Goal: Task Accomplishment & Management: Manage account settings

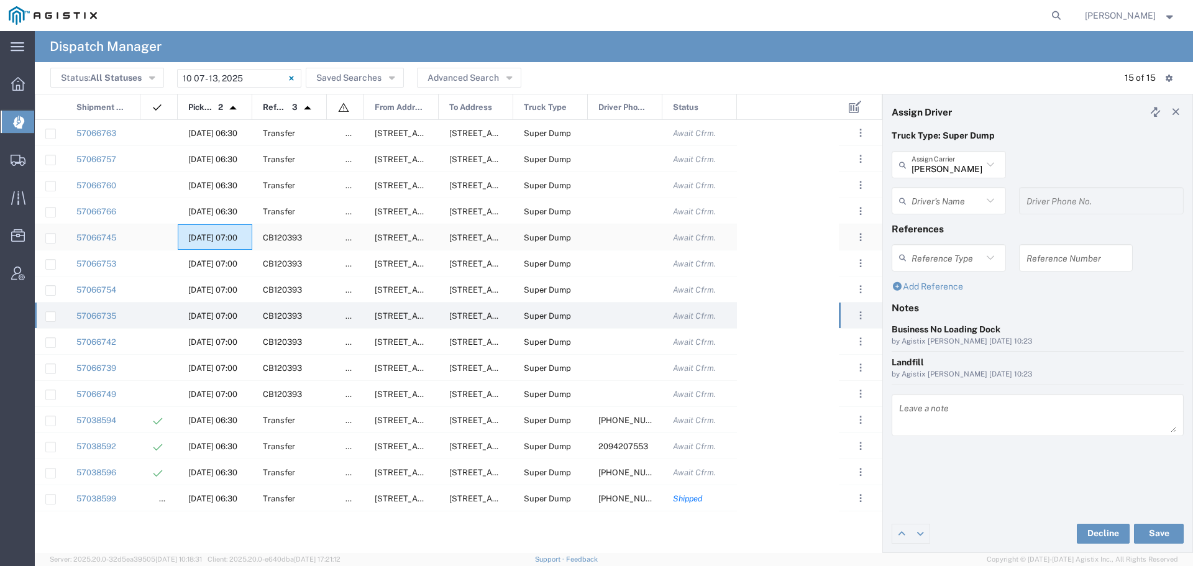
click at [203, 235] on span "10/09/2025, 07:00" at bounding box center [212, 237] width 49 height 9
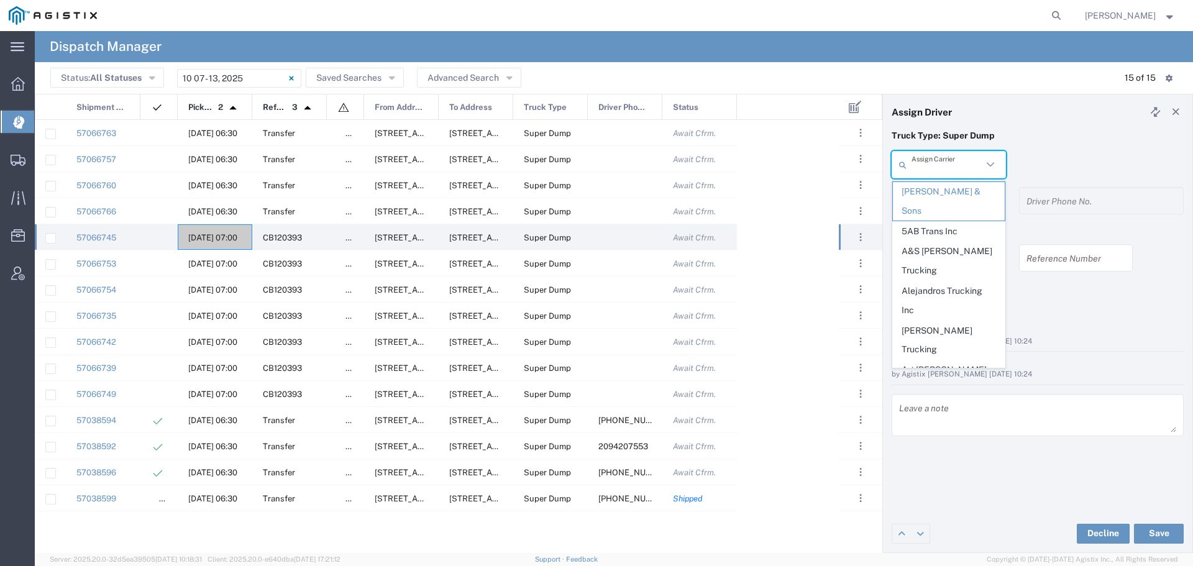
click at [961, 171] on input "text" at bounding box center [946, 165] width 71 height 22
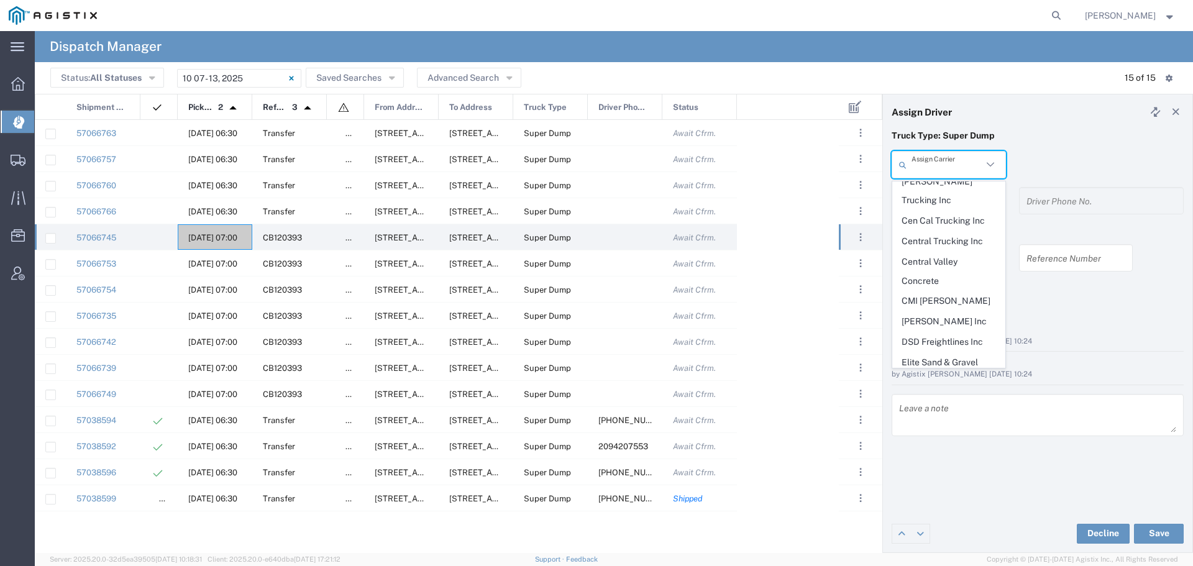
click at [943, 393] on span "GCU Trucking" at bounding box center [949, 402] width 112 height 19
type input "GCU Trucking"
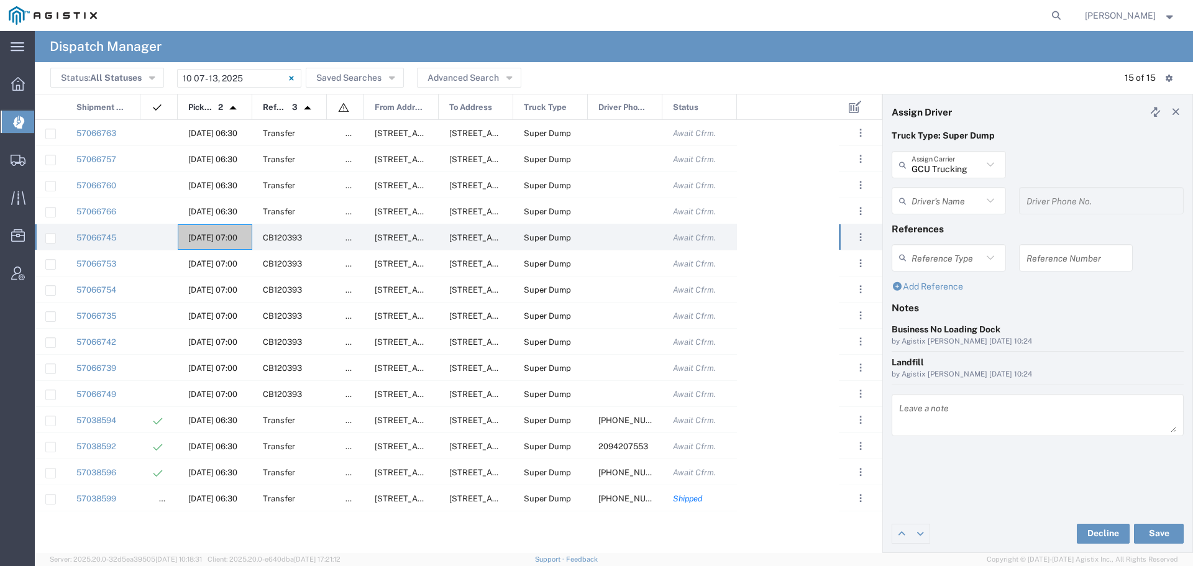
click at [965, 204] on input "text" at bounding box center [946, 201] width 71 height 22
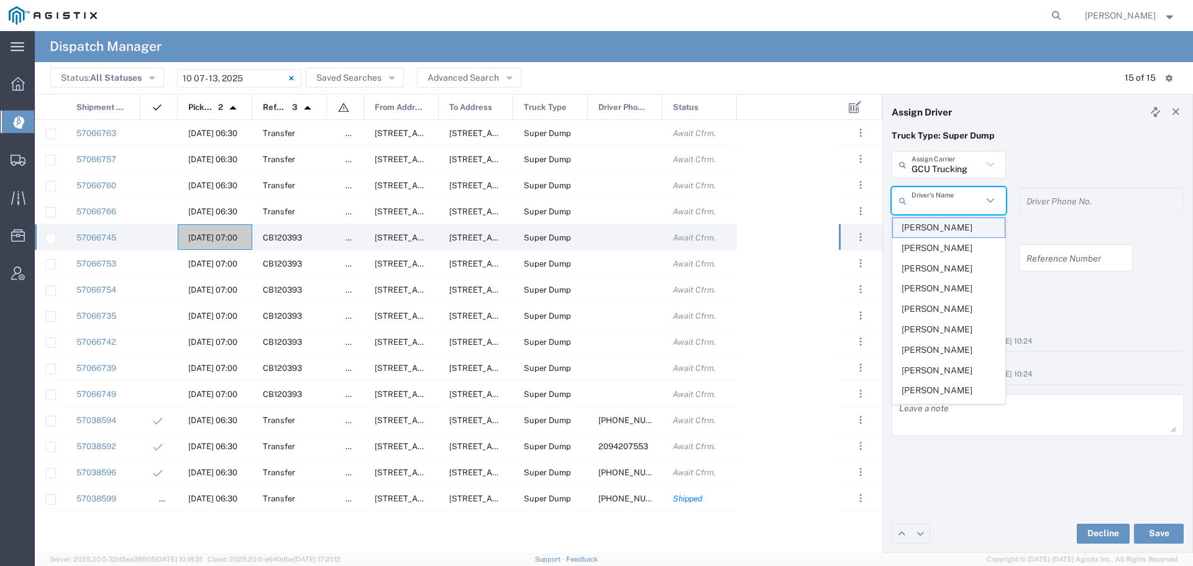
click at [959, 222] on span "[PERSON_NAME]" at bounding box center [949, 227] width 112 height 19
type input "[PERSON_NAME]"
type input "2094930595"
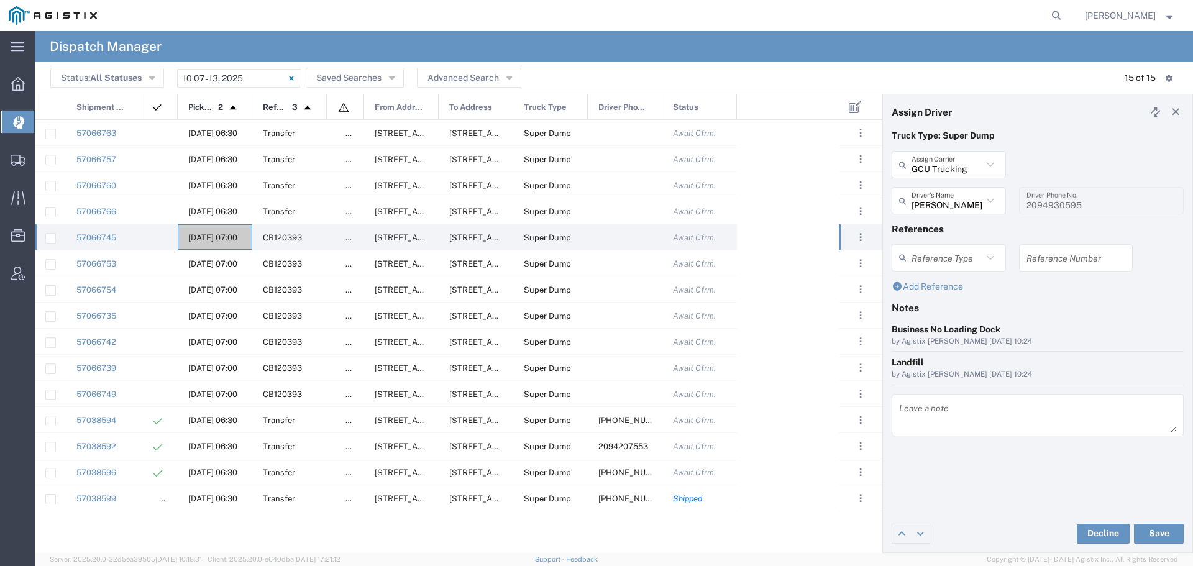
click at [1051, 262] on input "text" at bounding box center [1075, 258] width 99 height 22
drag, startPoint x: 1073, startPoint y: 262, endPoint x: 1024, endPoint y: 265, distance: 49.1
click at [1024, 265] on div "WO10293 Reference Number" at bounding box center [1076, 257] width 114 height 27
type input "WO10293"
click at [931, 425] on textarea at bounding box center [1037, 415] width 277 height 35
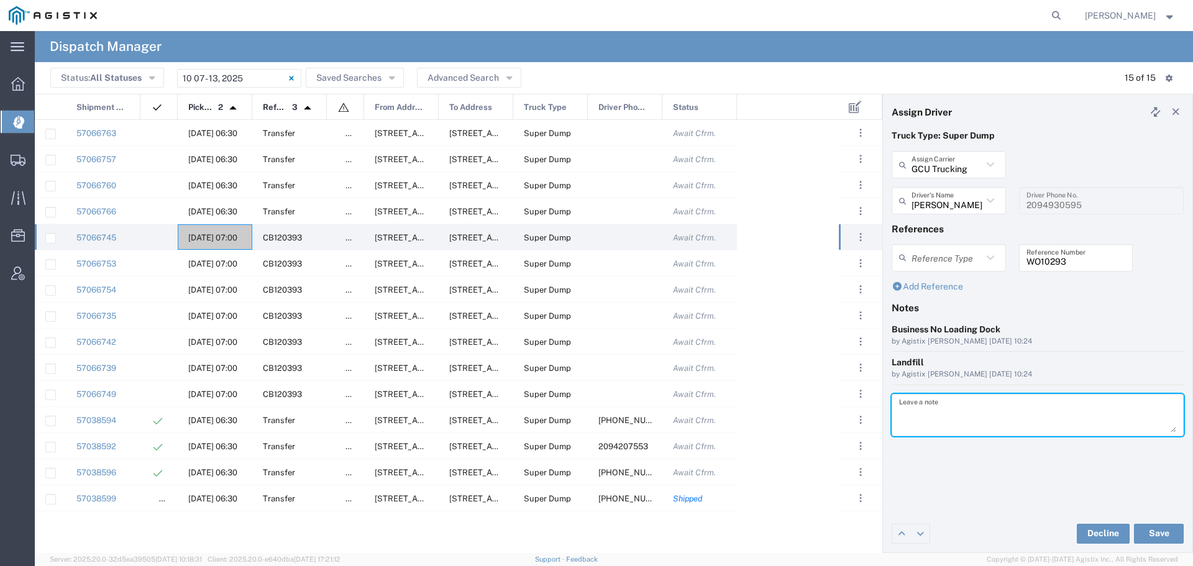
paste textarea "WO10293"
type textarea "WO10293"
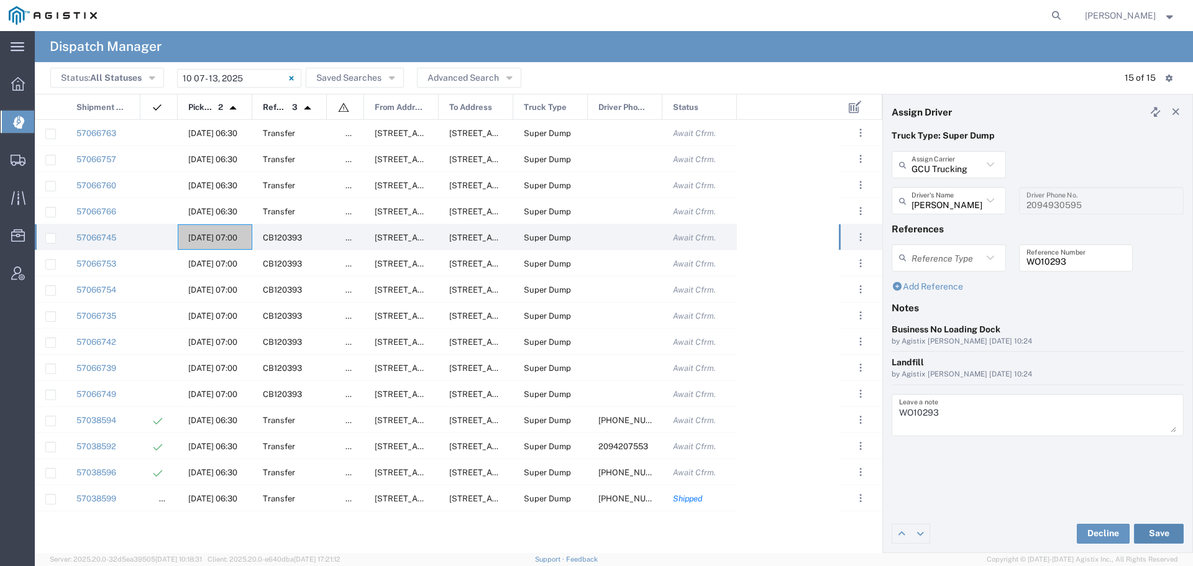
click at [1149, 527] on button "Save" at bounding box center [1159, 534] width 50 height 20
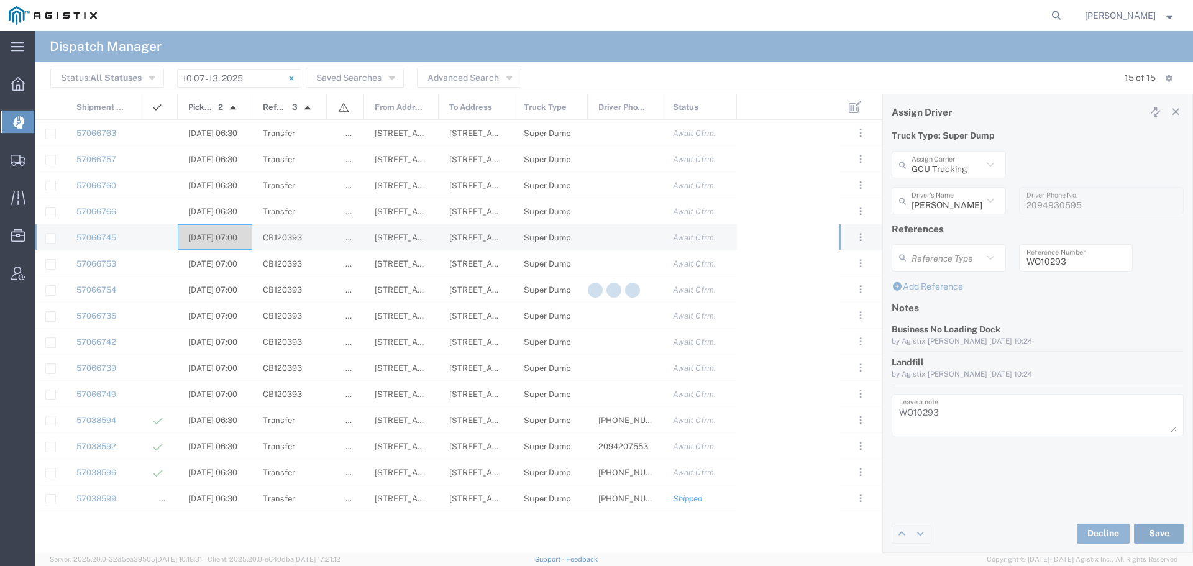
type input "[PERSON_NAME]"
type input "GCU Trucking"
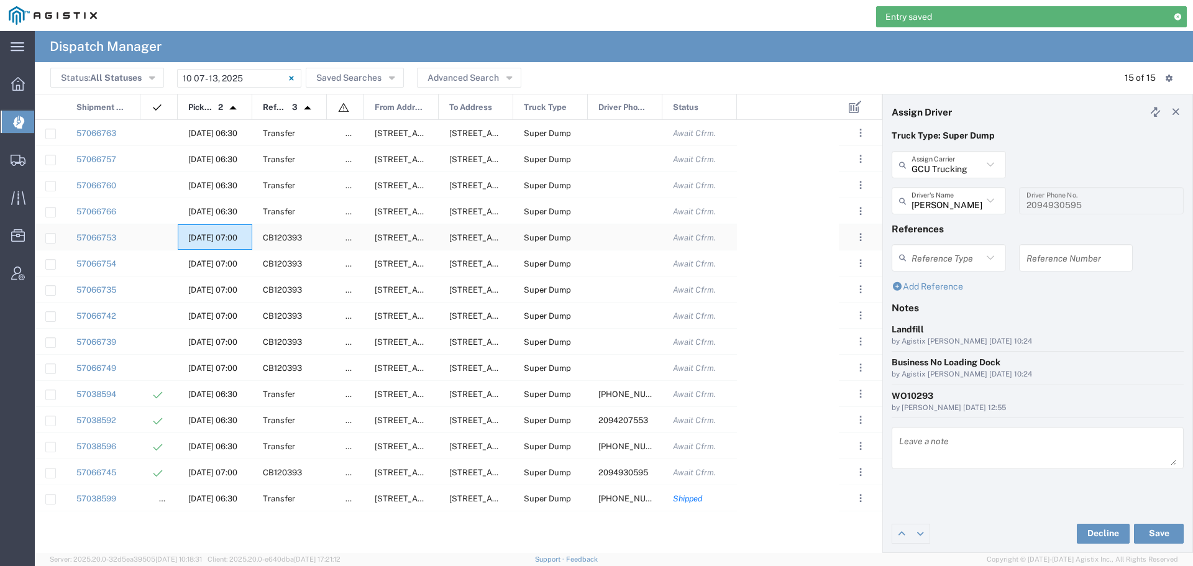
click at [211, 236] on span "[DATE] 07:00" at bounding box center [212, 237] width 49 height 9
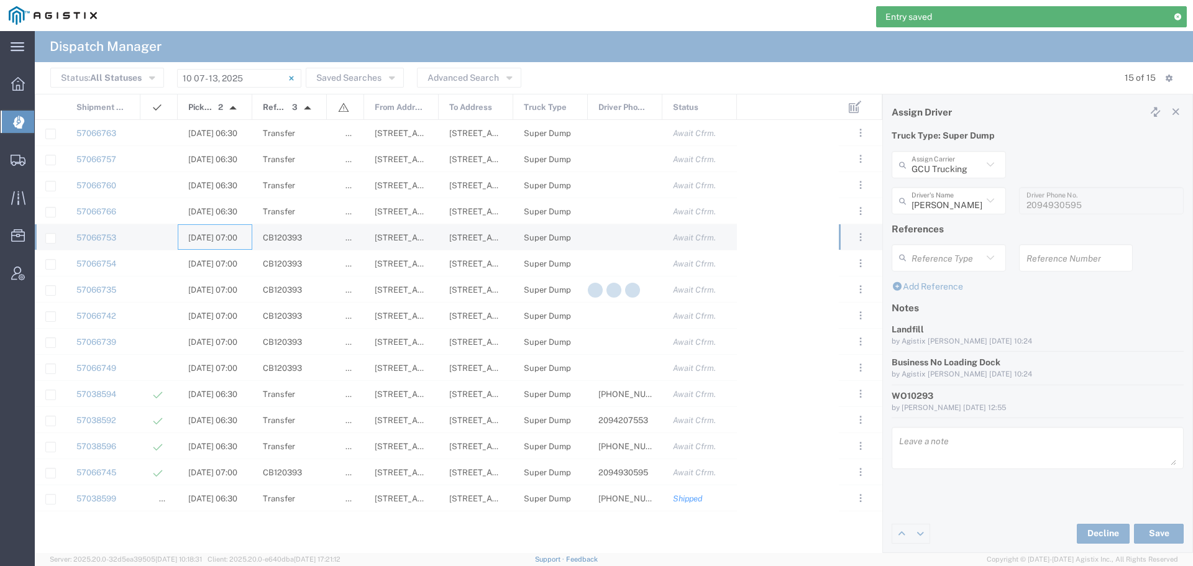
type input "[PERSON_NAME] & Sons"
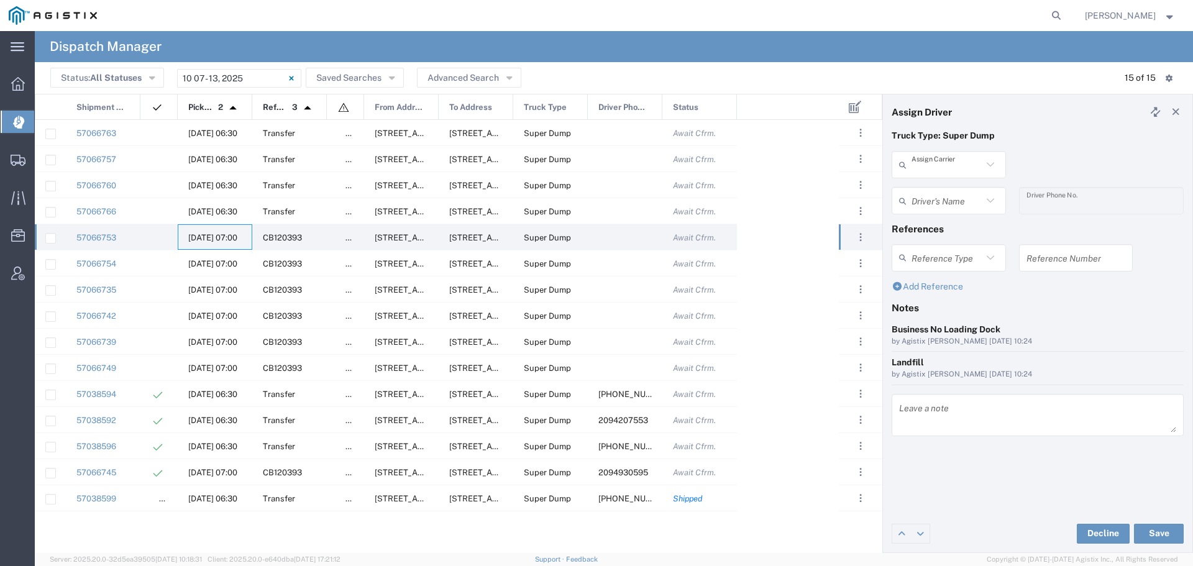
click at [946, 168] on input "text" at bounding box center [946, 165] width 71 height 22
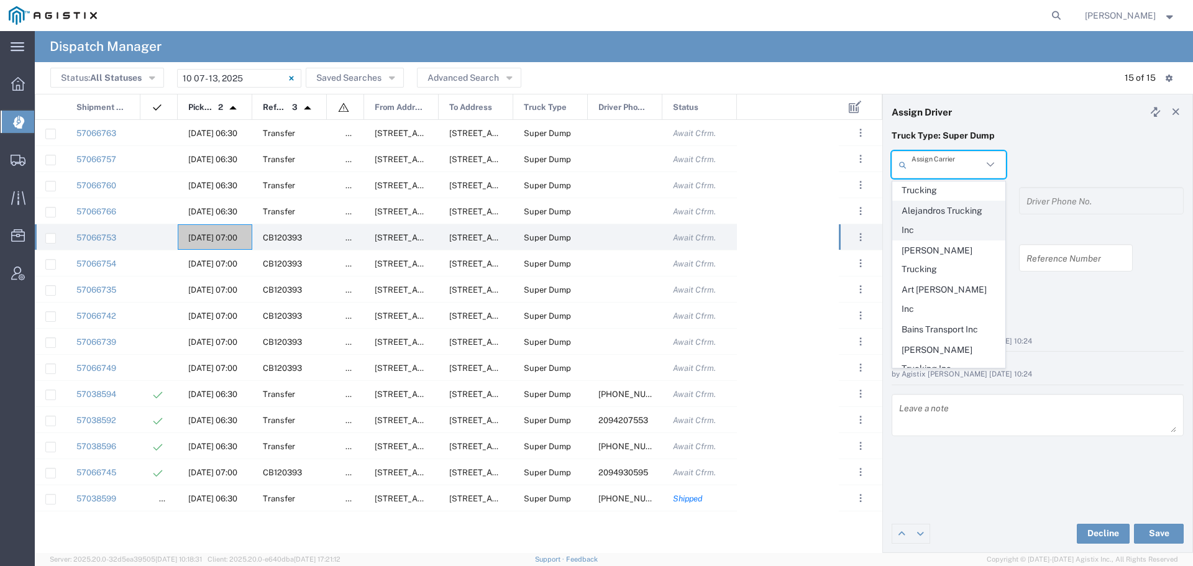
scroll to position [311, 0]
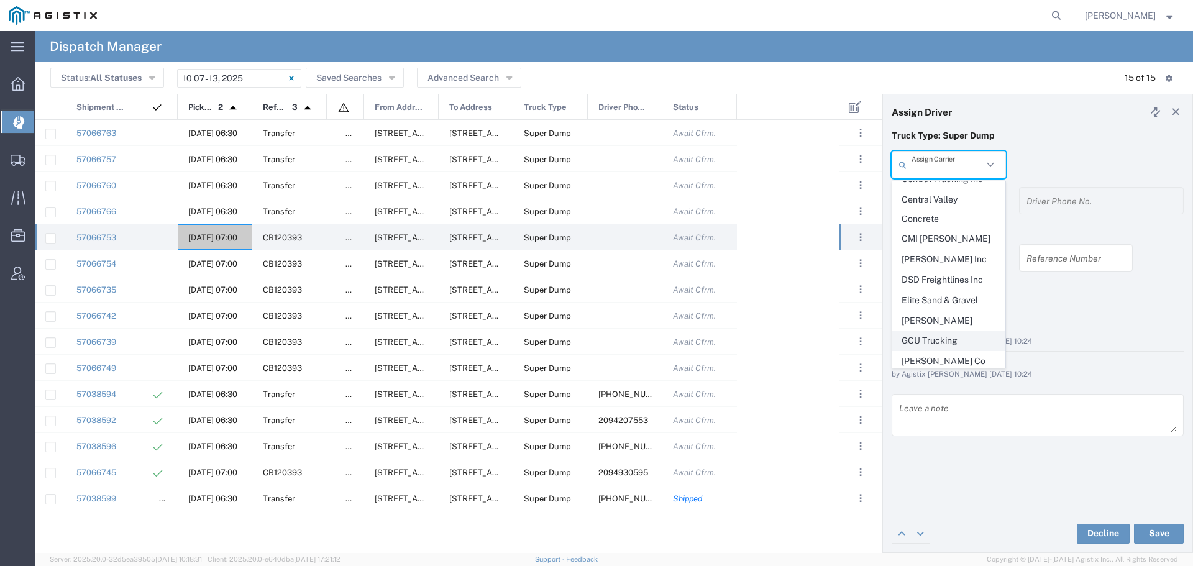
click at [949, 331] on span "GCU Trucking" at bounding box center [949, 340] width 112 height 19
type input "GCU Trucking"
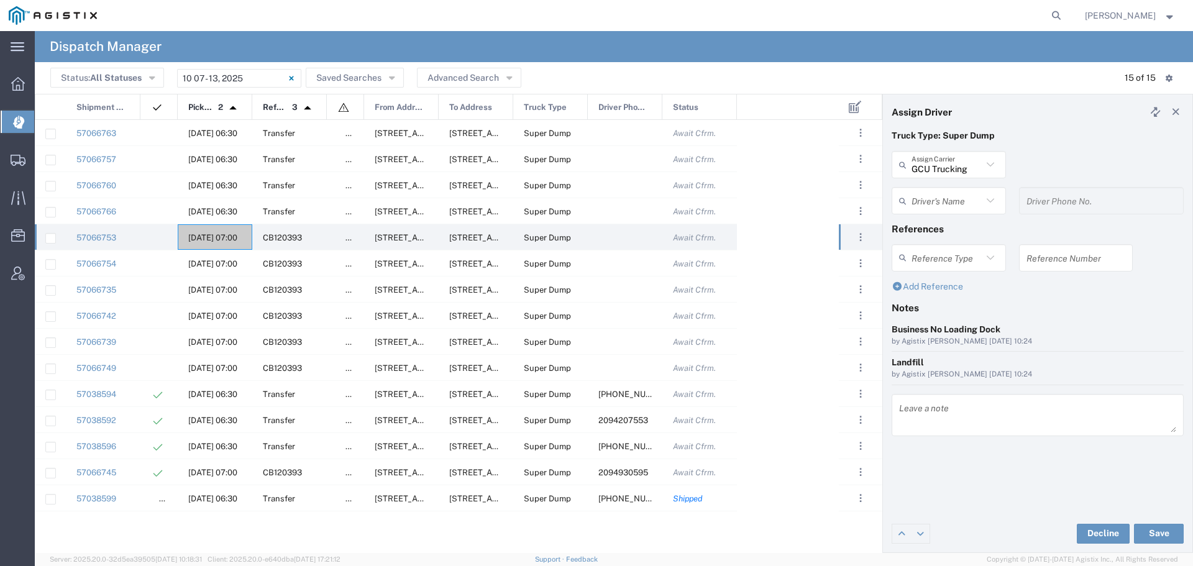
click at [956, 202] on input "text" at bounding box center [946, 201] width 71 height 22
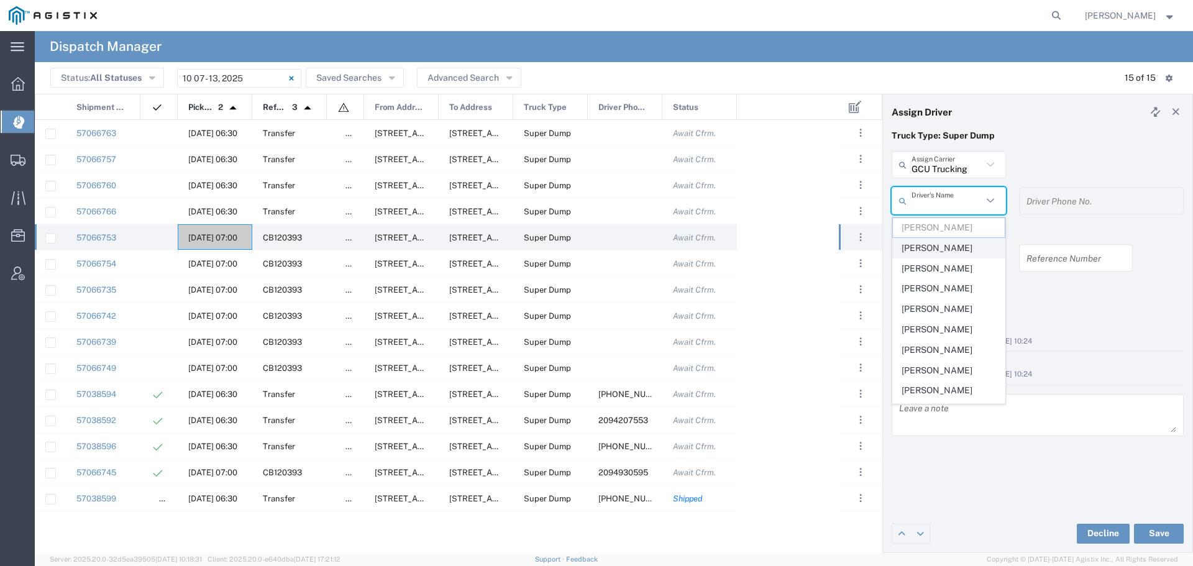
click at [946, 245] on span "[PERSON_NAME]" at bounding box center [949, 248] width 112 height 19
type input "[PERSON_NAME]"
type input "2098449700"
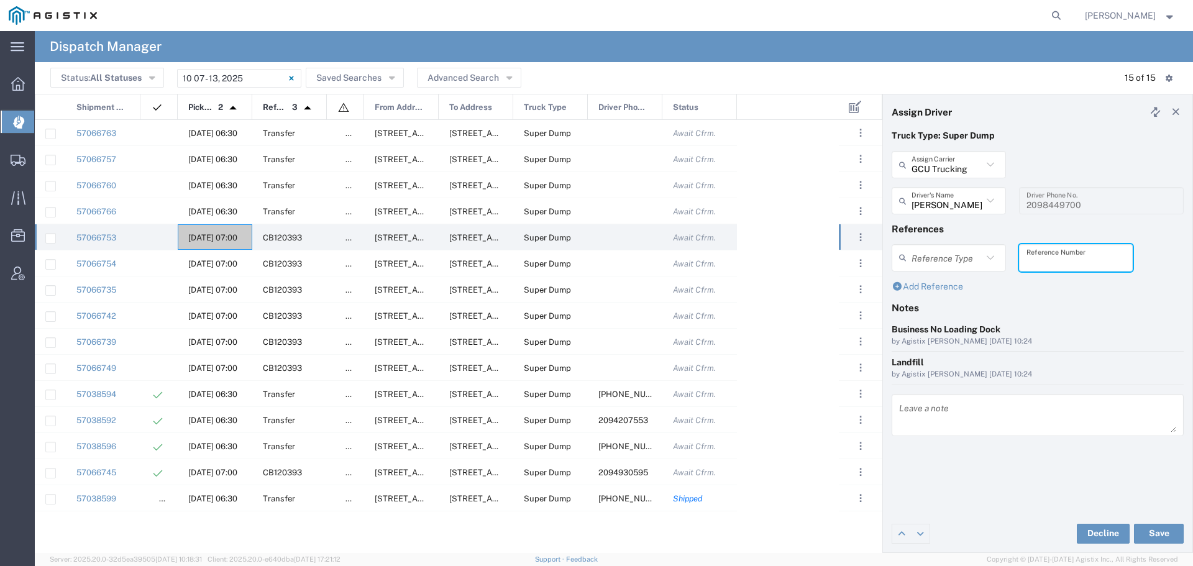
click at [1056, 263] on input "text" at bounding box center [1075, 258] width 99 height 22
paste input "WO10293"
type input "WO10293"
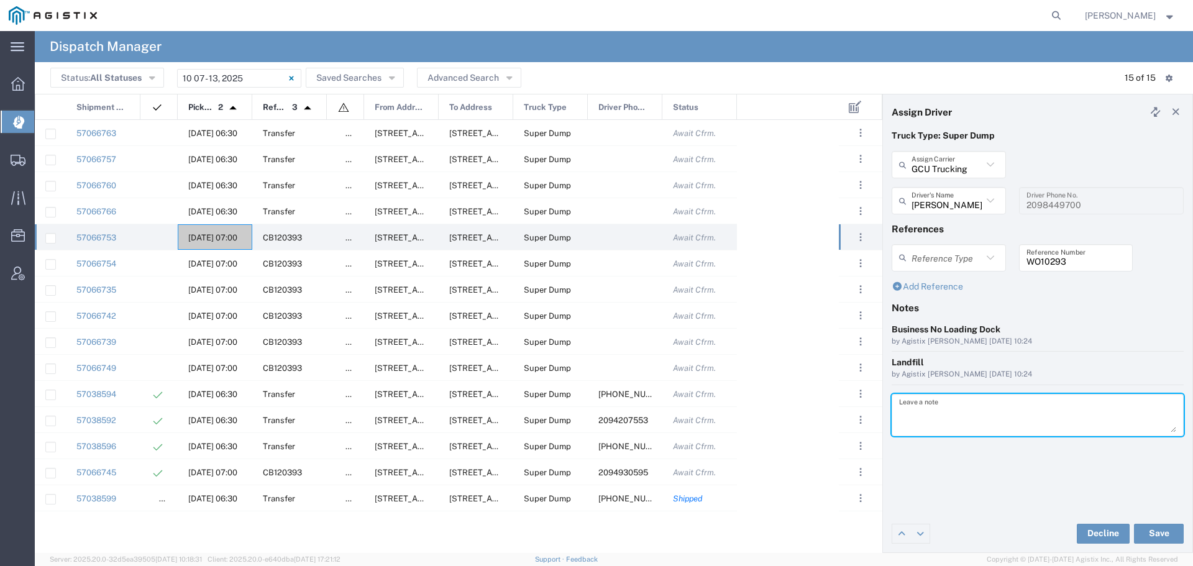
click at [920, 415] on textarea at bounding box center [1037, 415] width 277 height 35
paste textarea "WO10293"
type textarea "WO10293"
click at [1144, 531] on button "Save" at bounding box center [1159, 534] width 50 height 20
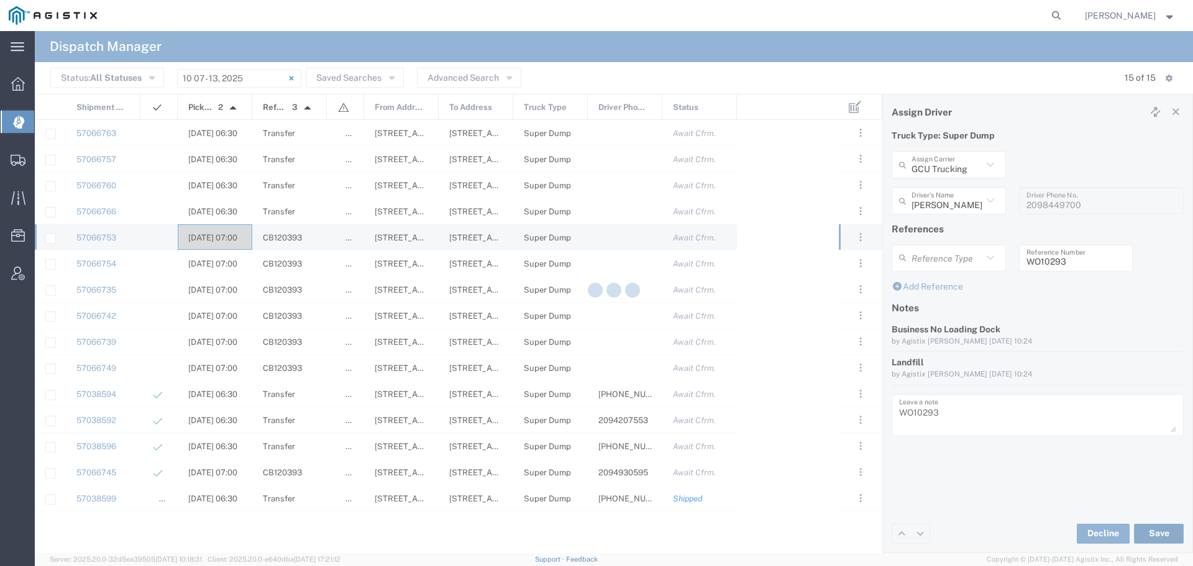
type input "[PERSON_NAME]"
type input "GCU Trucking"
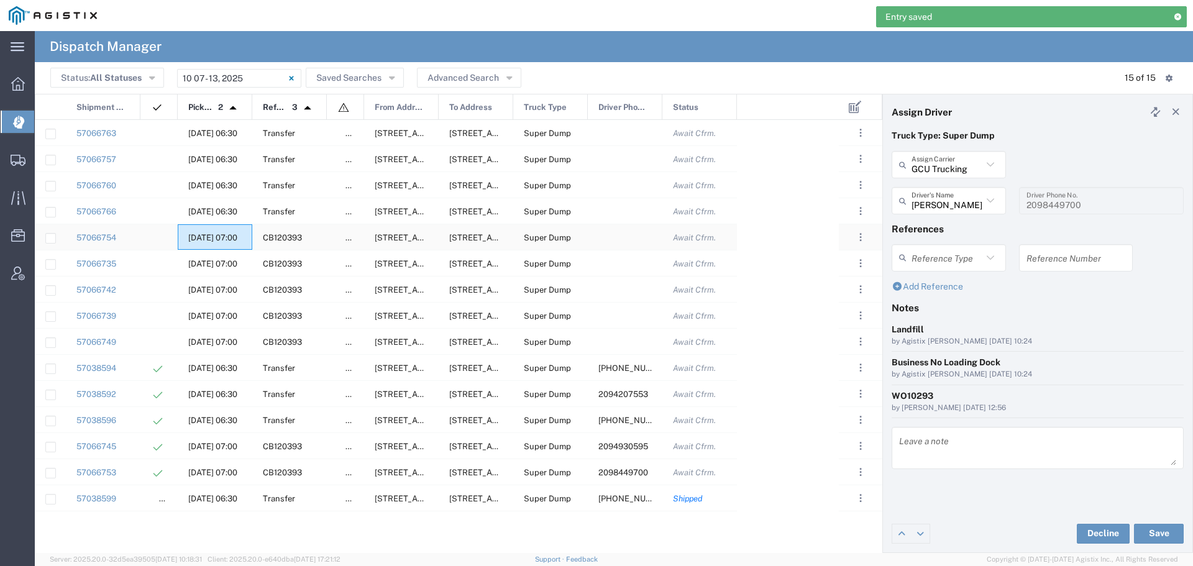
click at [224, 235] on span "[DATE] 07:00" at bounding box center [212, 237] width 49 height 9
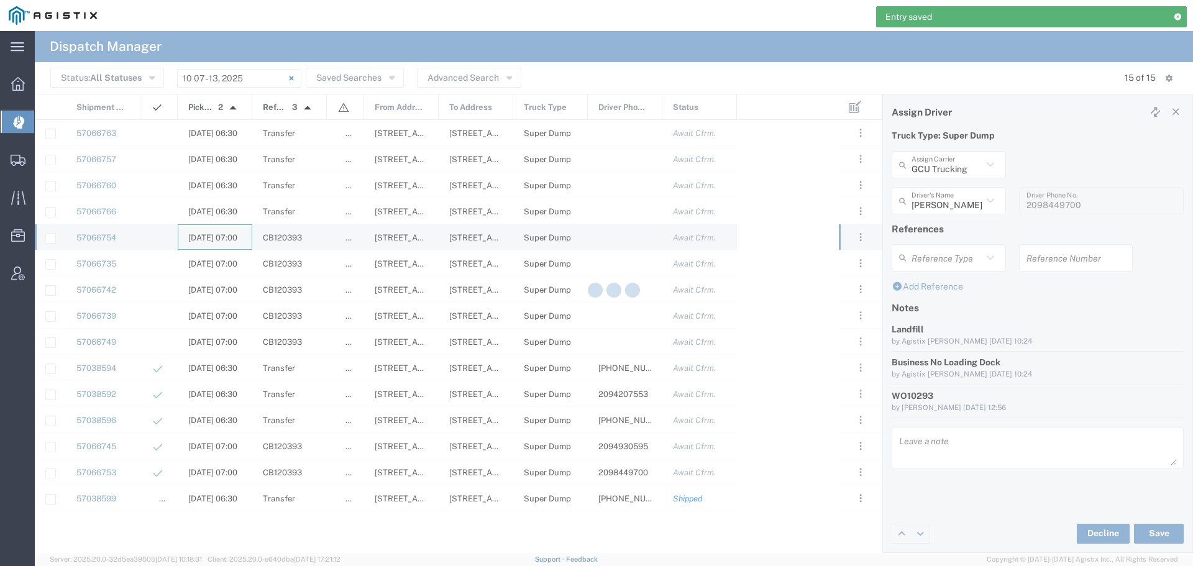
type input "[PERSON_NAME] & Sons"
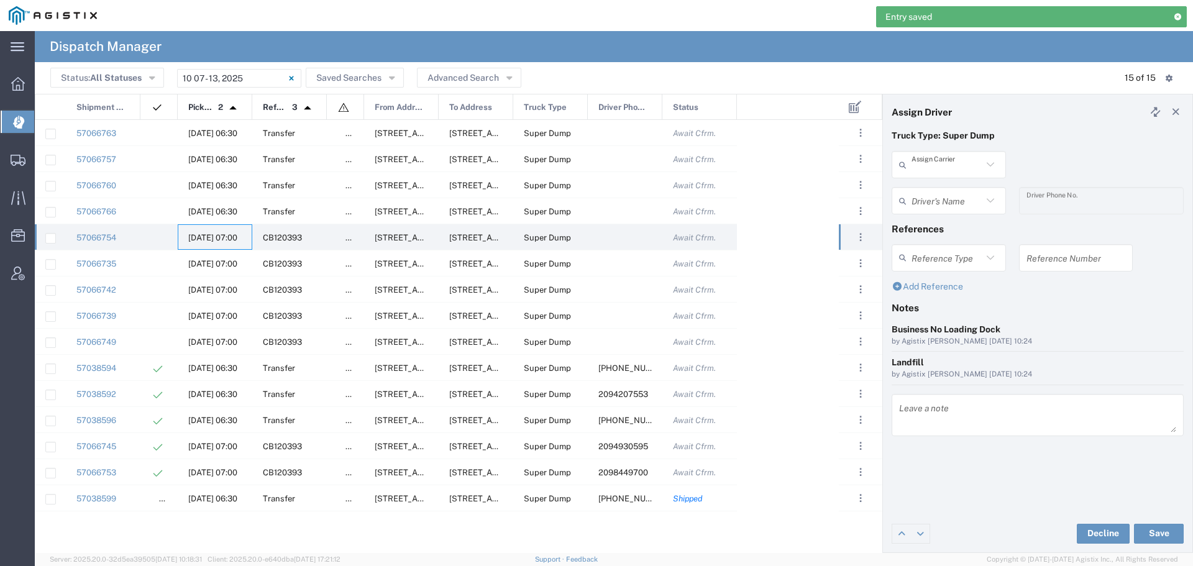
click at [947, 170] on input "text" at bounding box center [946, 165] width 71 height 22
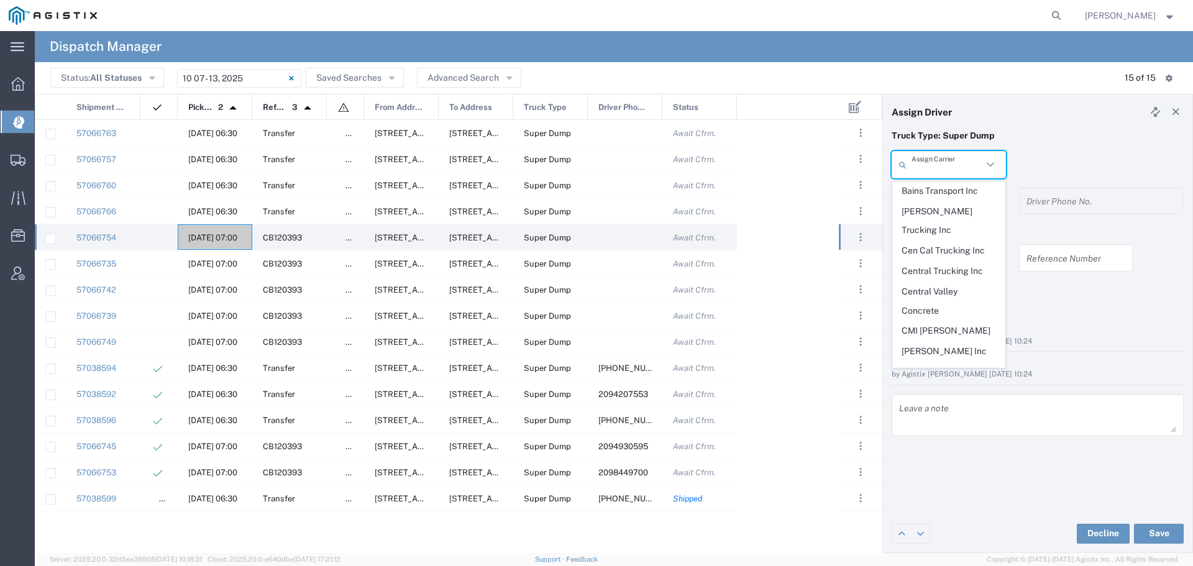
scroll to position [249, 0]
click at [934, 393] on span "GCU Trucking" at bounding box center [949, 402] width 112 height 19
type input "GCU Trucking"
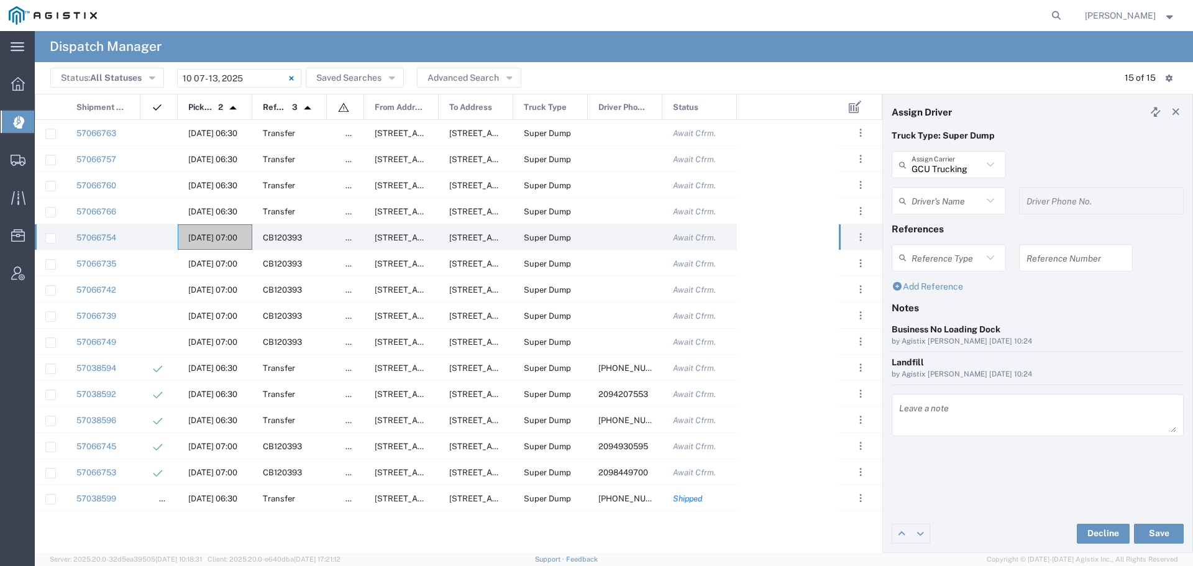
click at [975, 200] on input "text" at bounding box center [946, 201] width 71 height 22
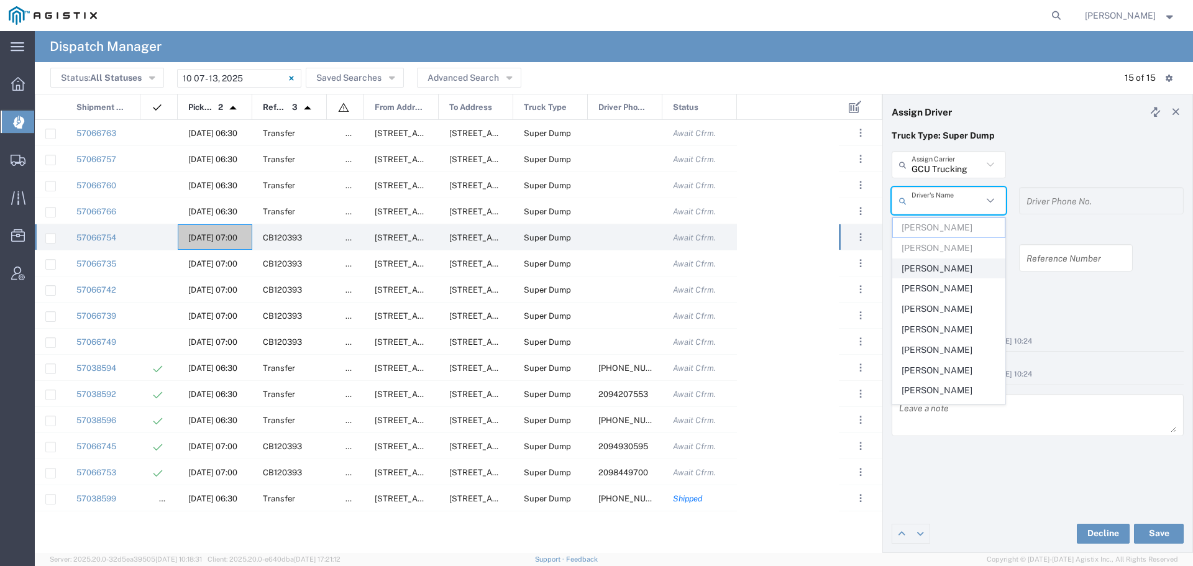
click at [926, 265] on span "[PERSON_NAME]" at bounding box center [949, 268] width 112 height 19
type input "[PERSON_NAME]"
type input "2094958914"
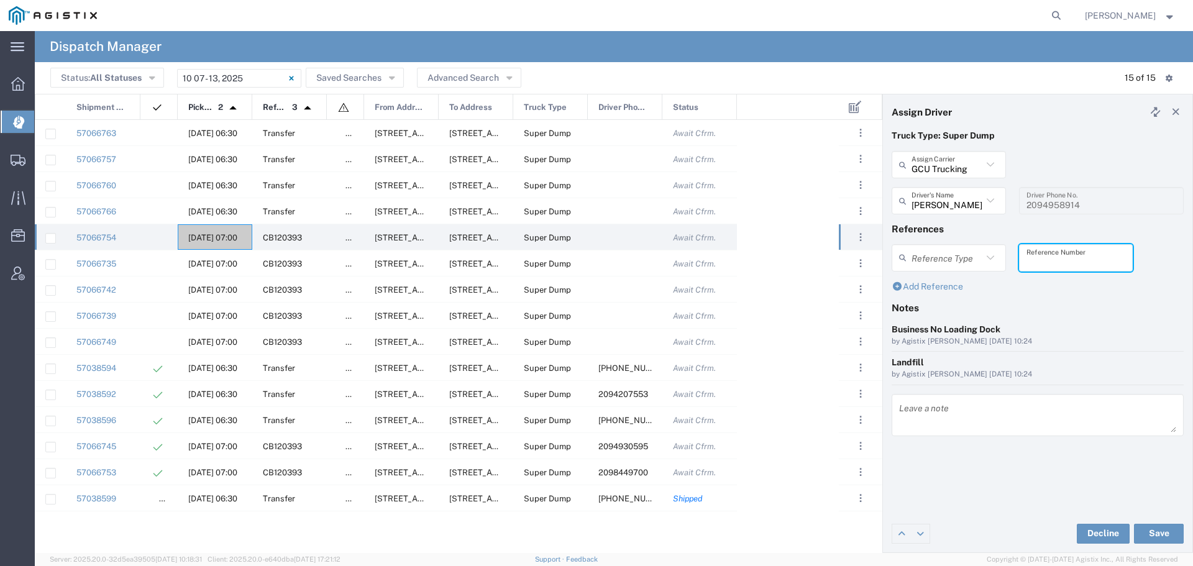
click at [1061, 262] on input "text" at bounding box center [1075, 258] width 99 height 22
paste input "WO10293"
type input "WO10293"
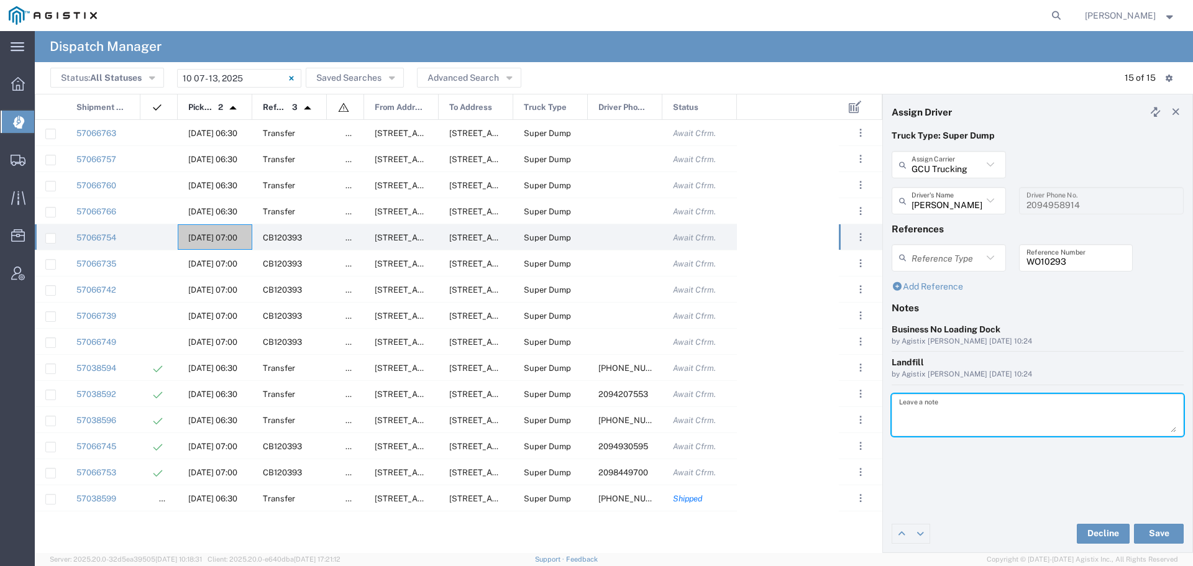
click at [916, 412] on textarea at bounding box center [1037, 415] width 277 height 35
paste textarea "WO10293"
type textarea "WO10293"
click at [1159, 532] on button "Save" at bounding box center [1159, 534] width 50 height 20
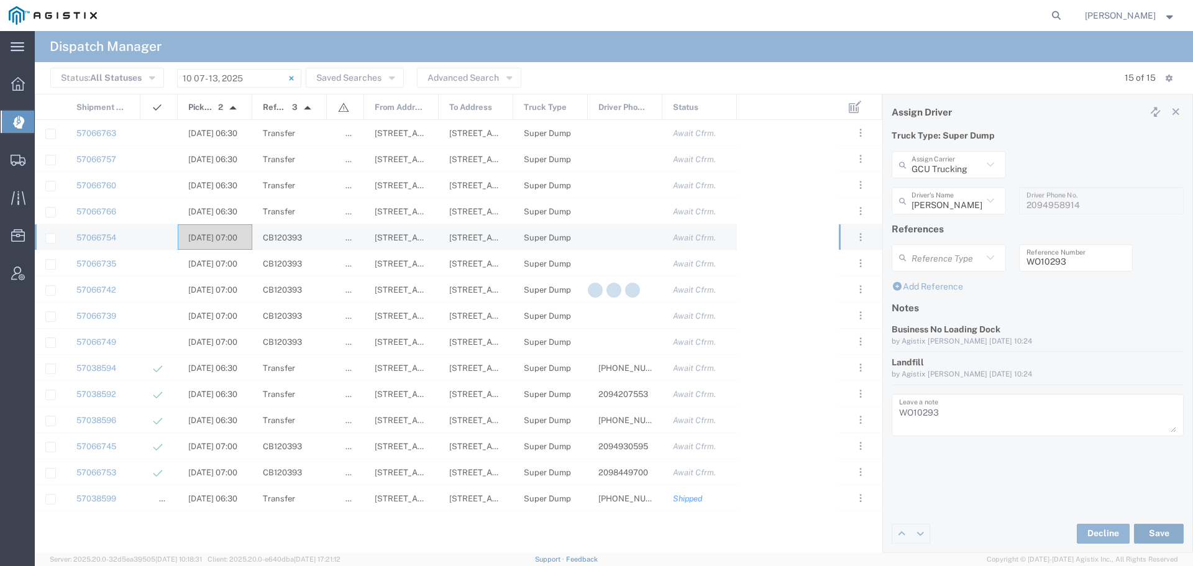
type input "[PERSON_NAME]"
type input "GCU Trucking"
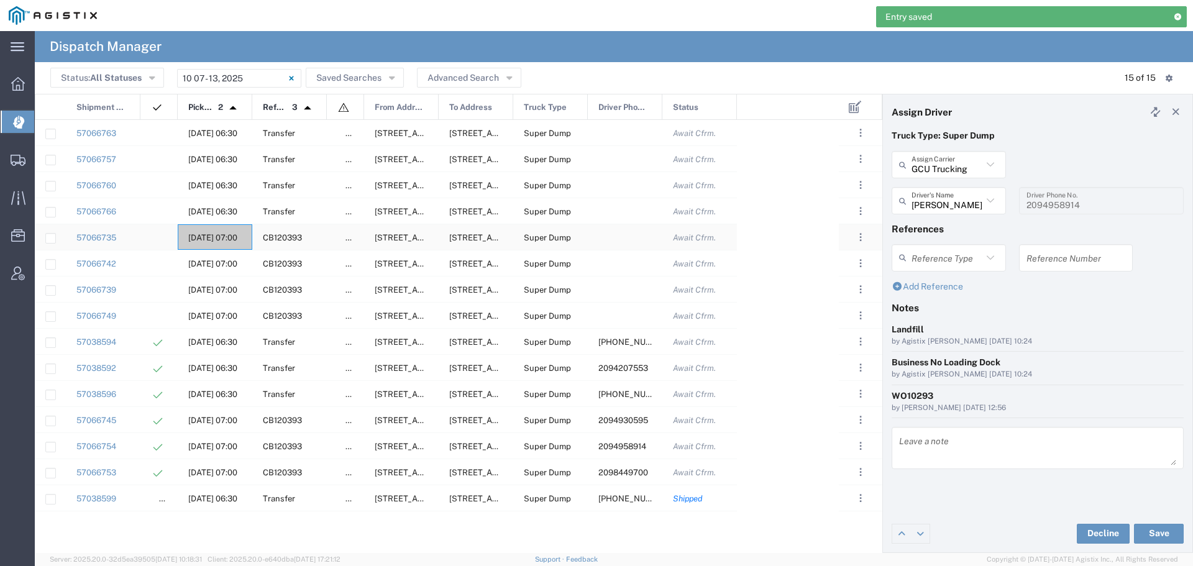
click at [214, 231] on div "[DATE] 07:00" at bounding box center [215, 236] width 75 height 25
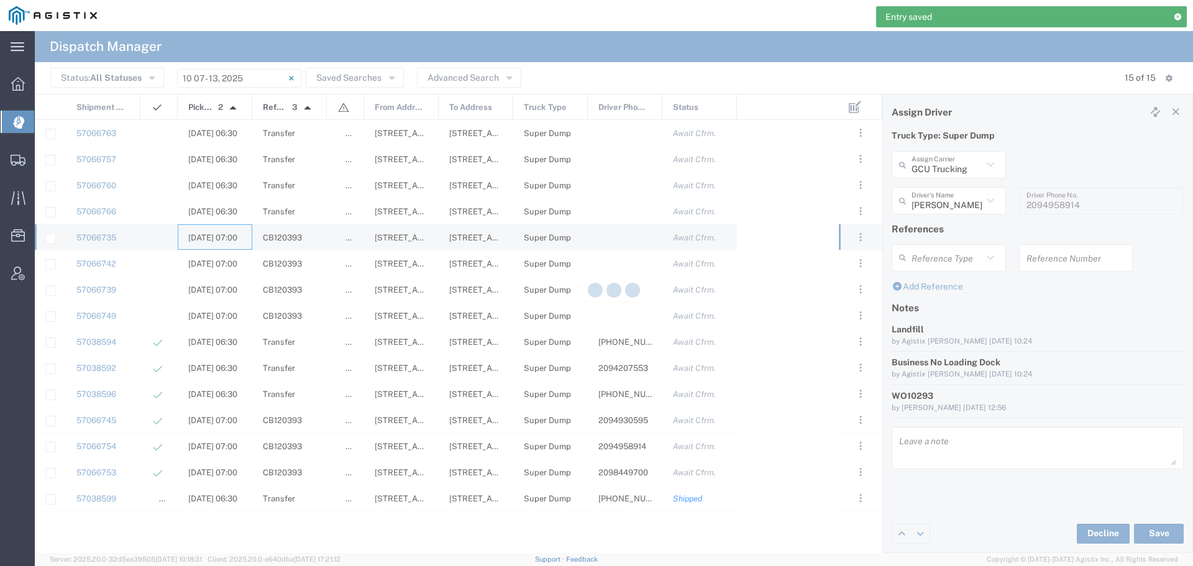
type input "[PERSON_NAME] & Sons"
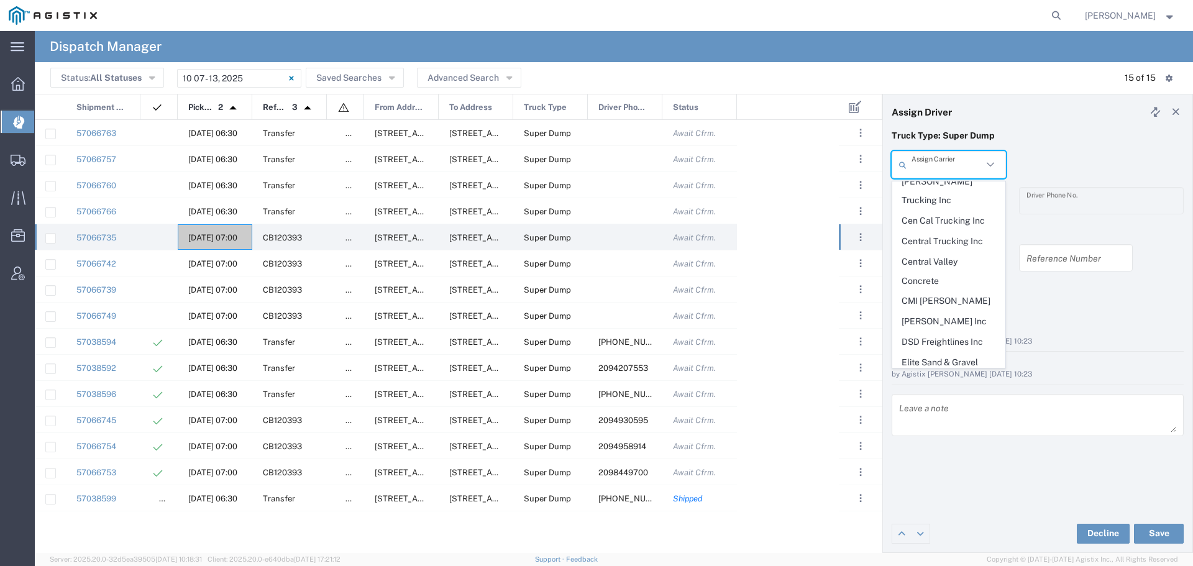
click at [961, 171] on input "text" at bounding box center [946, 165] width 71 height 22
click at [926, 393] on span "GCU Trucking" at bounding box center [949, 402] width 112 height 19
type input "GCU Trucking"
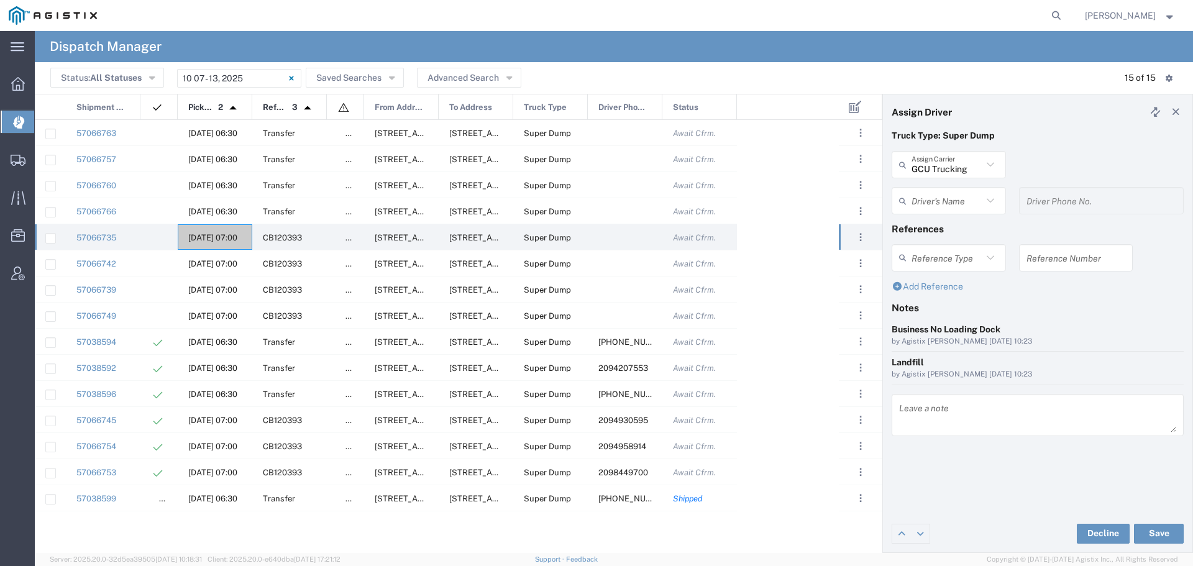
click at [974, 200] on input "text" at bounding box center [946, 201] width 71 height 22
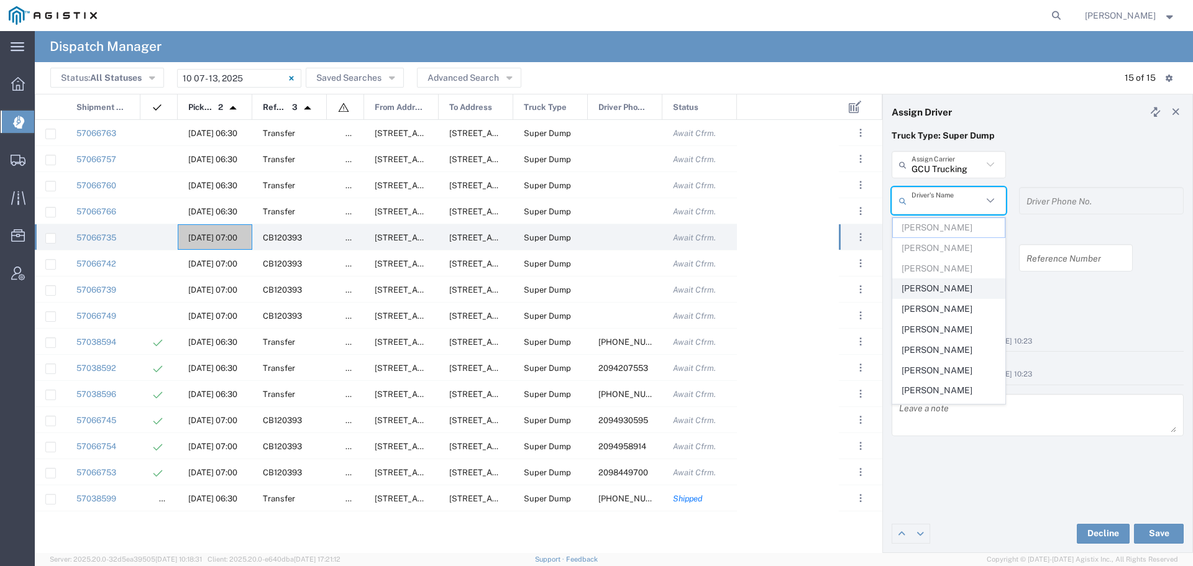
click at [926, 283] on span "[PERSON_NAME]" at bounding box center [949, 288] width 112 height 19
type input "[PERSON_NAME]"
type input "[PHONE_NUMBER]"
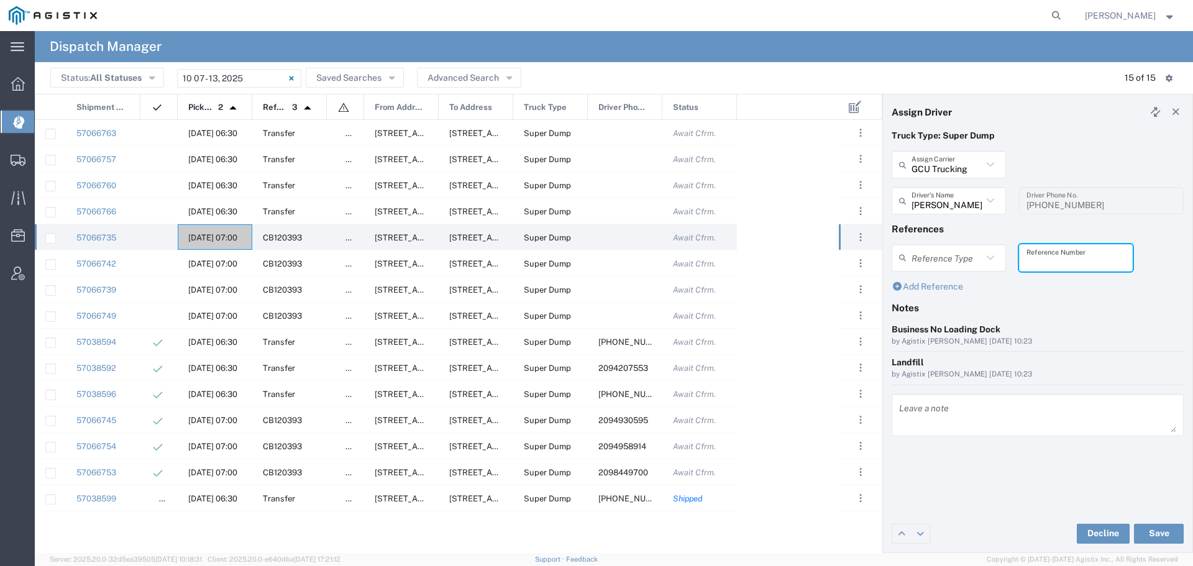
click at [1051, 263] on input "text" at bounding box center [1075, 258] width 99 height 22
paste input "WO10293"
type input "WO10293"
click at [936, 419] on textarea at bounding box center [1037, 415] width 277 height 35
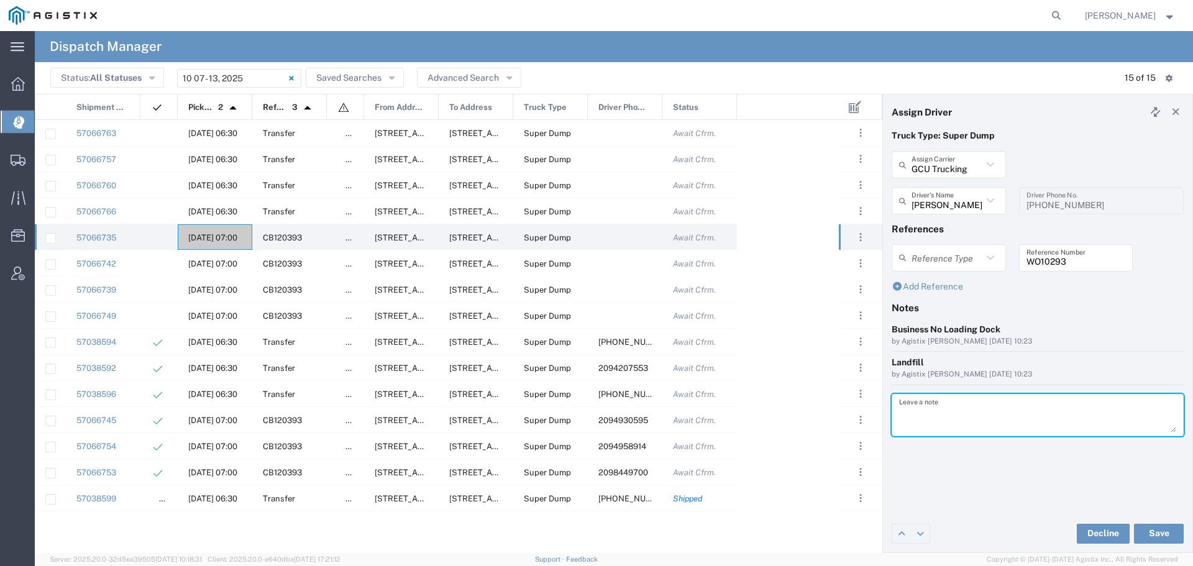
paste textarea "WO10293"
type textarea "WO10293"
click at [1159, 534] on button "Save" at bounding box center [1159, 534] width 50 height 20
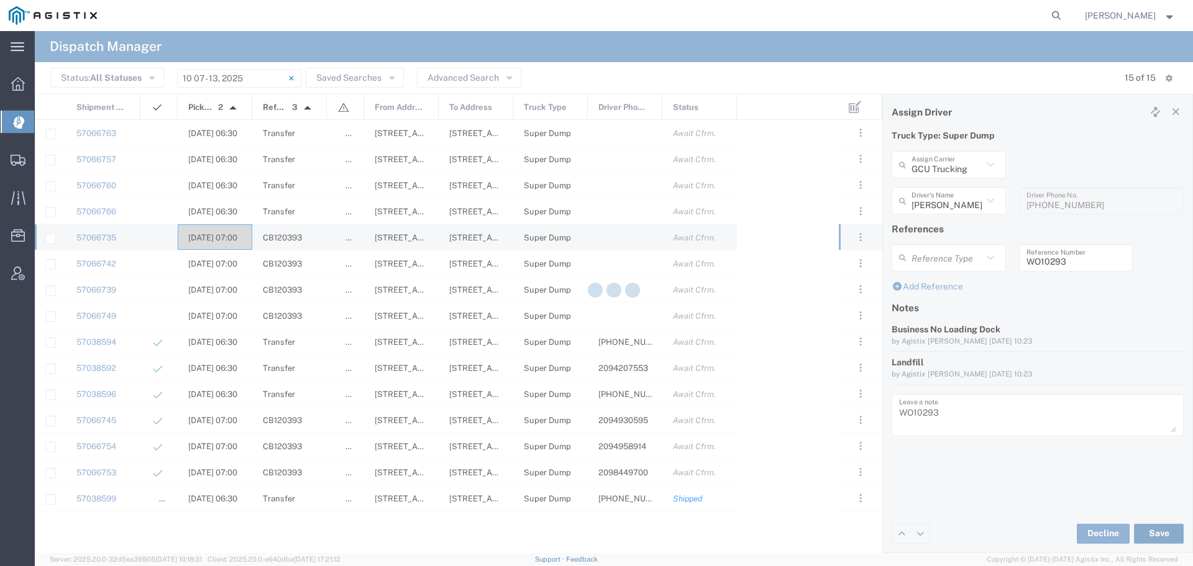
type input "[PERSON_NAME]"
type input "GCU Trucking"
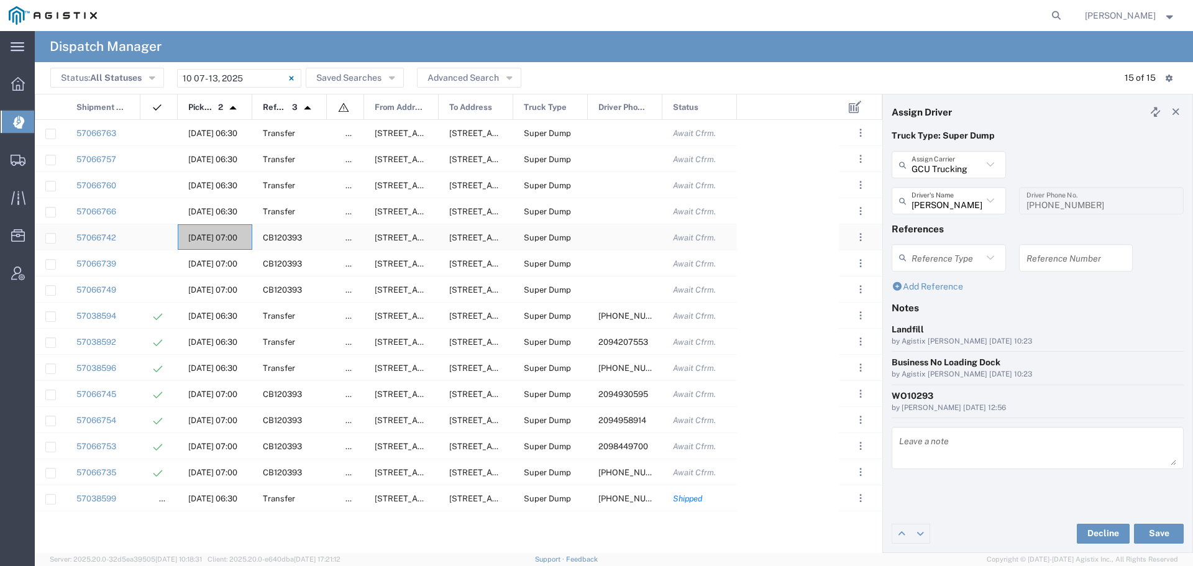
click at [193, 233] on span "[DATE] 07:00" at bounding box center [212, 237] width 49 height 9
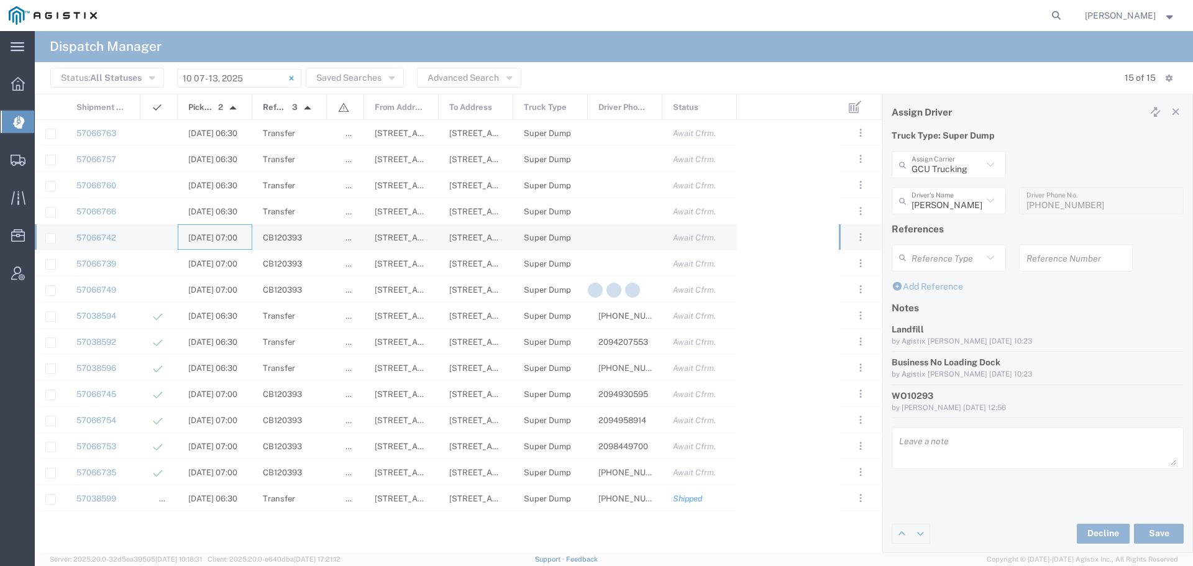
type input "[PERSON_NAME] & Sons"
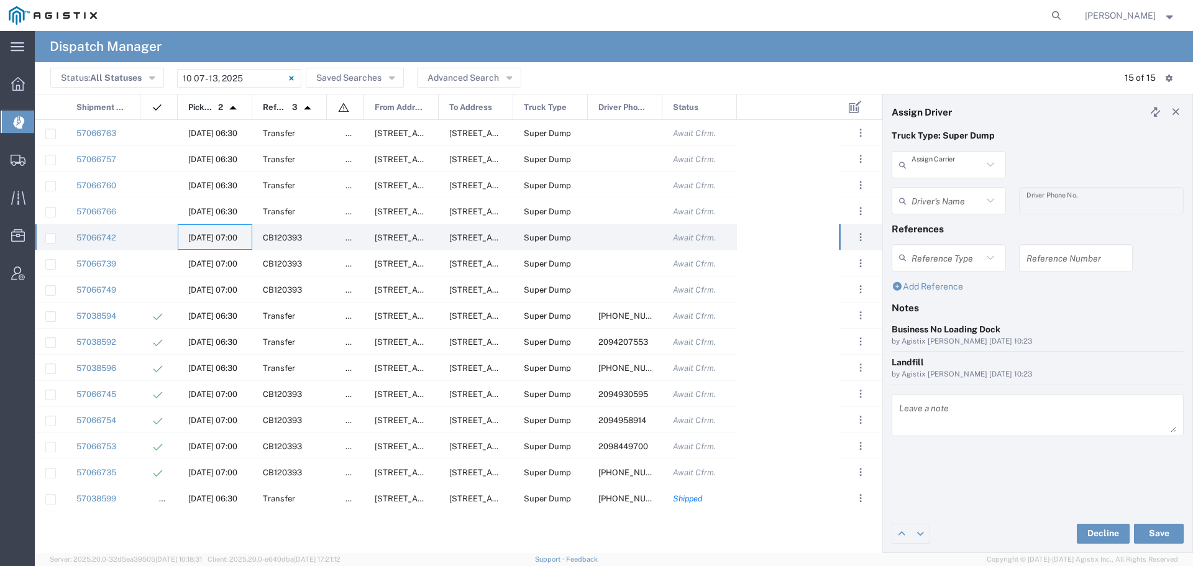
click at [939, 173] on input "text" at bounding box center [946, 165] width 71 height 22
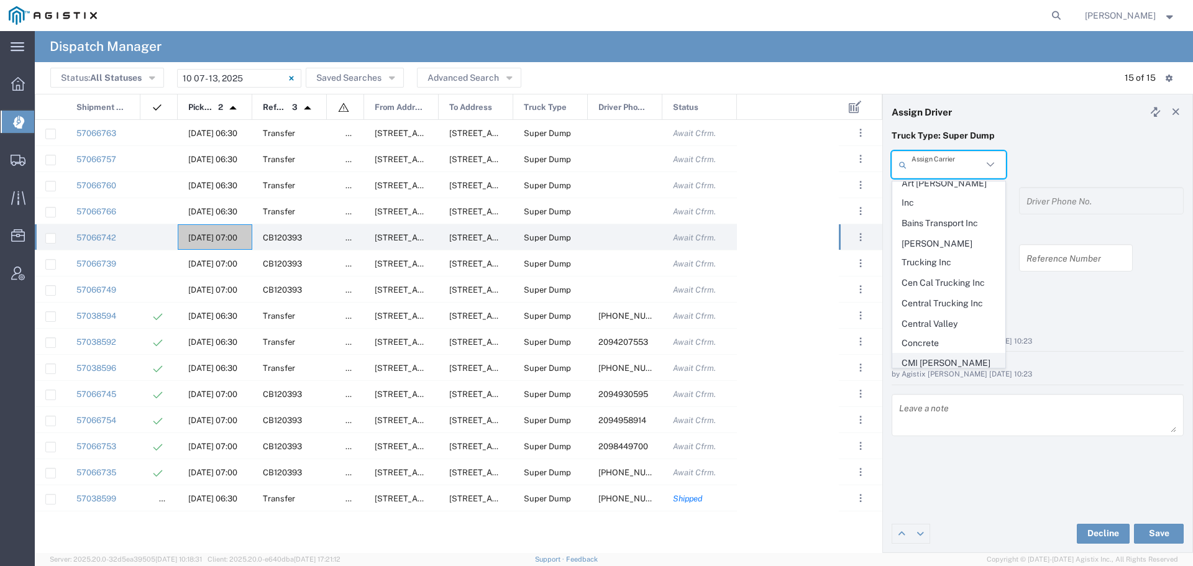
scroll to position [249, 0]
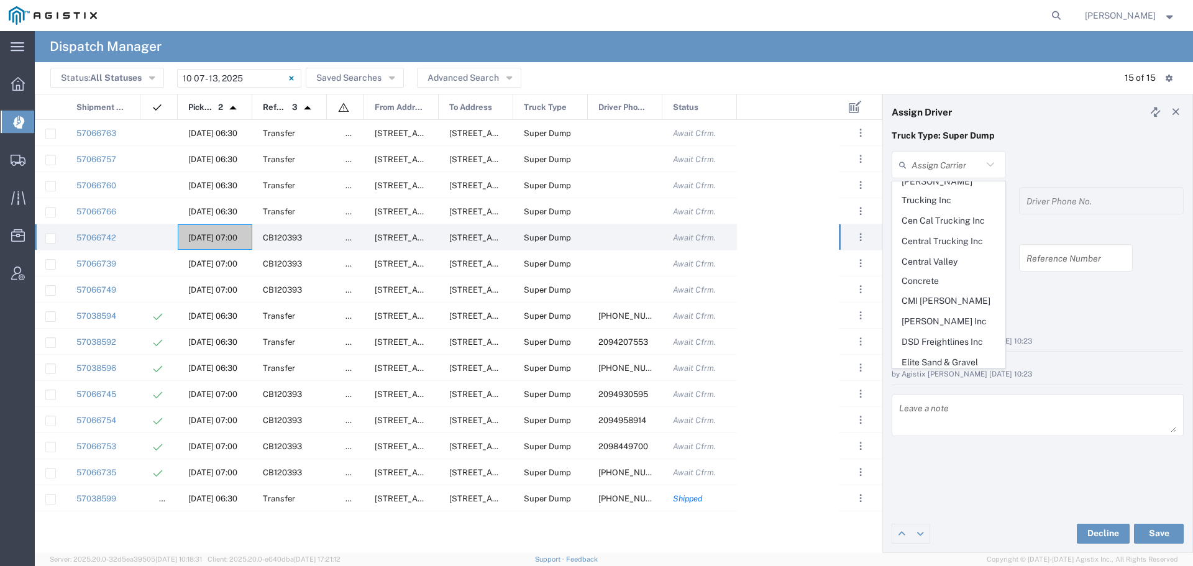
click at [943, 393] on span "GCU Trucking" at bounding box center [949, 402] width 112 height 19
type input "GCU Trucking"
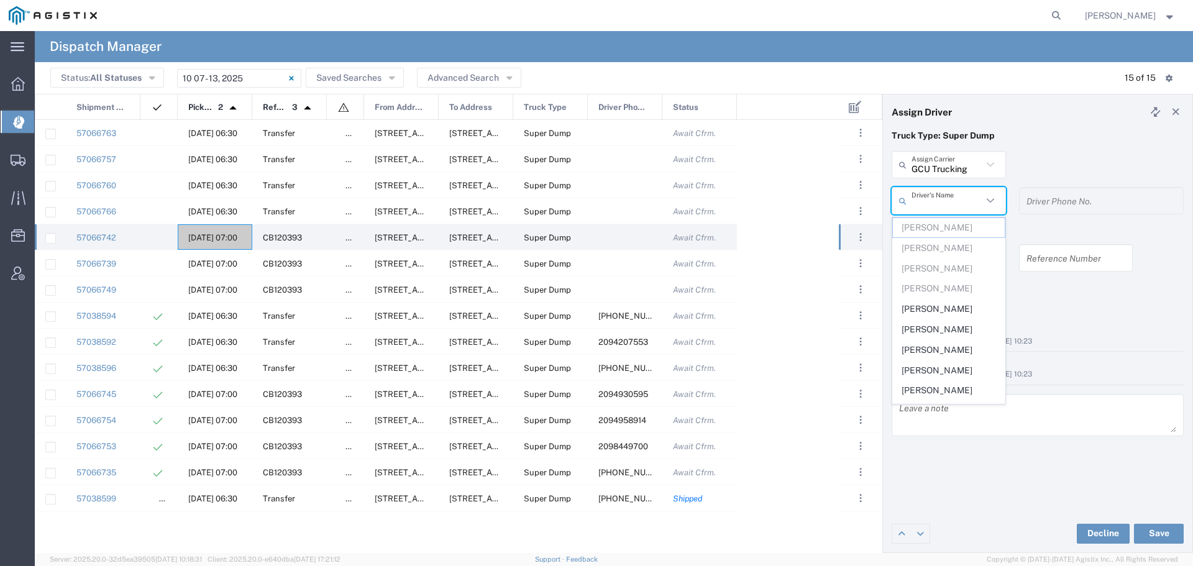
click at [943, 205] on input "text" at bounding box center [946, 201] width 71 height 22
click at [925, 306] on span "[PERSON_NAME]" at bounding box center [949, 308] width 112 height 19
type input "[PERSON_NAME]"
type input "2094958761"
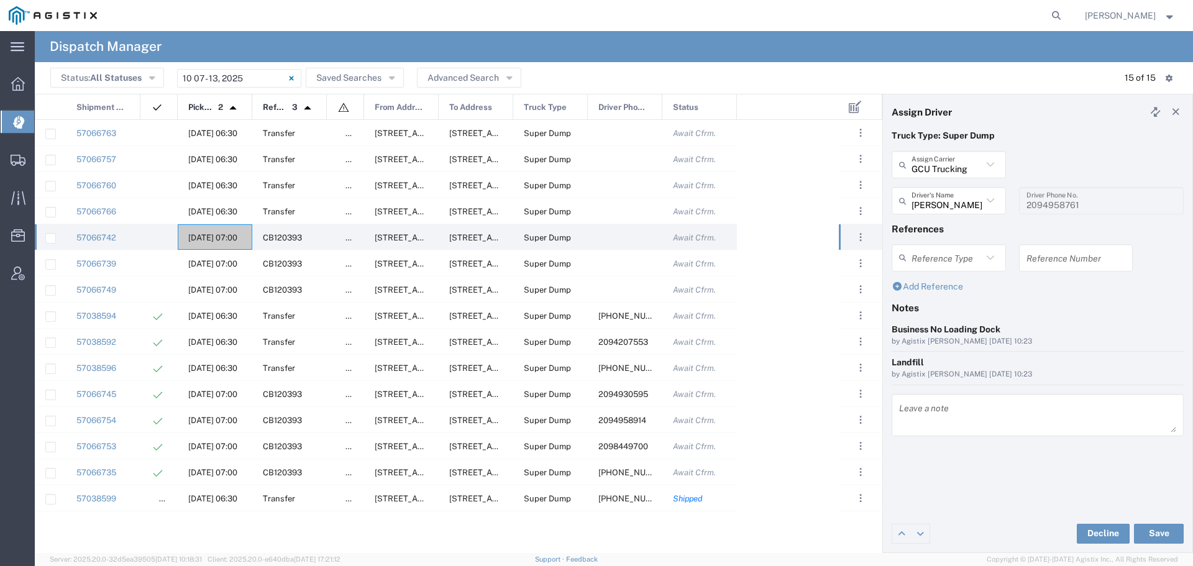
click at [1026, 265] on input "text" at bounding box center [1075, 258] width 99 height 22
paste input "WO10293"
type input "WO10293"
click at [920, 418] on textarea at bounding box center [1037, 415] width 277 height 35
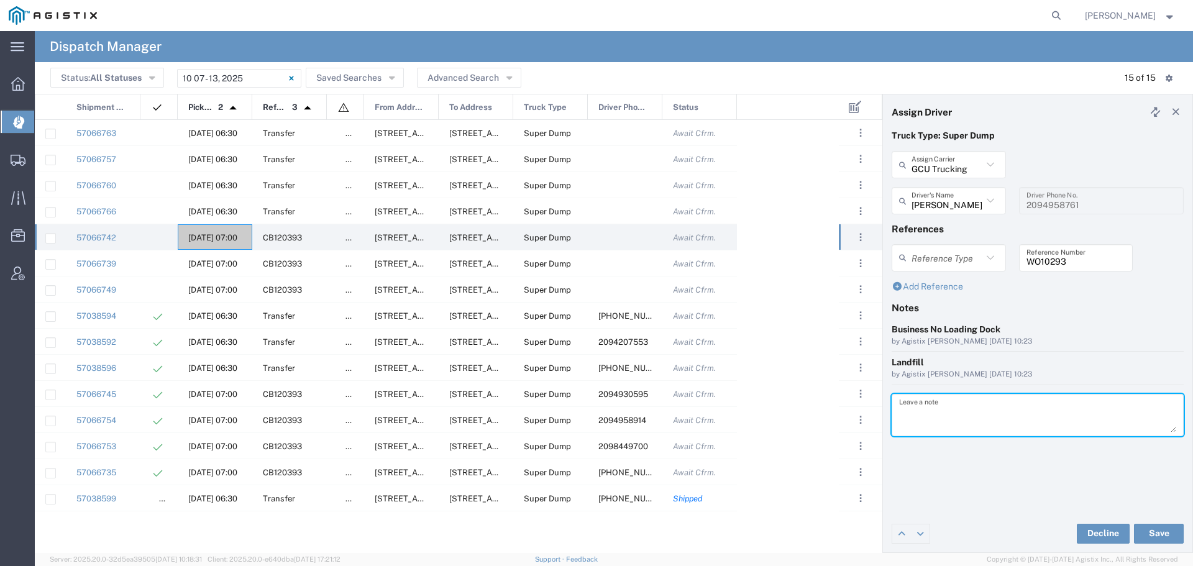
paste textarea "WO10293"
type textarea "WO10293"
click at [1153, 539] on button "Save" at bounding box center [1159, 534] width 50 height 20
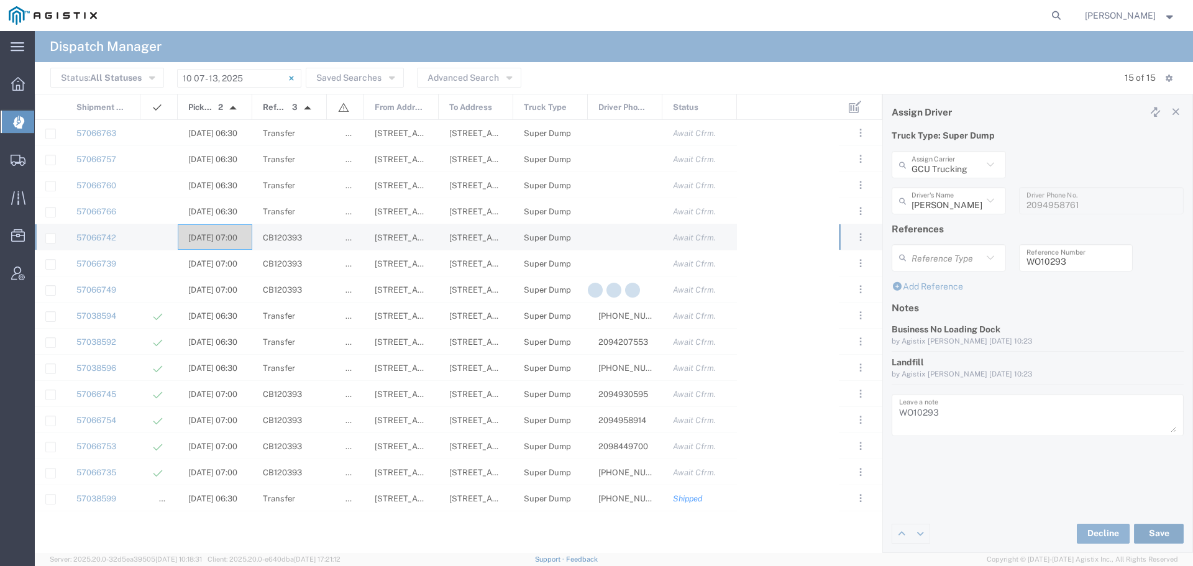
type input "[PERSON_NAME]"
type input "GCU Trucking"
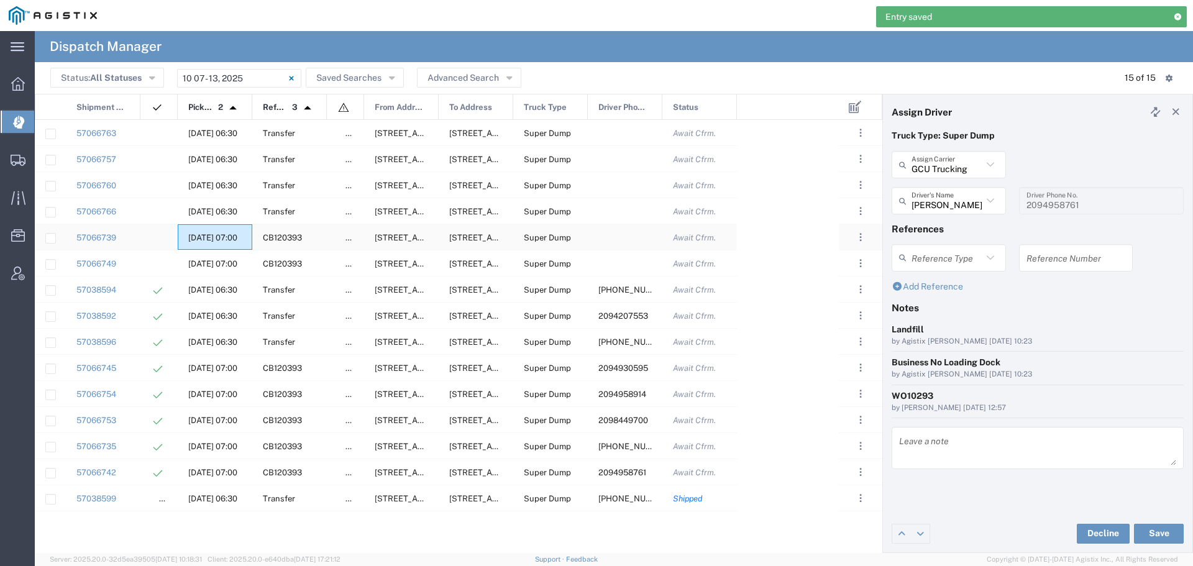
click at [201, 234] on span "[DATE] 07:00" at bounding box center [212, 237] width 49 height 9
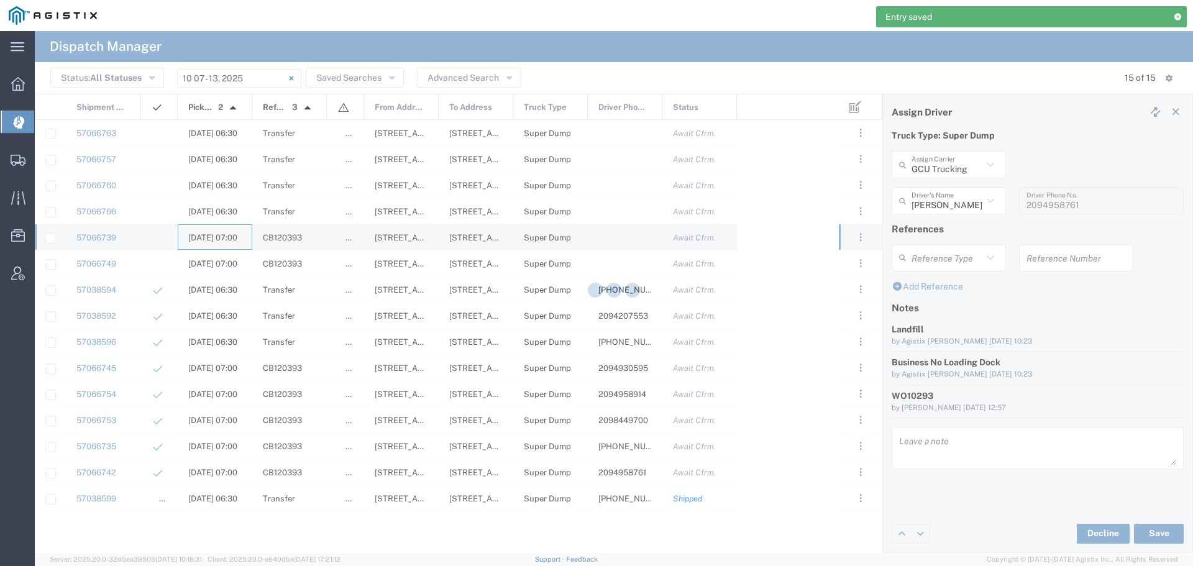
type input "[PERSON_NAME] & Sons"
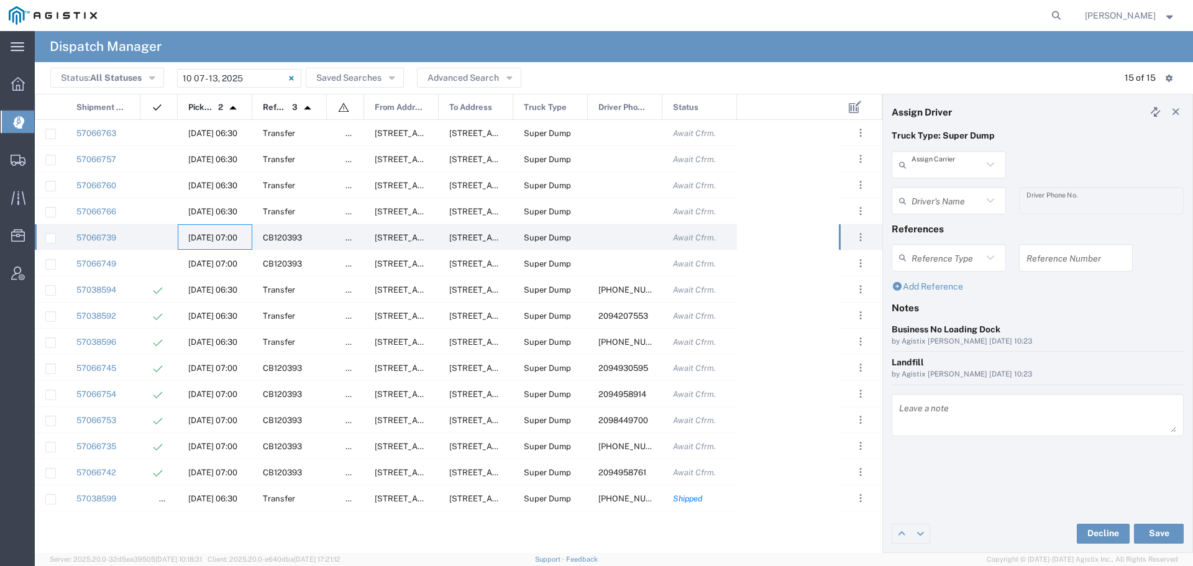
click at [971, 162] on input "text" at bounding box center [946, 165] width 71 height 22
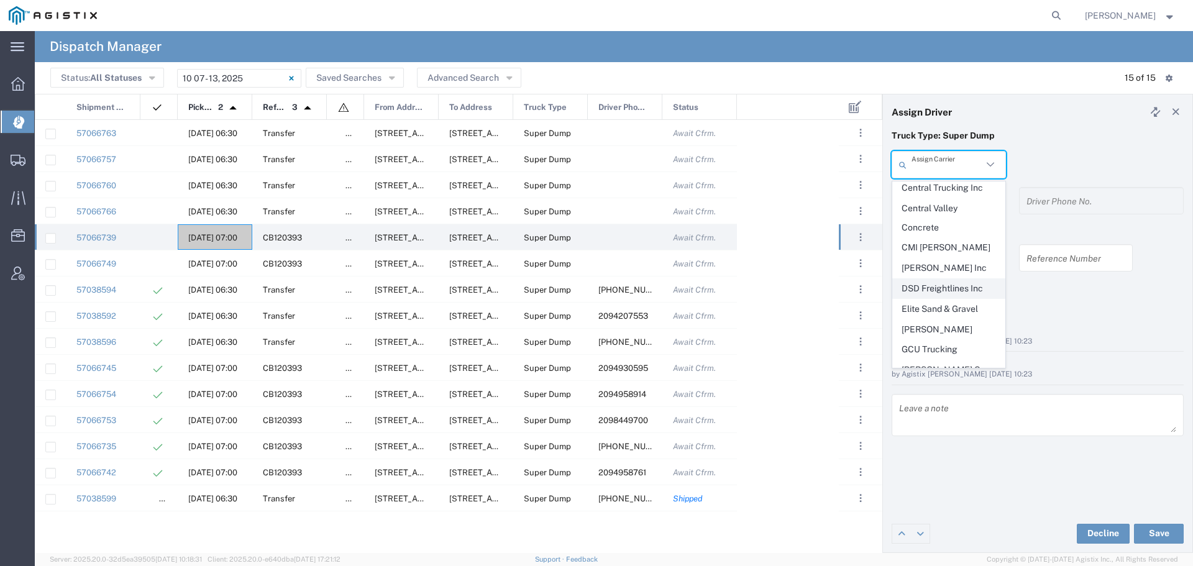
scroll to position [311, 0]
click at [938, 331] on span "GCU Trucking" at bounding box center [949, 340] width 112 height 19
type input "GCU Trucking"
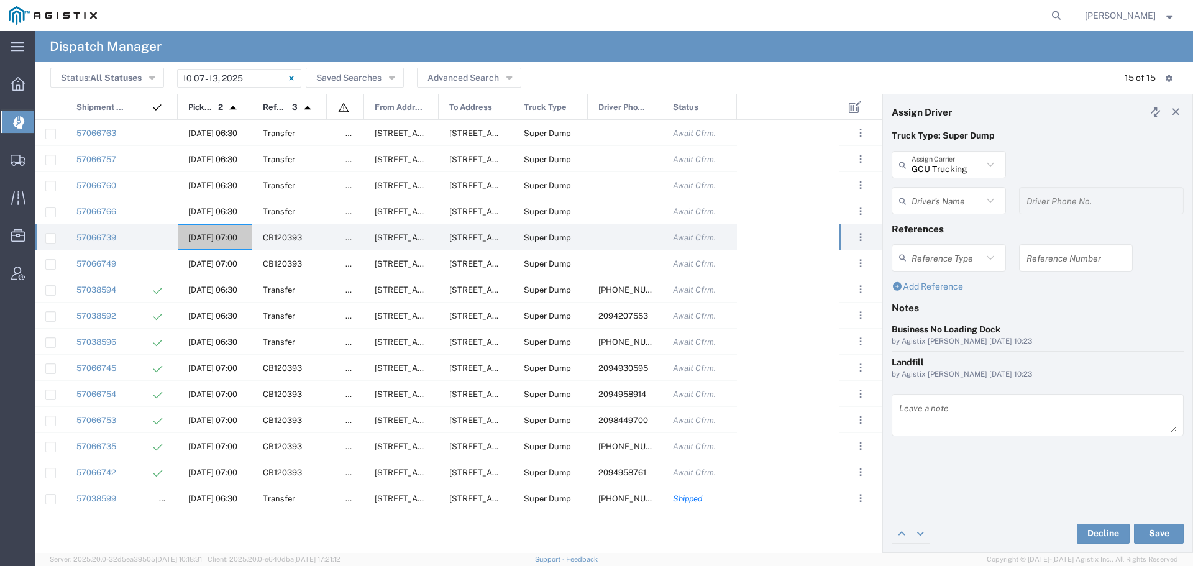
click at [959, 206] on input "text" at bounding box center [946, 201] width 71 height 22
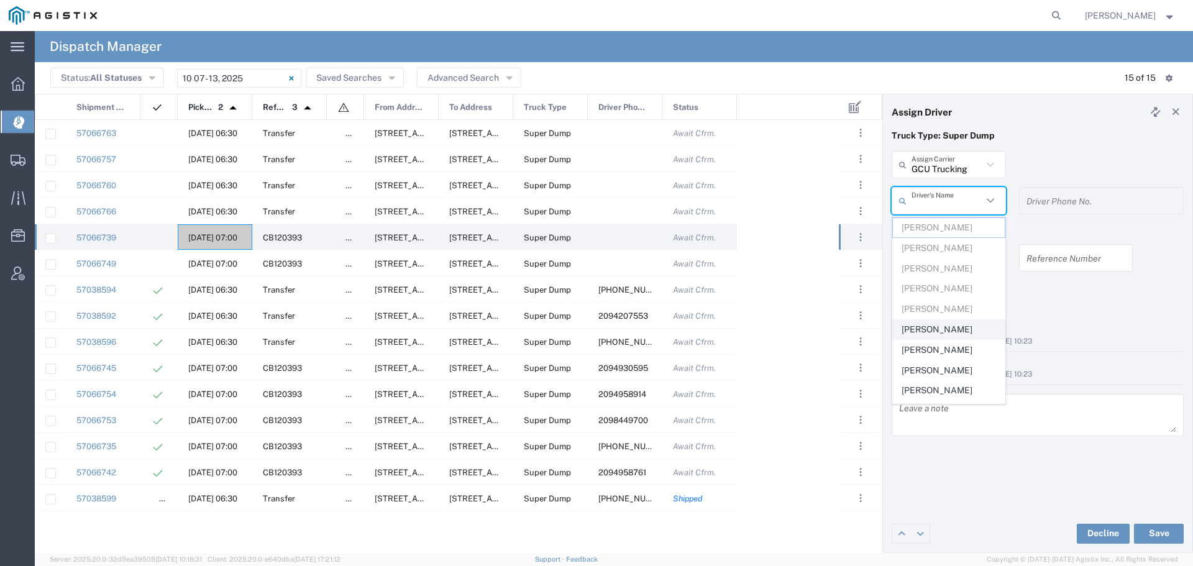
click at [934, 326] on span "[PERSON_NAME]" at bounding box center [949, 329] width 112 height 19
type input "[PERSON_NAME]"
type input "2094958273"
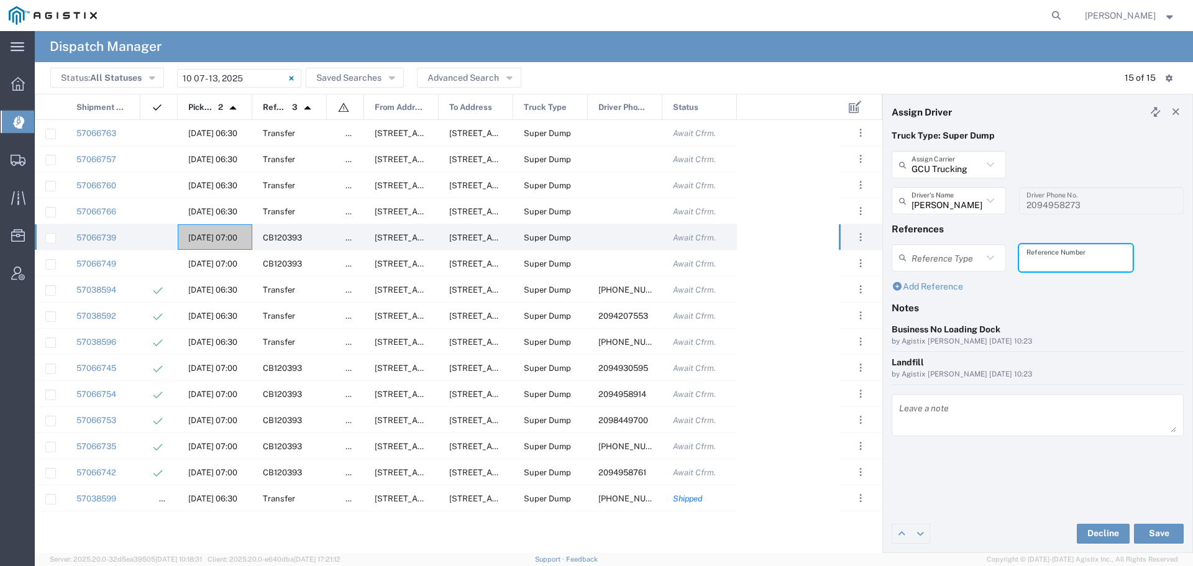
click at [1051, 256] on input "text" at bounding box center [1075, 258] width 99 height 22
paste input "WO10293"
type input "WO10293"
click at [913, 416] on textarea at bounding box center [1037, 415] width 277 height 35
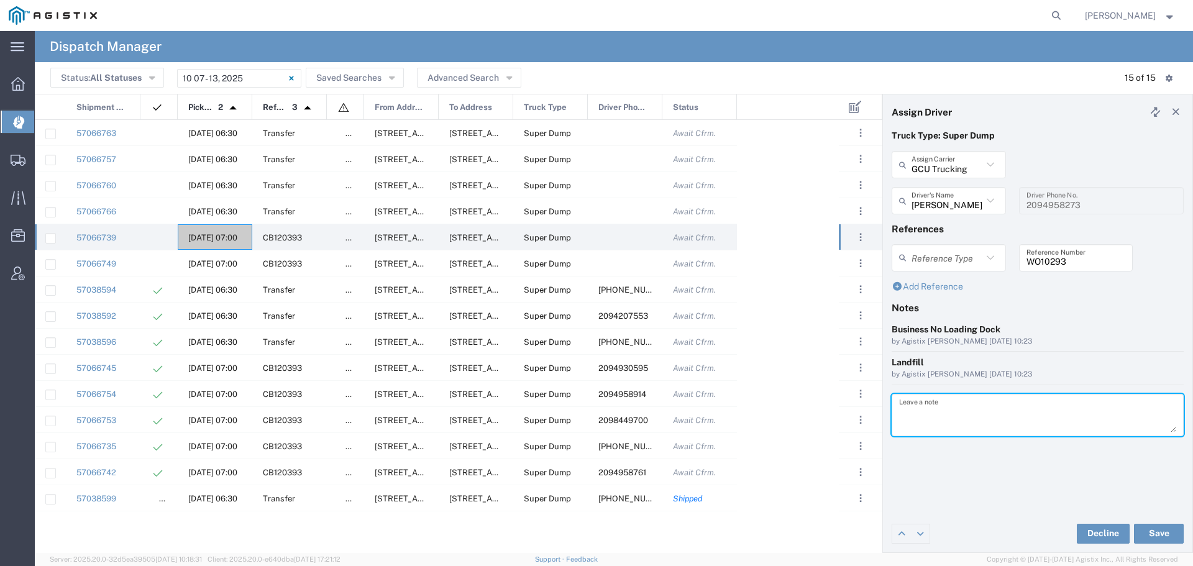
paste textarea "WO10293"
type textarea "WO10293"
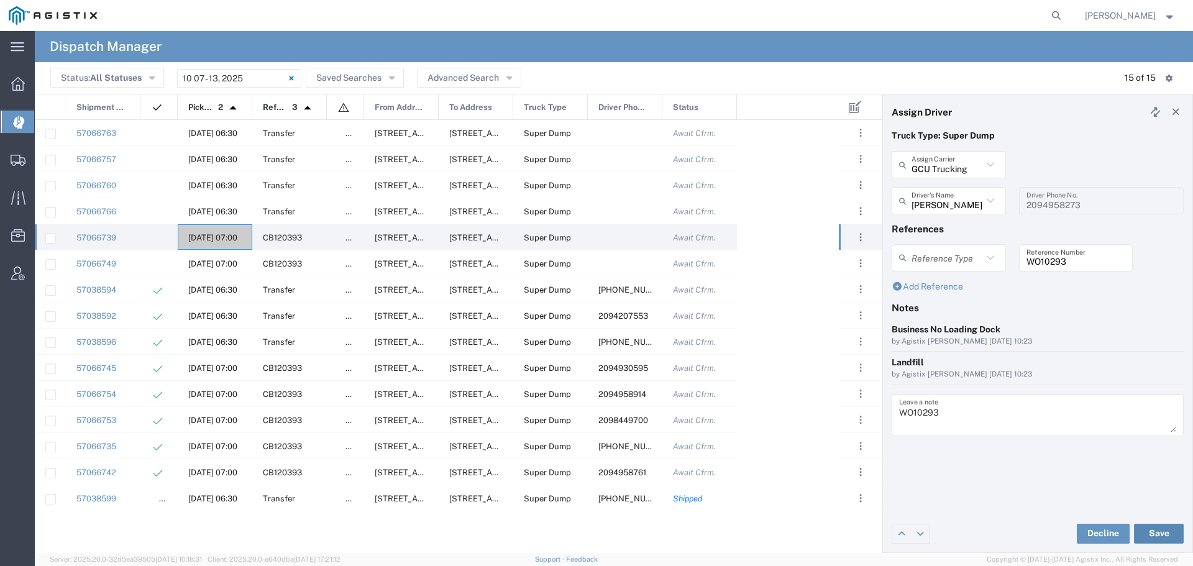
click at [1157, 529] on button "Save" at bounding box center [1159, 534] width 50 height 20
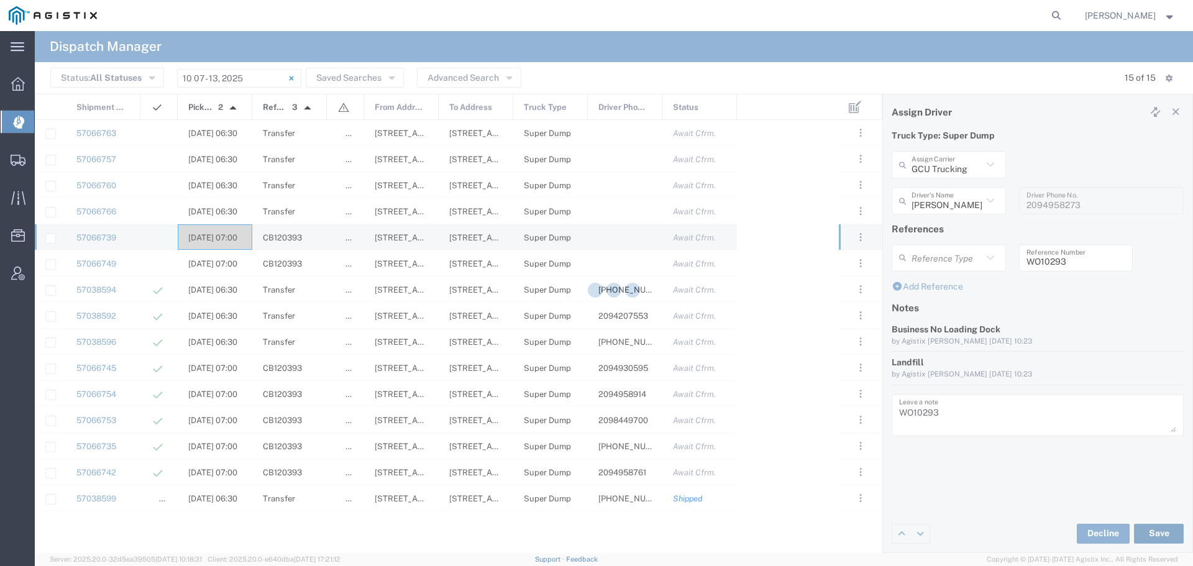
type input "[PERSON_NAME]"
type input "GCU Trucking"
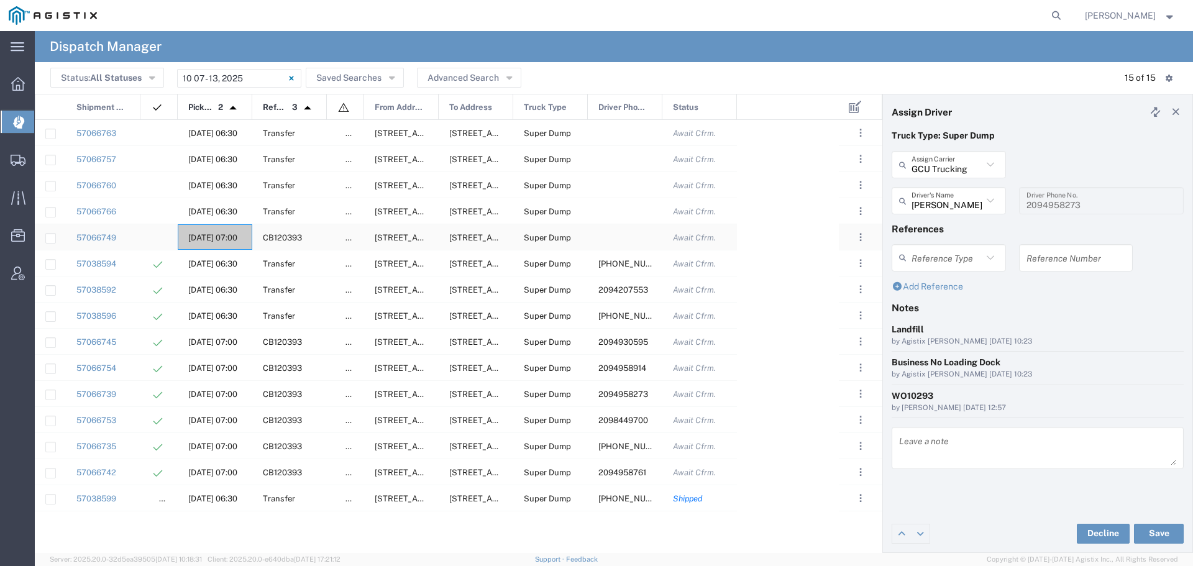
click at [217, 235] on span "[DATE] 07:00" at bounding box center [212, 237] width 49 height 9
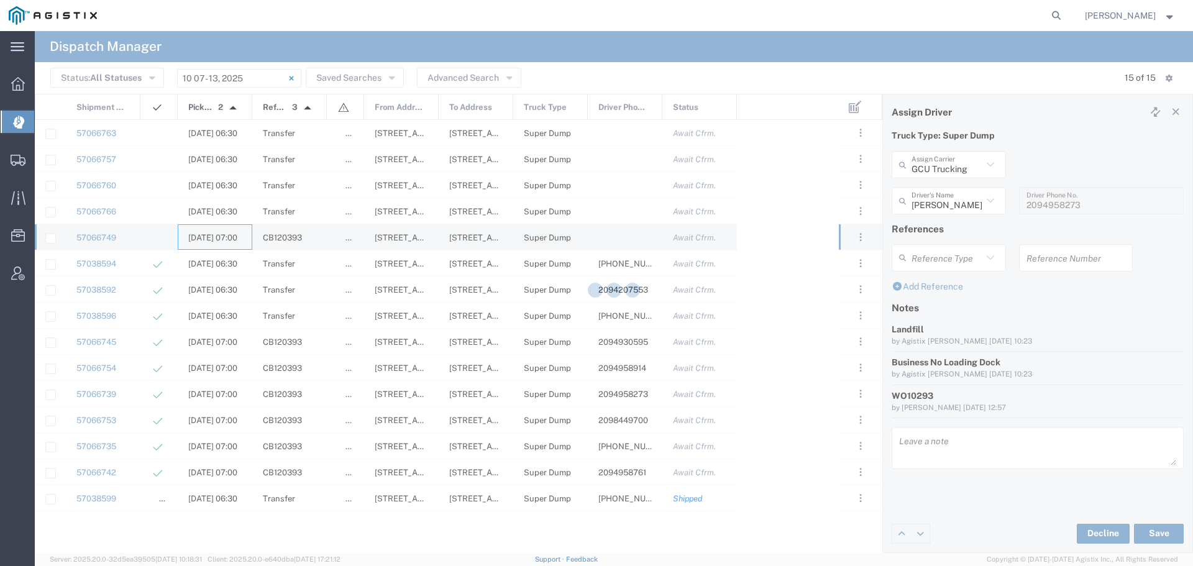
type input "[PERSON_NAME] & Sons"
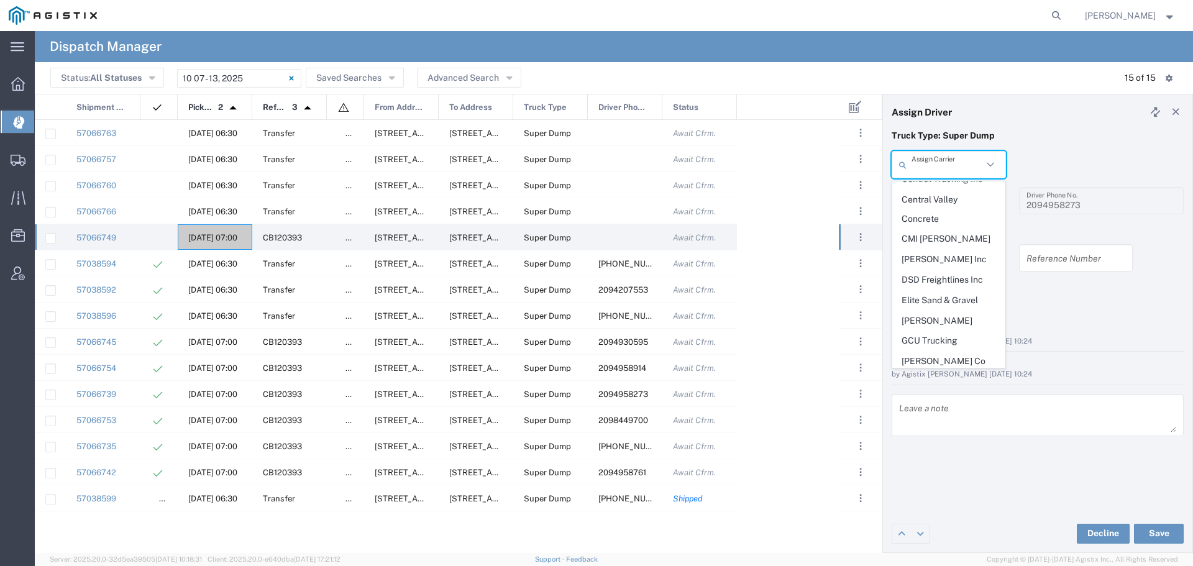
click at [945, 163] on input "text" at bounding box center [946, 165] width 71 height 22
click at [931, 331] on span "GCU Trucking" at bounding box center [949, 340] width 112 height 19
type input "GCU Trucking"
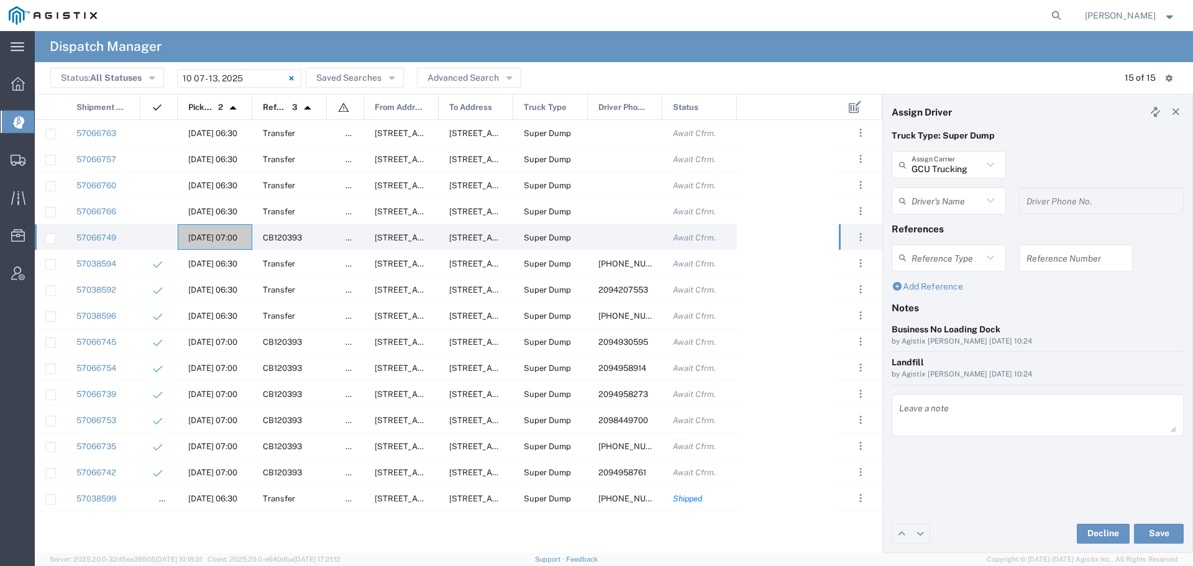
click at [946, 201] on input "text" at bounding box center [946, 201] width 71 height 22
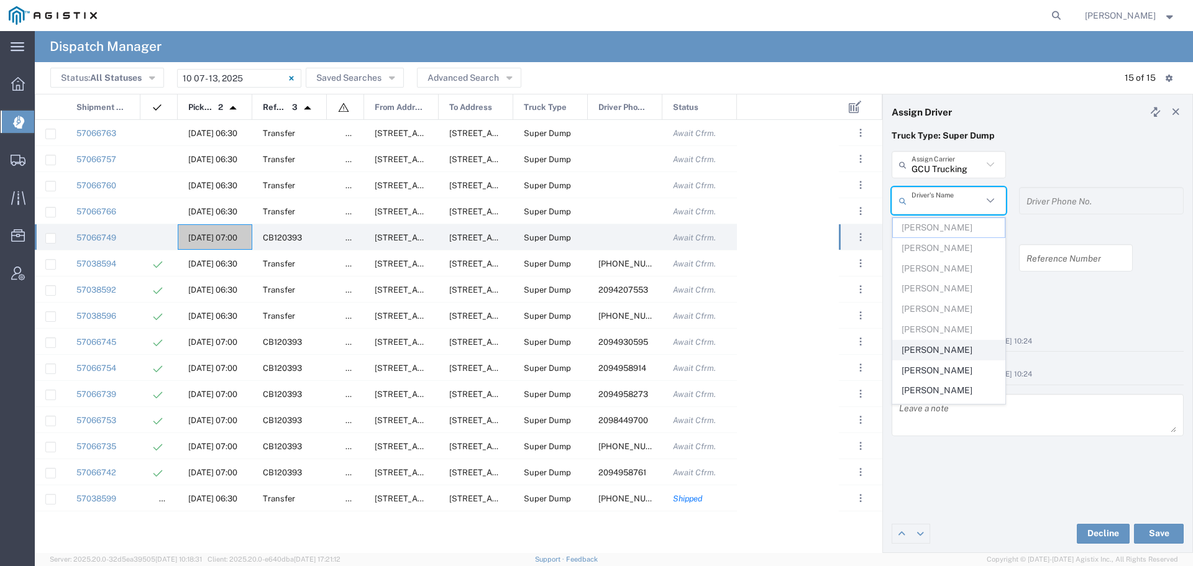
click at [923, 347] on span "[PERSON_NAME]" at bounding box center [949, 349] width 112 height 19
type input "[PERSON_NAME]"
type input "[PHONE_NUMBER]"
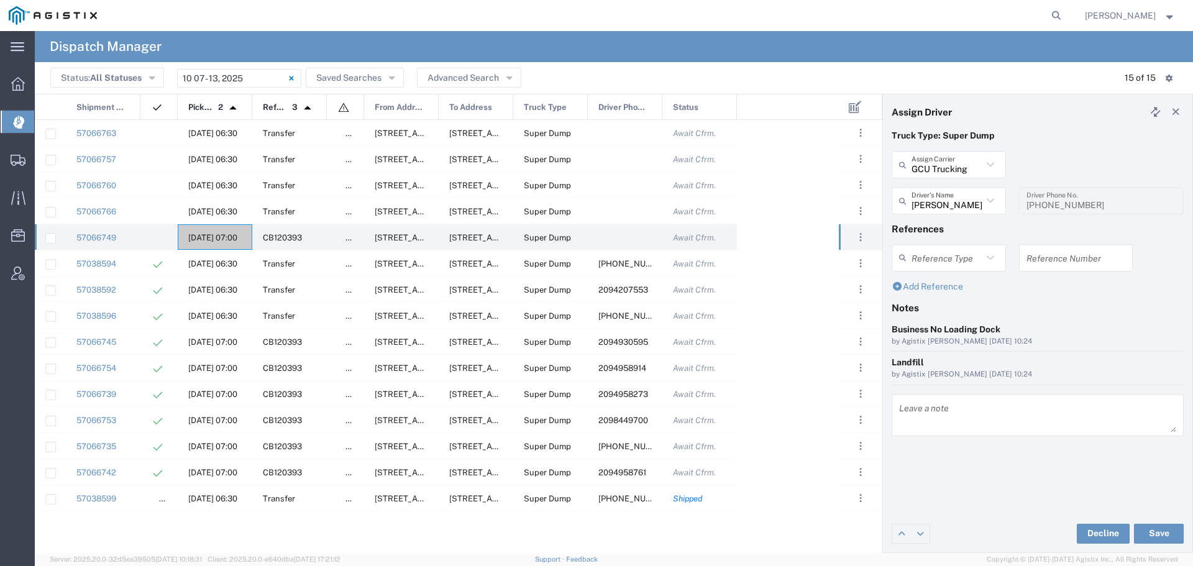
click at [1052, 255] on input "text" at bounding box center [1075, 258] width 99 height 22
paste input "WO10293"
type input "WO10293"
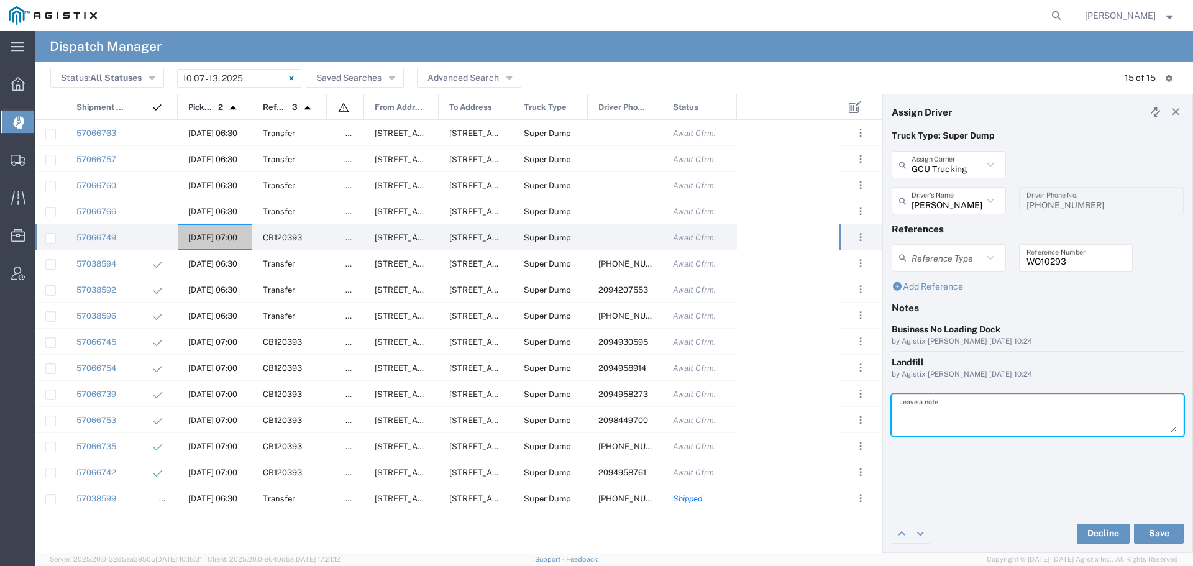
click at [923, 413] on textarea at bounding box center [1037, 415] width 277 height 35
paste textarea "WO10293"
type textarea "WO10293"
click at [1153, 534] on button "Save" at bounding box center [1159, 534] width 50 height 20
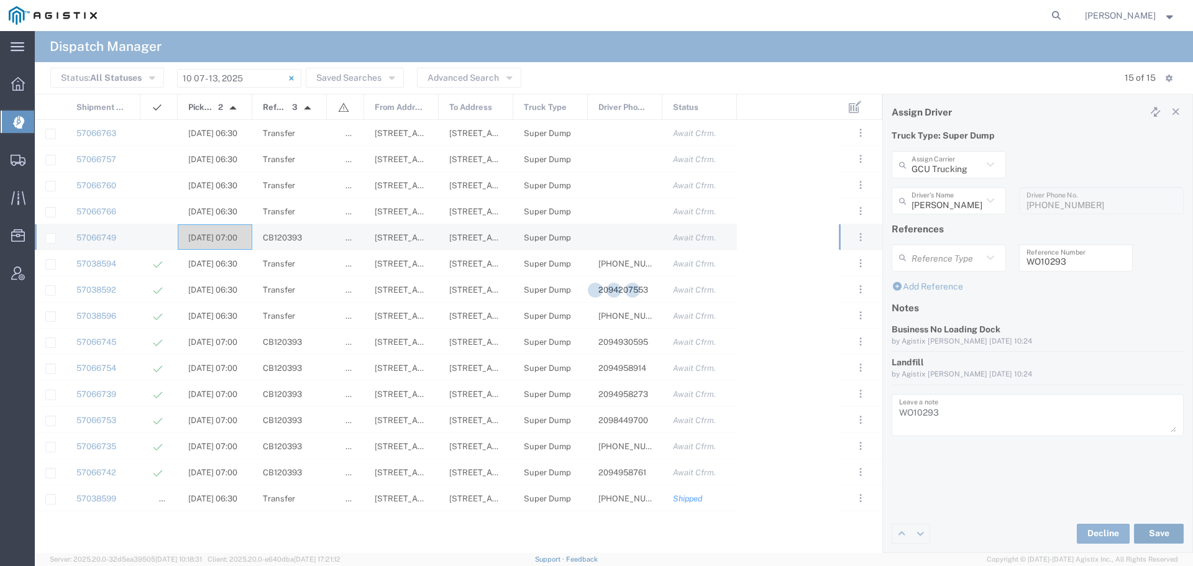
type input "[PERSON_NAME]"
type input "GCU Trucking"
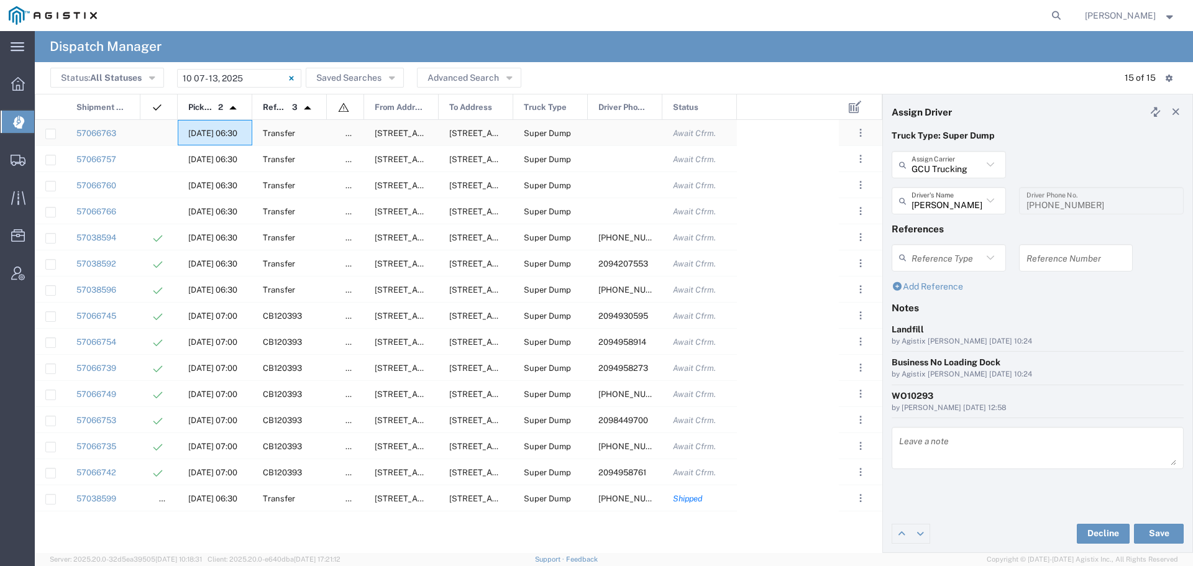
click at [201, 128] on div "[DATE] 06:30" at bounding box center [215, 132] width 75 height 25
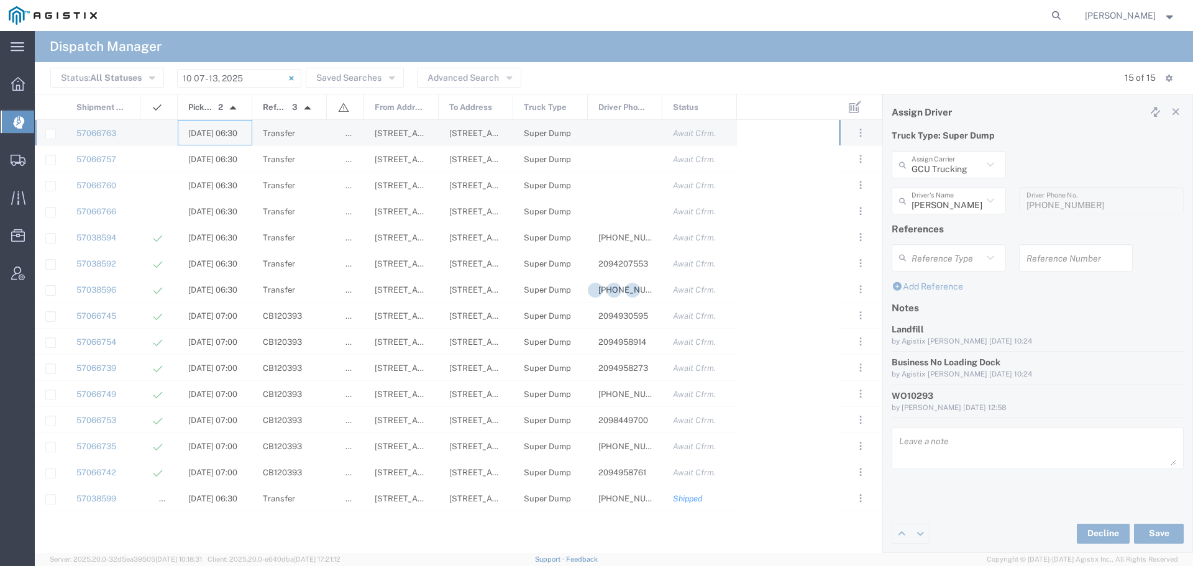
type input "[PERSON_NAME] & Sons"
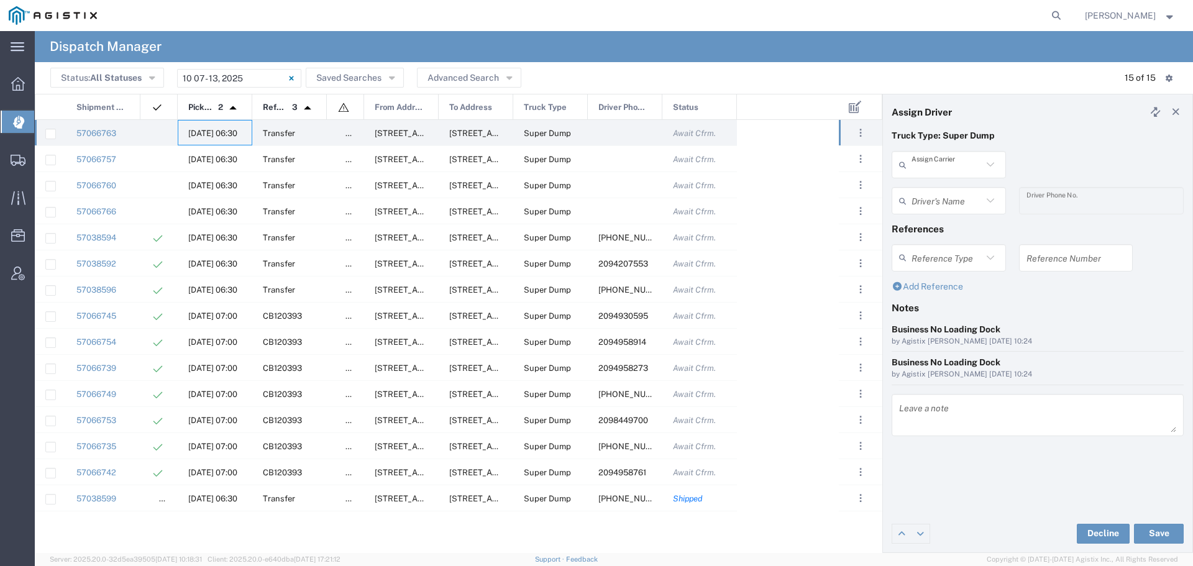
click at [972, 169] on input "text" at bounding box center [946, 165] width 71 height 22
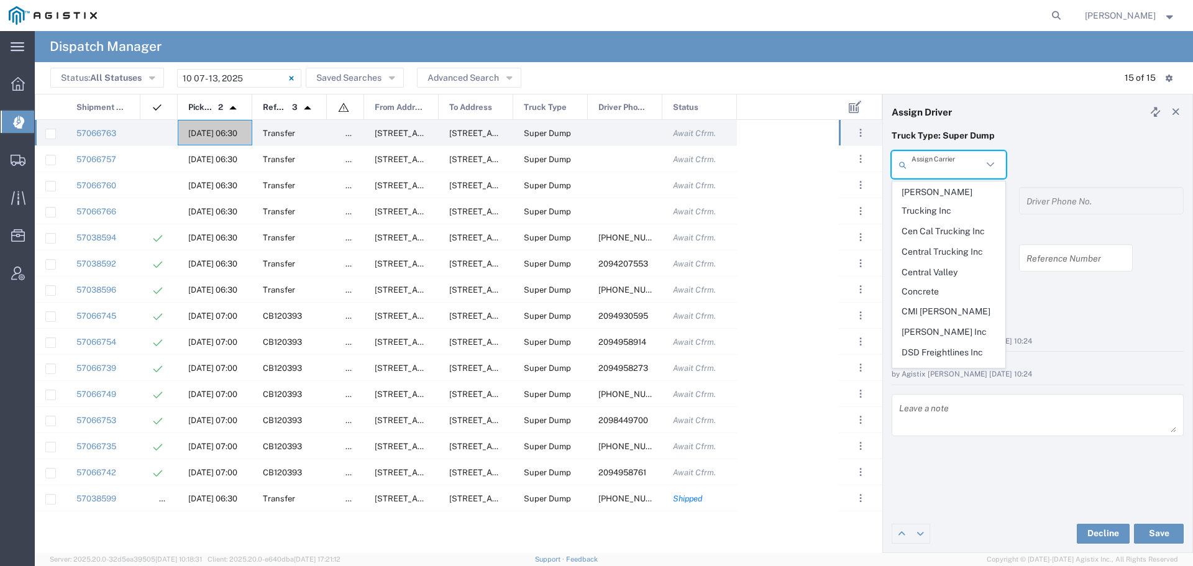
scroll to position [311, 0]
click at [942, 331] on span "GCU Trucking" at bounding box center [949, 340] width 112 height 19
type input "GCU Trucking"
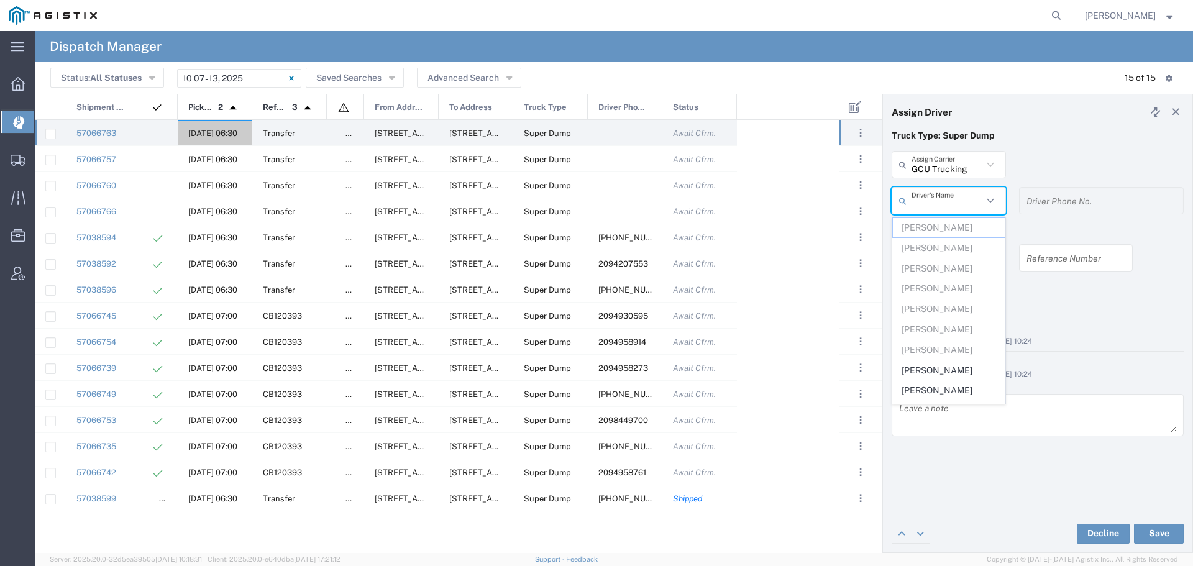
click at [959, 202] on input "text" at bounding box center [946, 201] width 71 height 22
click at [951, 370] on span "[PERSON_NAME]" at bounding box center [949, 370] width 112 height 19
type input "[PERSON_NAME]"
type input "[PHONE_NUMBER]"
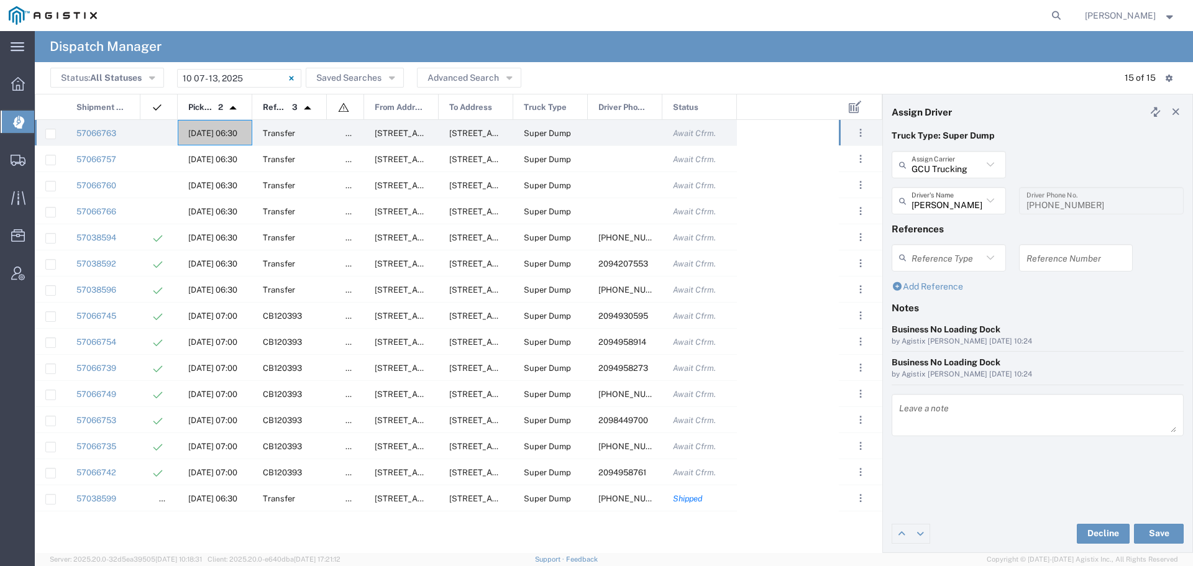
click at [1033, 268] on div "Reference Number" at bounding box center [1076, 257] width 114 height 27
drag, startPoint x: 1069, startPoint y: 260, endPoint x: 1024, endPoint y: 264, distance: 45.5
click at [1024, 264] on div "WO10294 Reference Number" at bounding box center [1076, 257] width 114 height 27
type input "WO10294"
click at [917, 410] on textarea at bounding box center [1037, 415] width 277 height 35
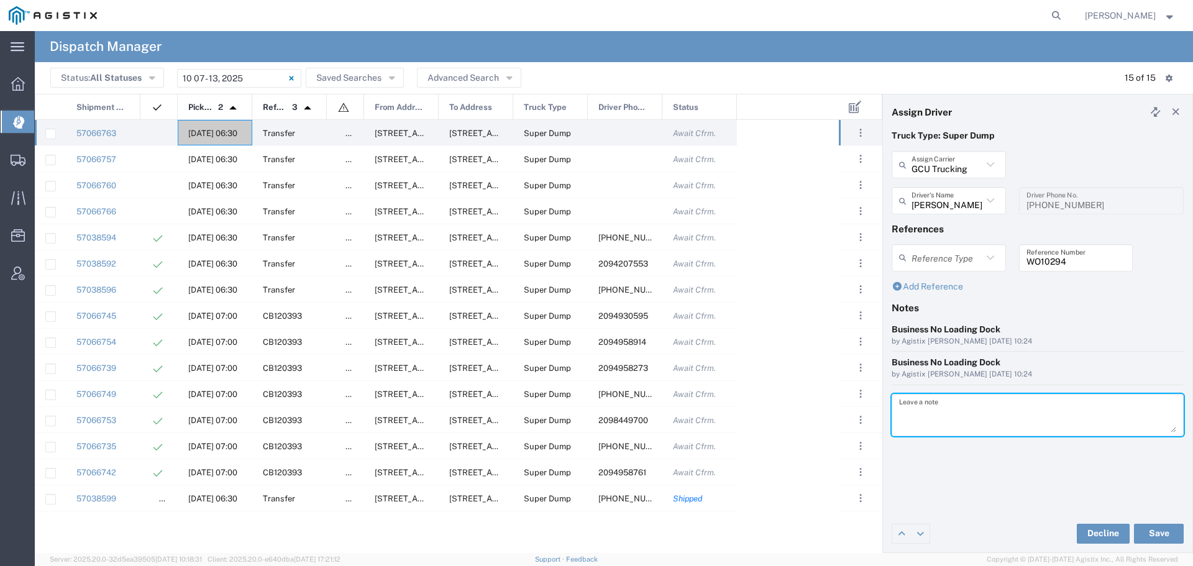
paste textarea "WO10294"
type textarea "WO10294"
click at [1169, 531] on button "Save" at bounding box center [1159, 534] width 50 height 20
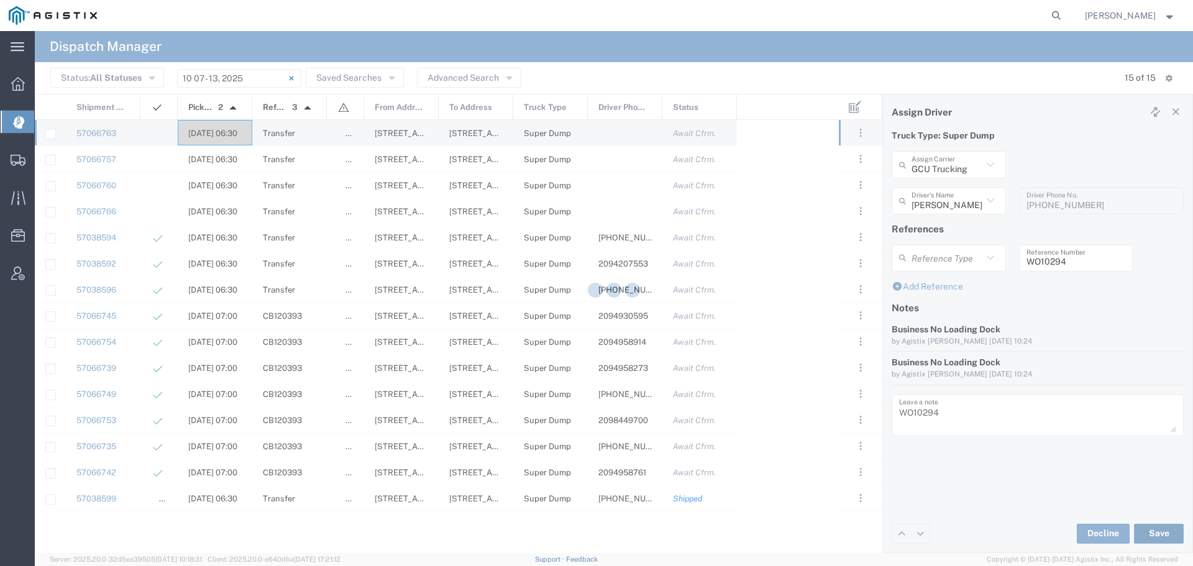
type input "[PERSON_NAME]"
type input "GCU Trucking"
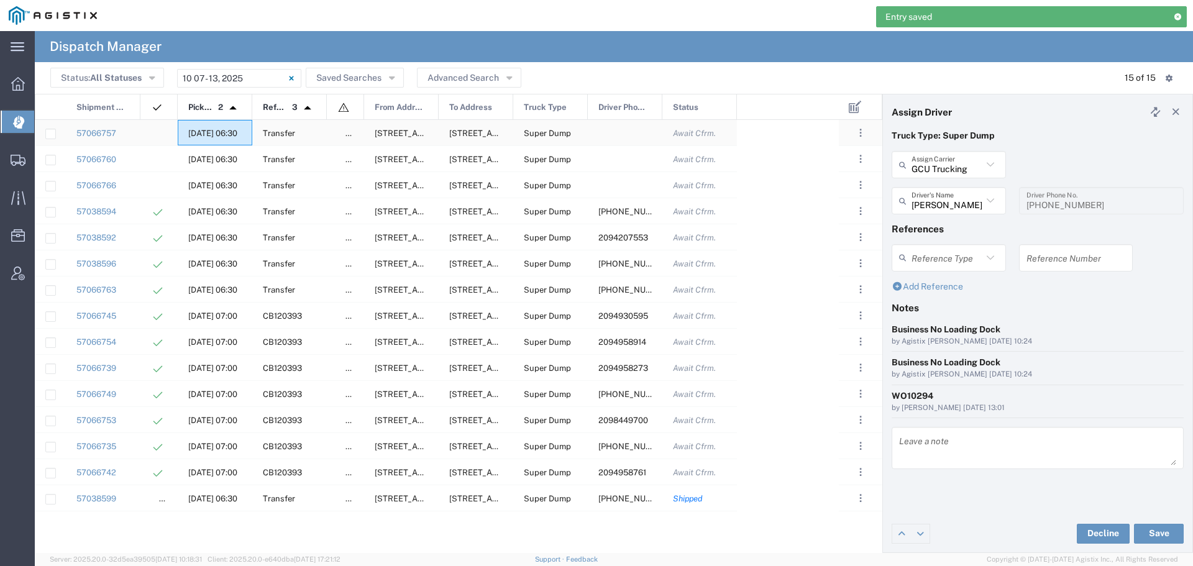
click at [206, 124] on div "[DATE] 06:30" at bounding box center [215, 132] width 75 height 25
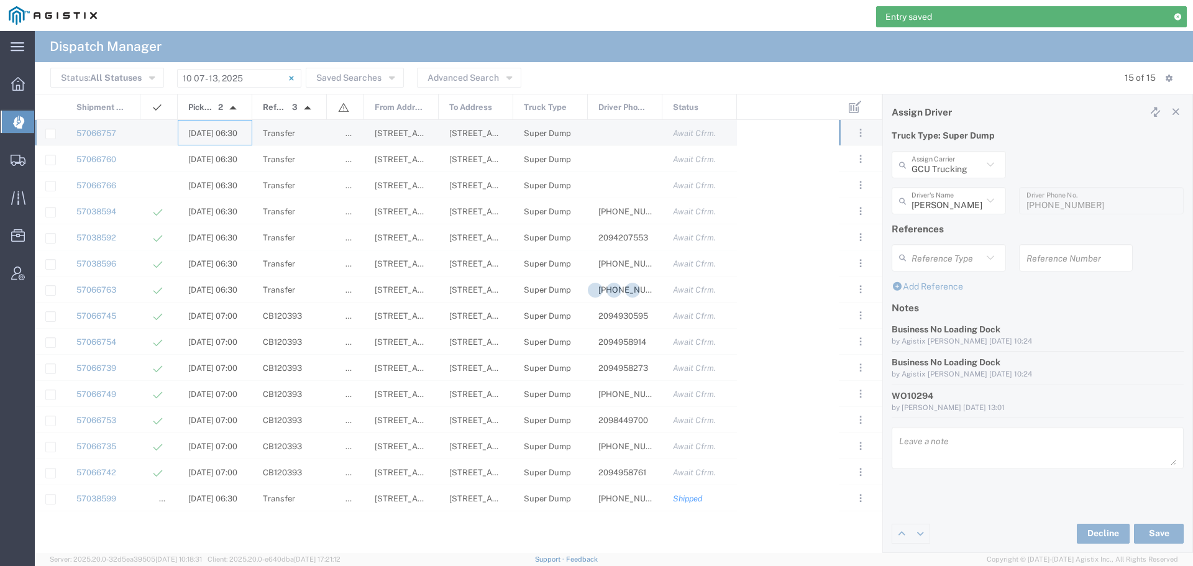
type input "[PERSON_NAME] & Sons"
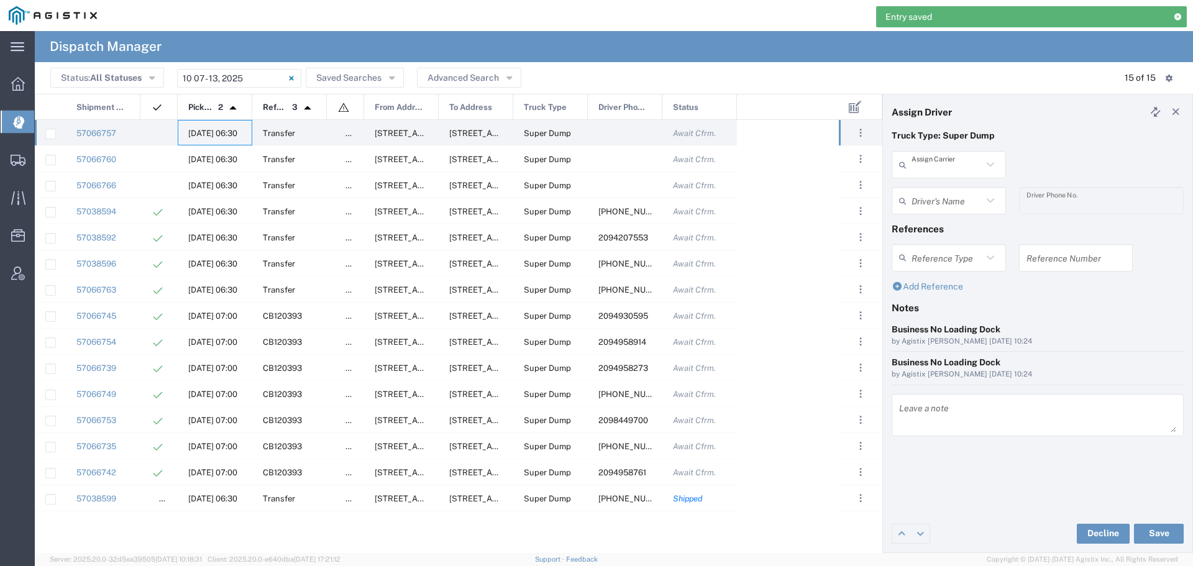
click at [933, 168] on input "text" at bounding box center [946, 165] width 71 height 22
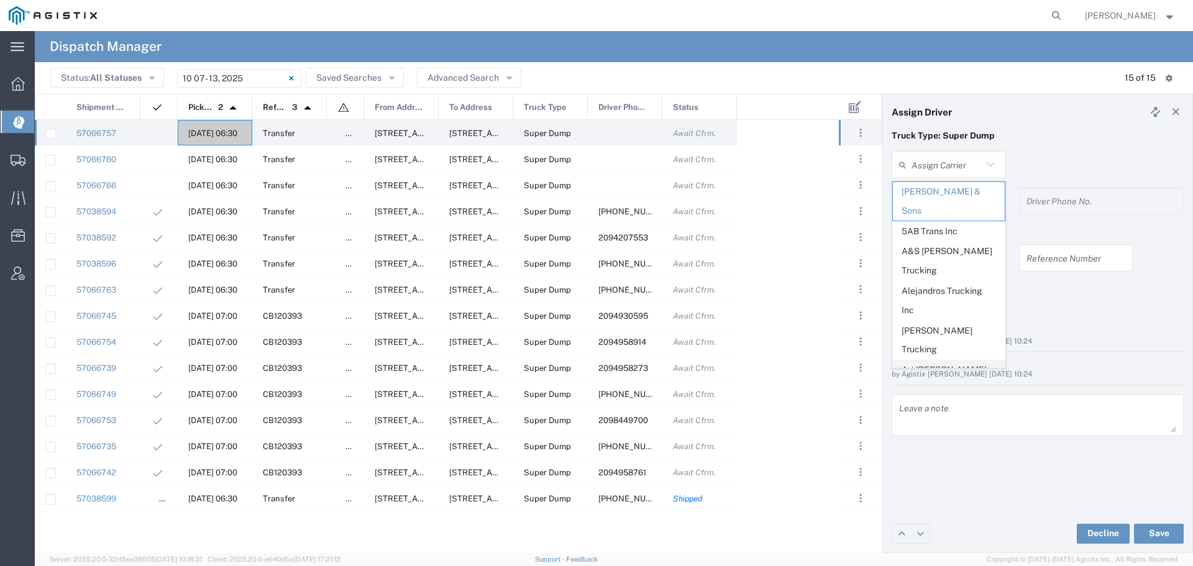
click at [939, 360] on span "Art [PERSON_NAME] Inc" at bounding box center [949, 379] width 112 height 39
type input "Art [PERSON_NAME] Inc"
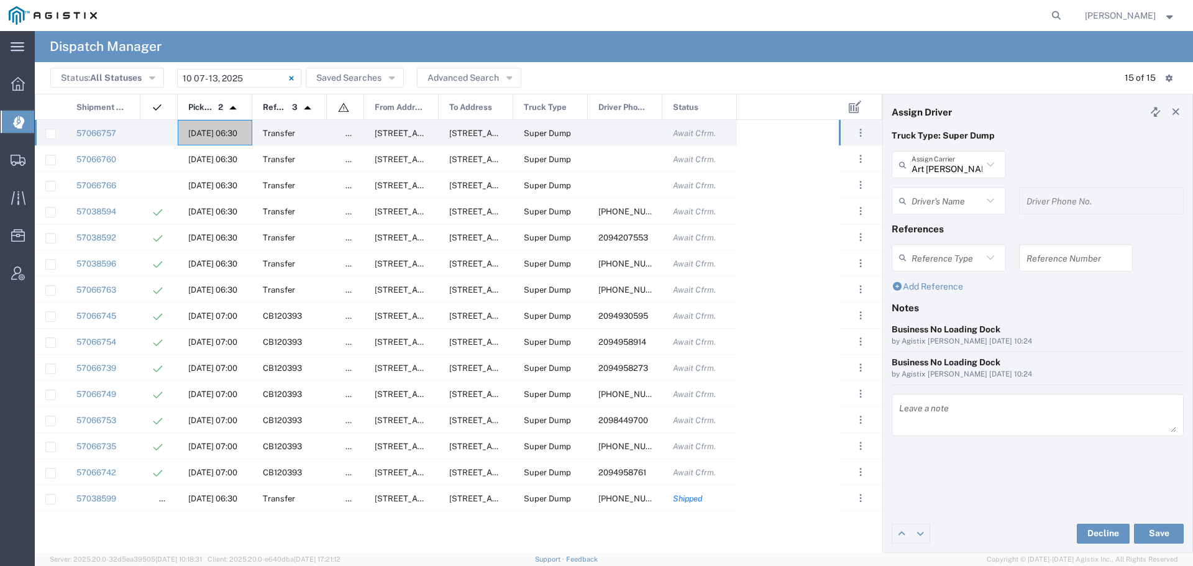
click at [951, 202] on input "text" at bounding box center [946, 201] width 71 height 22
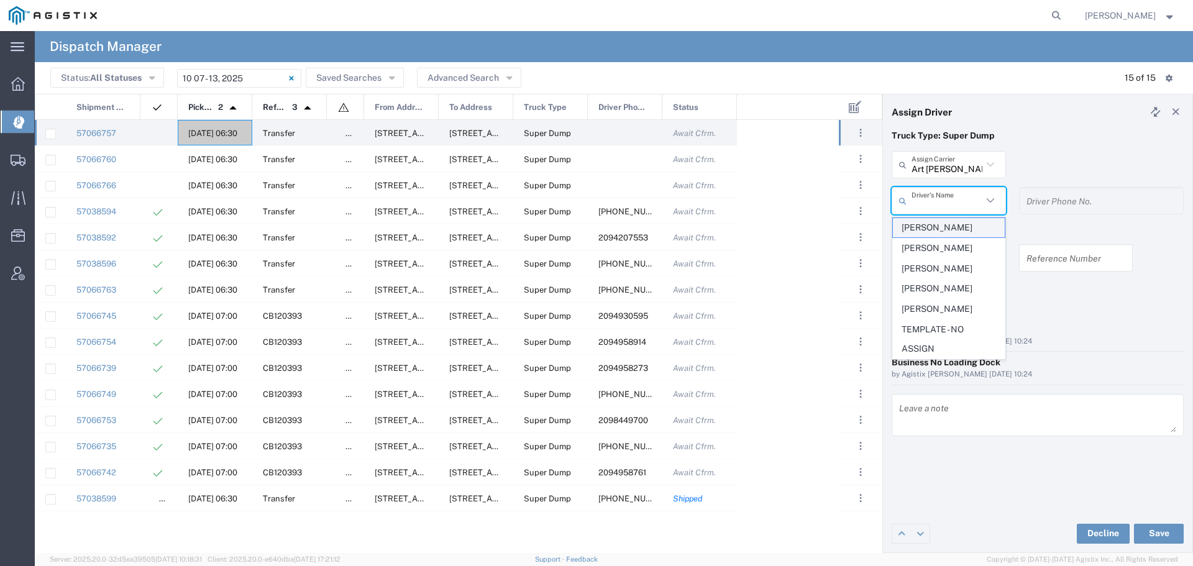
click at [953, 227] on span "[PERSON_NAME]" at bounding box center [949, 227] width 112 height 19
type input "[PERSON_NAME]"
type input "2094207553"
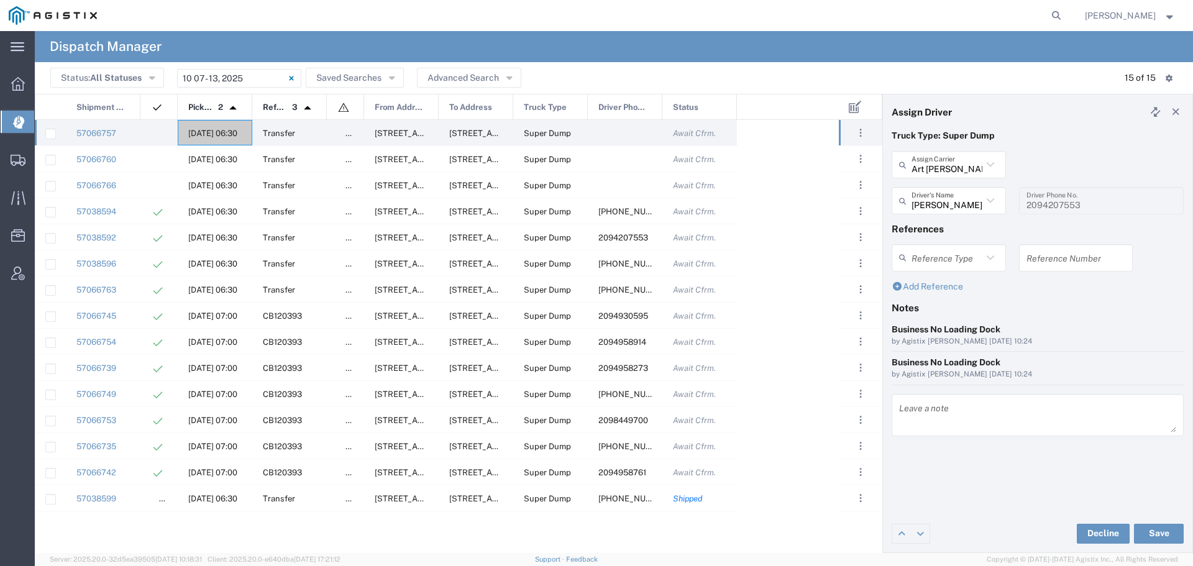
click at [1034, 263] on input "text" at bounding box center [1075, 258] width 99 height 22
paste input "WO10294"
type input "WO10294"
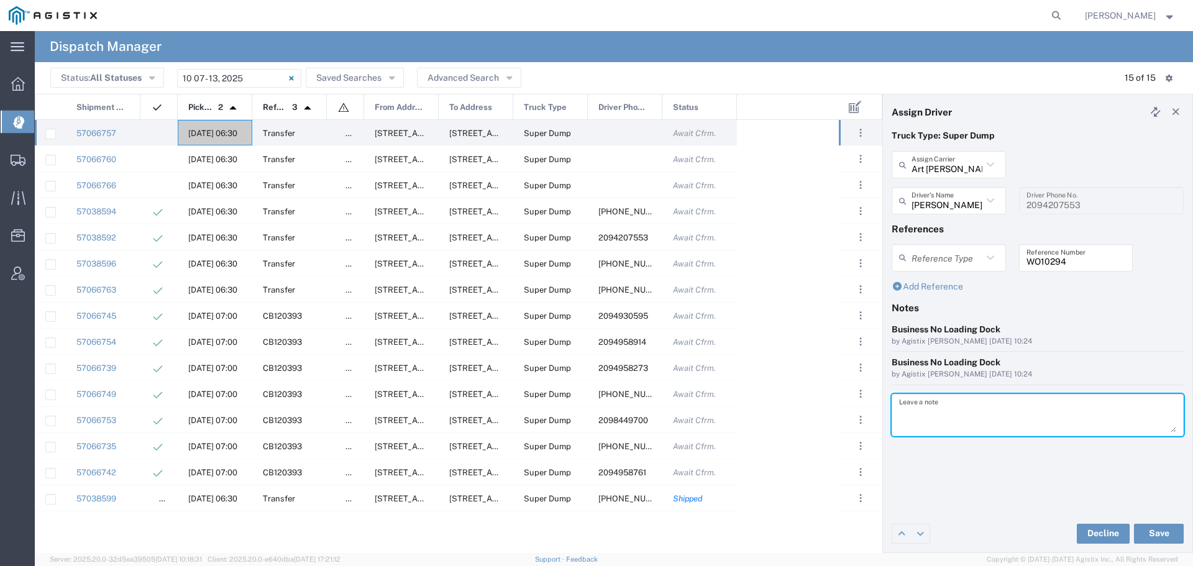
click at [931, 412] on textarea at bounding box center [1037, 415] width 277 height 35
paste textarea "WO10294"
type textarea "WO10294"
click at [1151, 532] on button "Save" at bounding box center [1159, 534] width 50 height 20
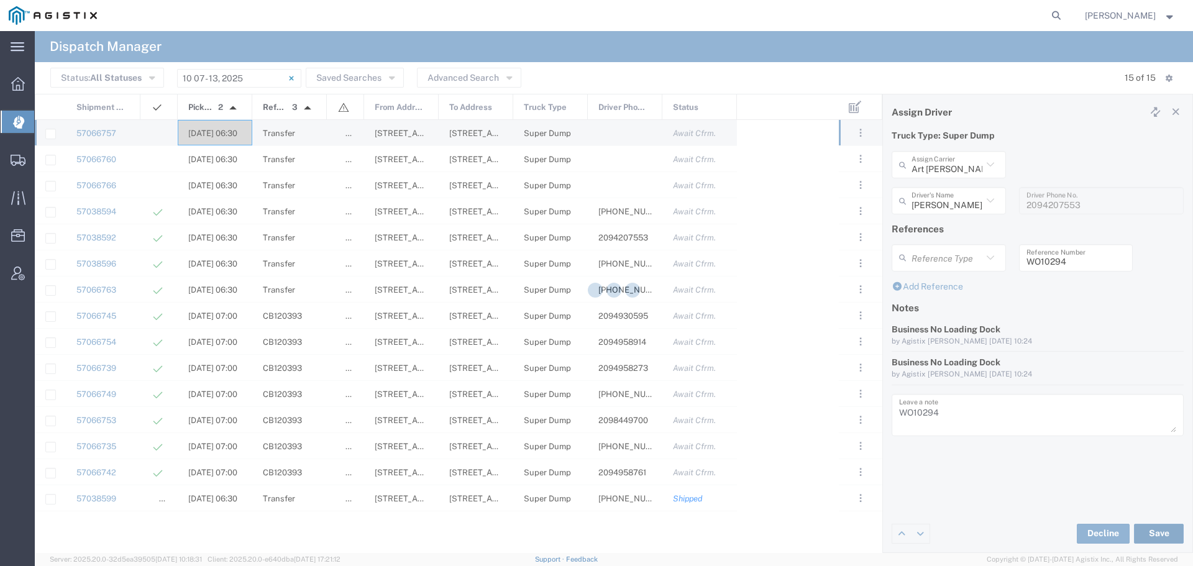
type input "[PERSON_NAME]"
type input "Art [PERSON_NAME] Inc"
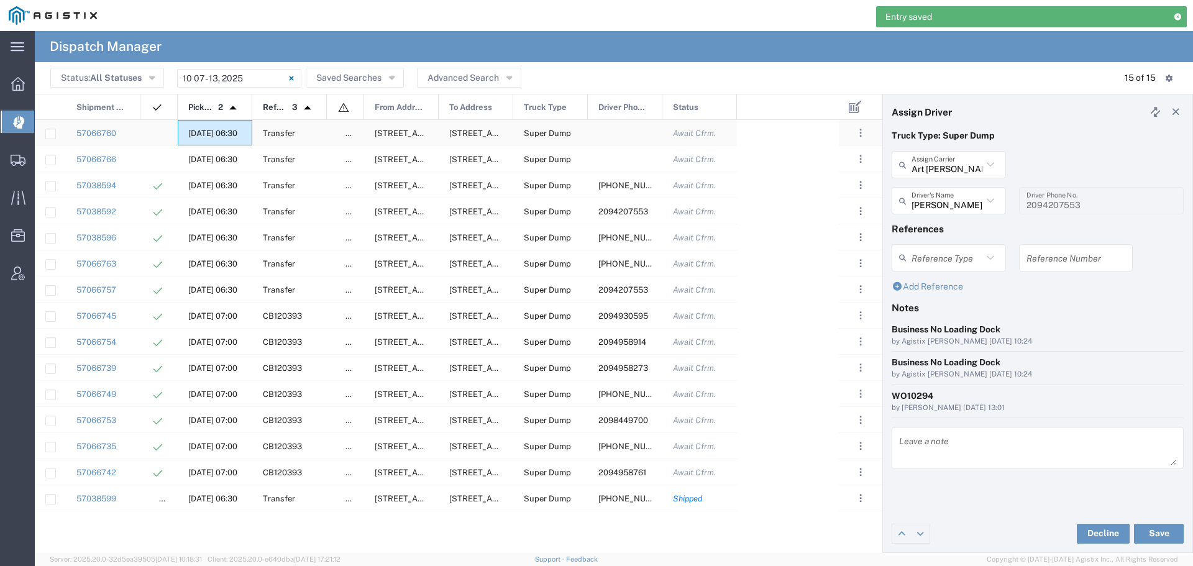
click at [212, 129] on span "[DATE] 06:30" at bounding box center [212, 133] width 49 height 9
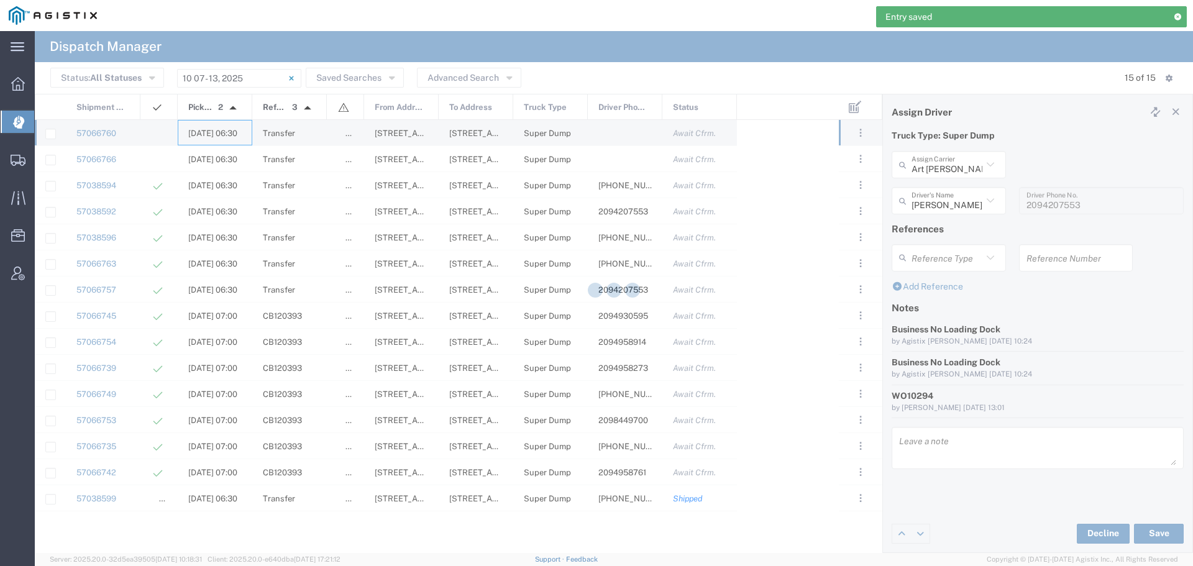
type input "[PERSON_NAME] & Sons"
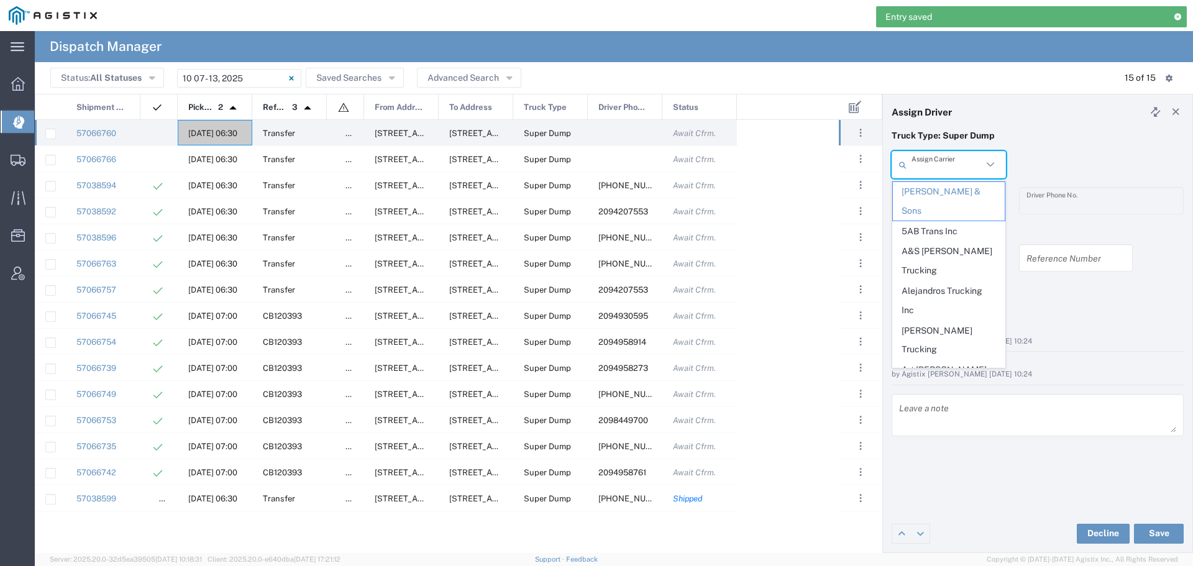
click at [949, 163] on input "text" at bounding box center [946, 165] width 71 height 22
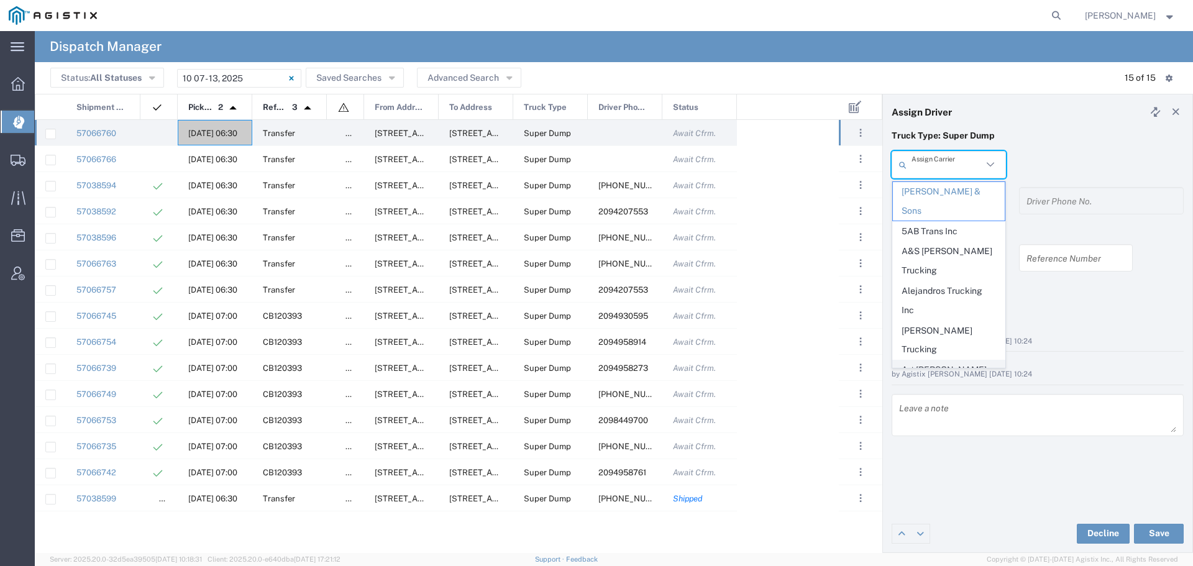
click at [923, 360] on span "Art [PERSON_NAME] Inc" at bounding box center [949, 379] width 112 height 39
type input "Art [PERSON_NAME] Inc"
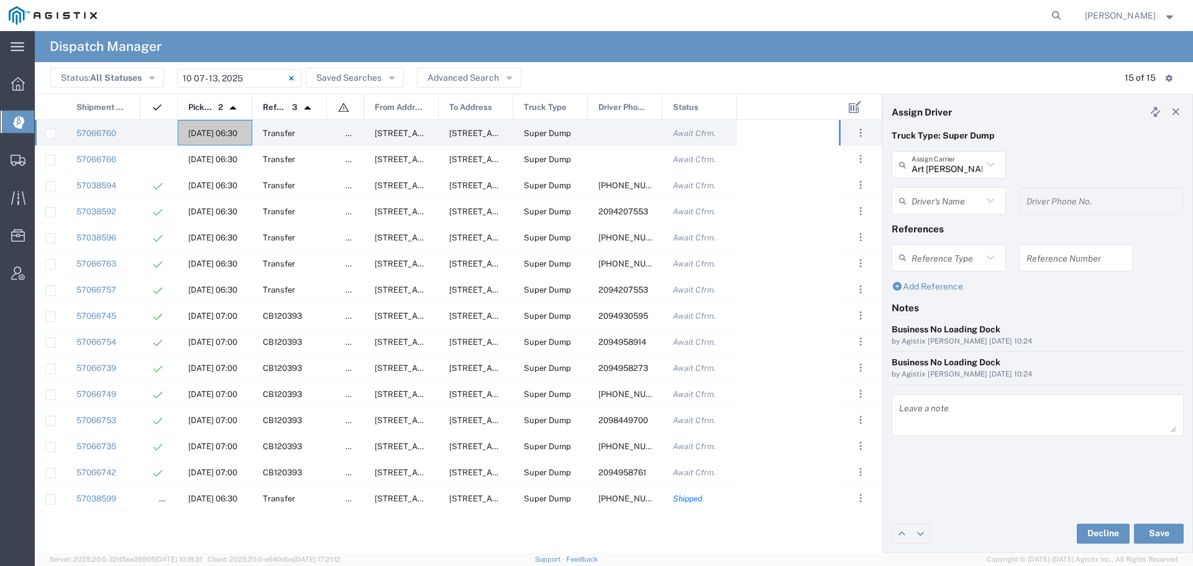
click at [967, 203] on input "text" at bounding box center [946, 201] width 71 height 22
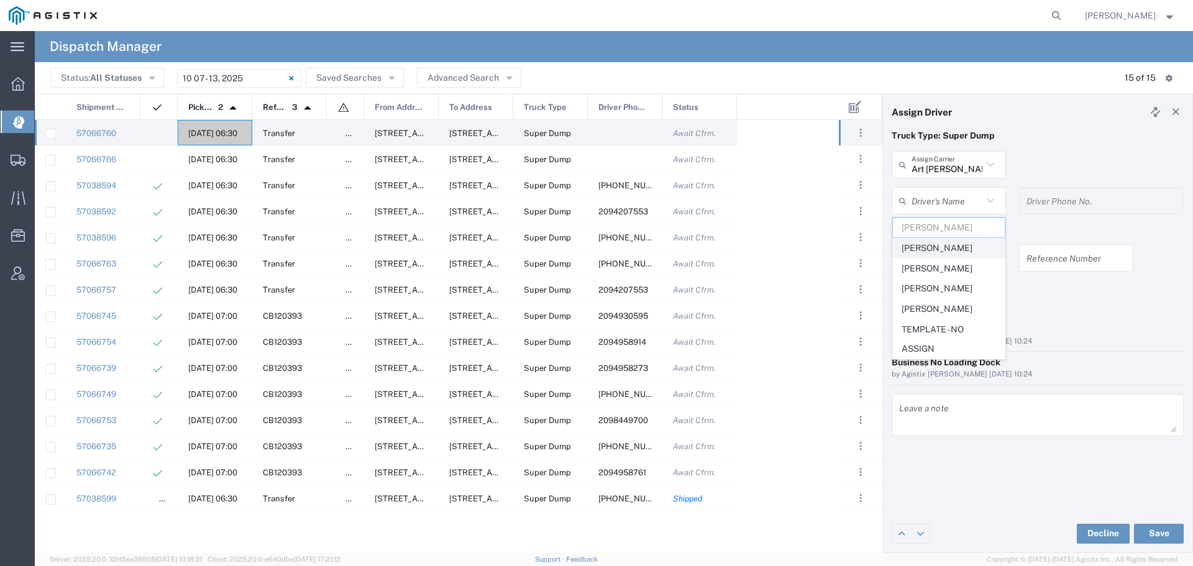
click at [955, 247] on span "[PERSON_NAME]" at bounding box center [949, 248] width 112 height 19
type input "[PERSON_NAME]"
type input "[PHONE_NUMBER]"
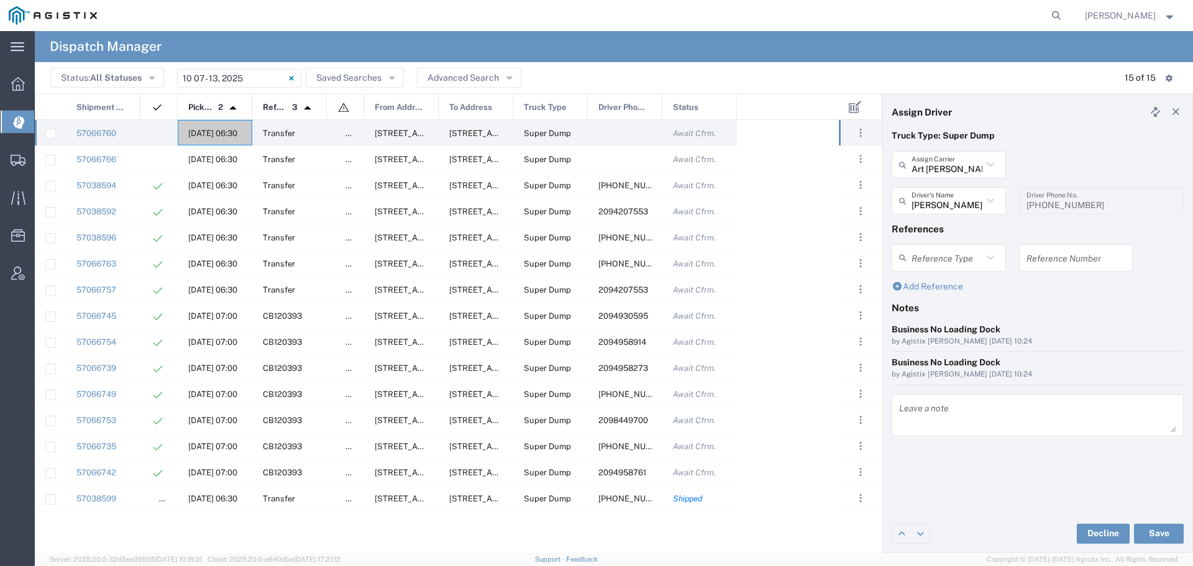
click at [1043, 260] on input "text" at bounding box center [1075, 258] width 99 height 22
paste input "WO10294"
type input "WO10294"
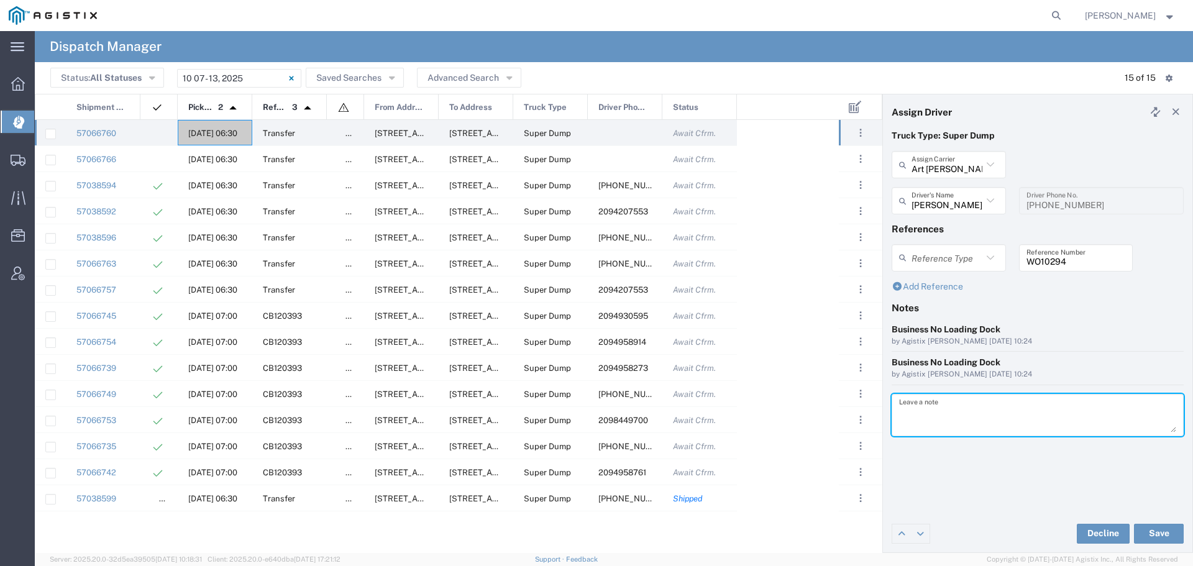
click at [924, 409] on textarea at bounding box center [1037, 415] width 277 height 35
paste textarea "WO10294"
type textarea "WO10294"
click at [1157, 532] on button "Save" at bounding box center [1159, 534] width 50 height 20
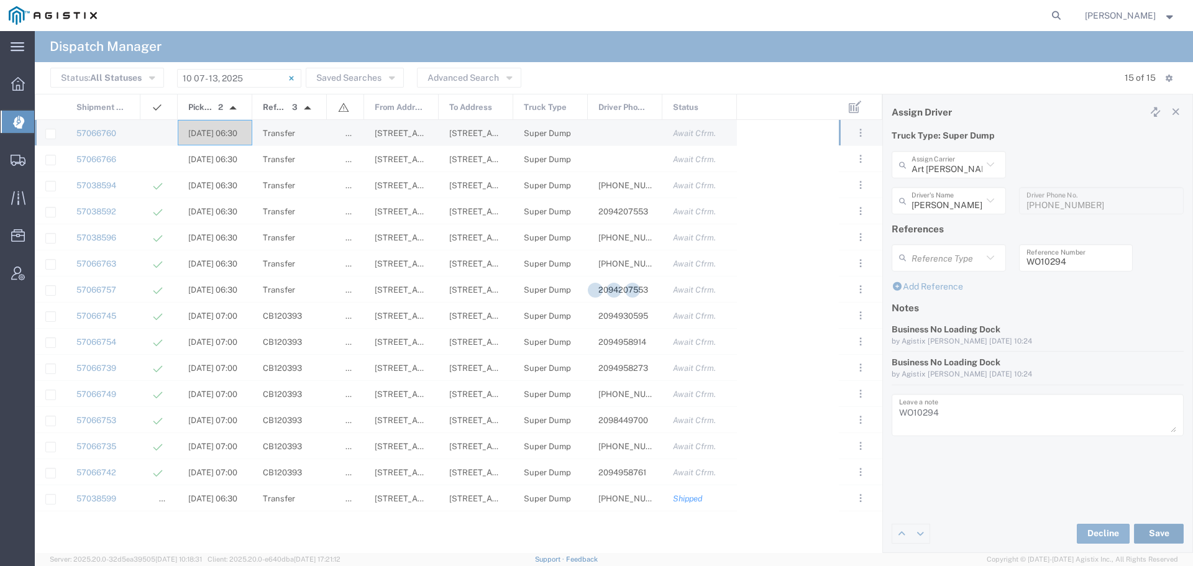
type input "[PERSON_NAME]"
type input "Art [PERSON_NAME] Inc"
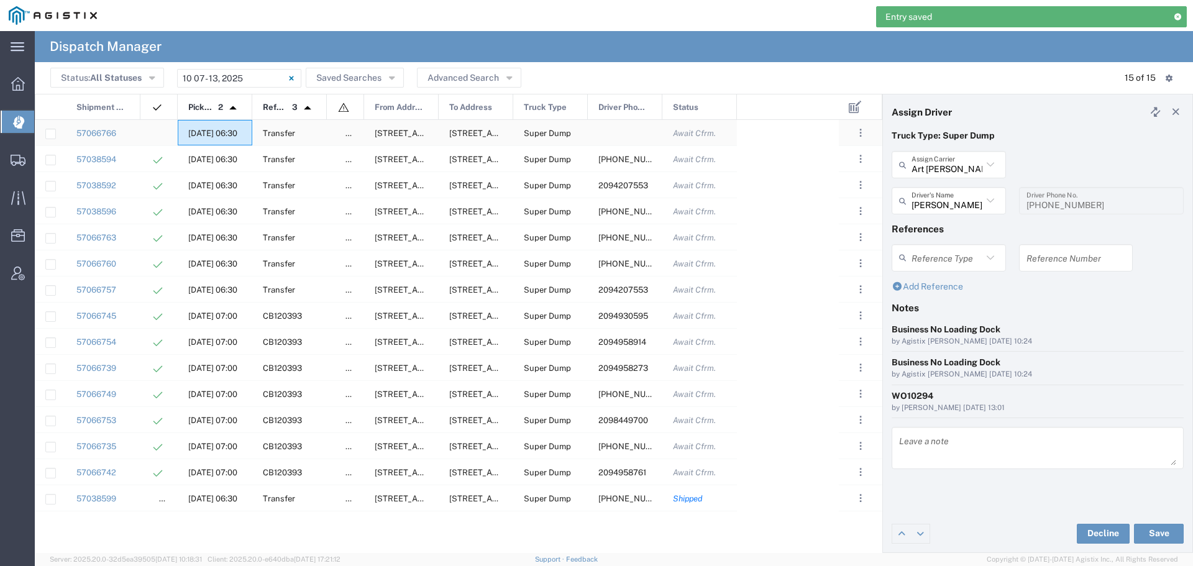
click at [208, 130] on span "[DATE] 06:30" at bounding box center [212, 133] width 49 height 9
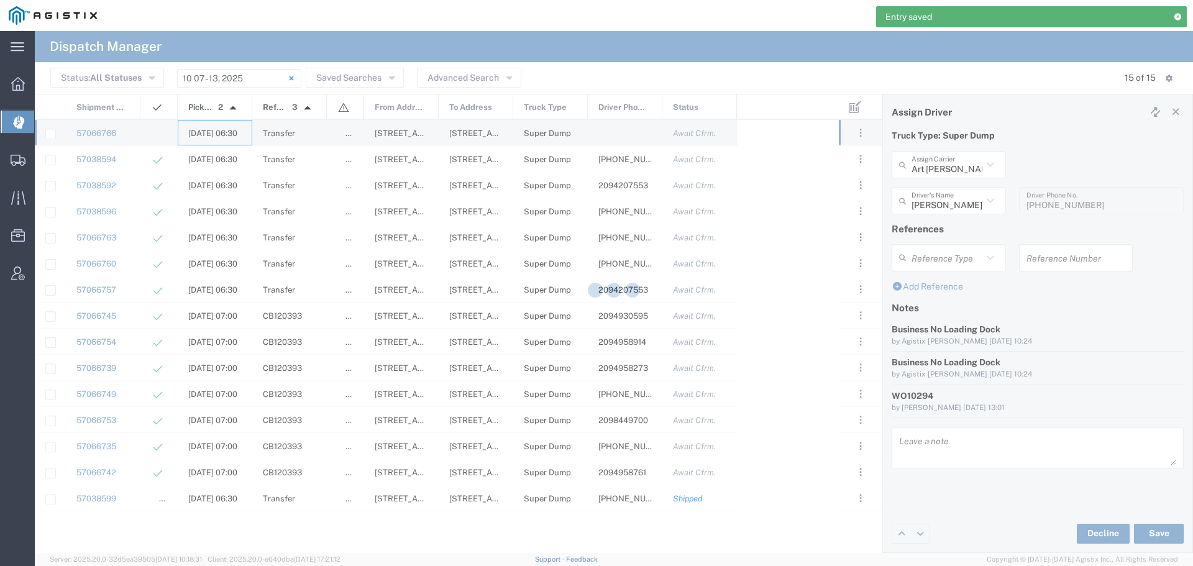
type input "[PERSON_NAME] & Sons"
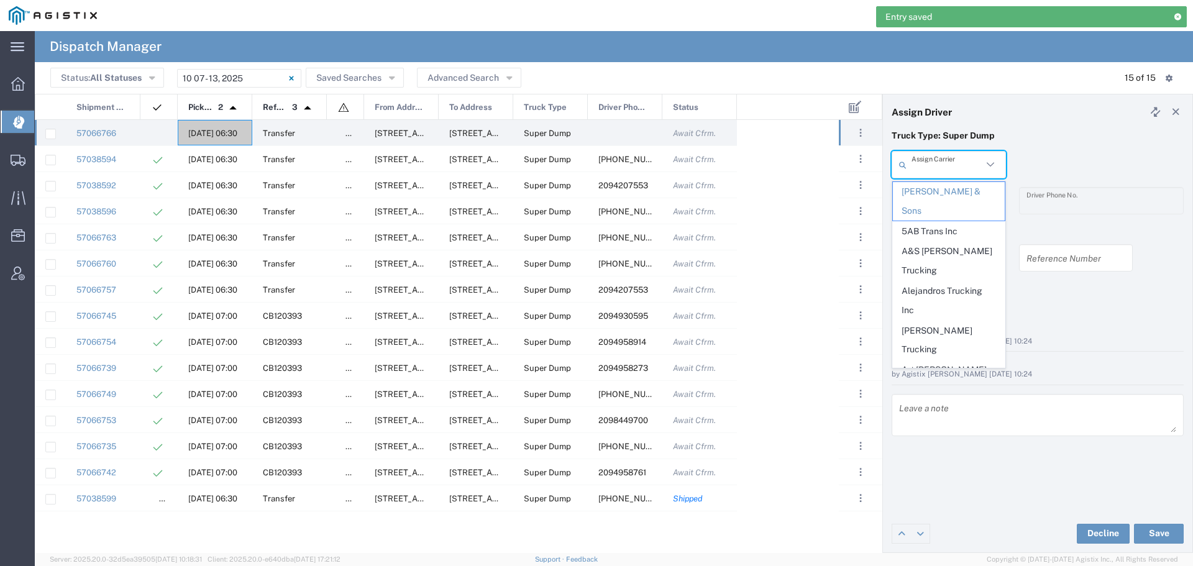
click at [933, 172] on input "text" at bounding box center [946, 165] width 71 height 22
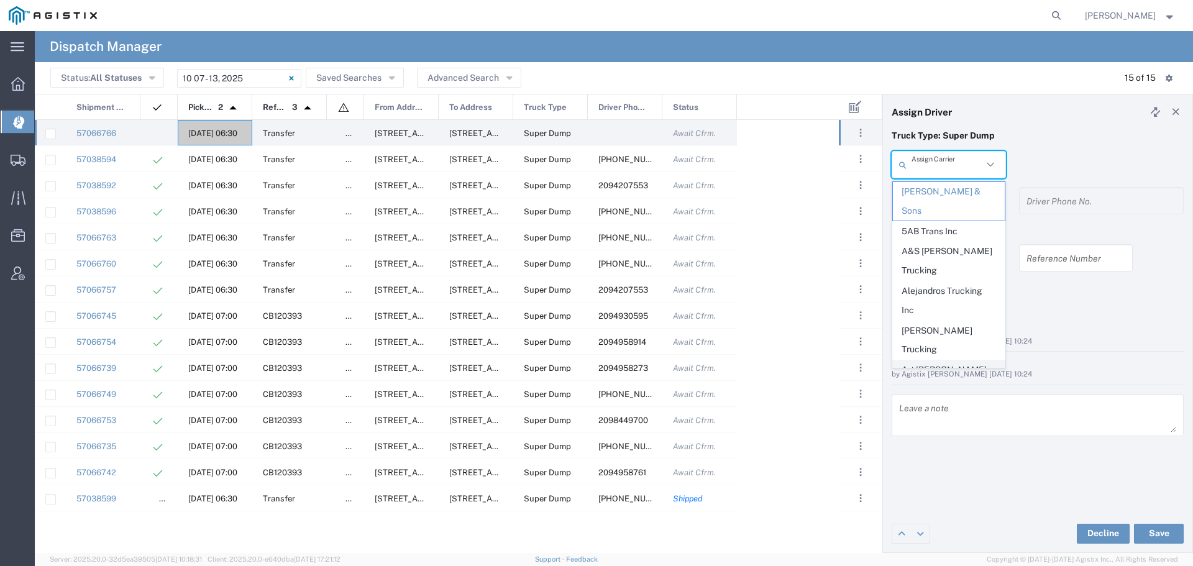
click at [937, 360] on span "Art [PERSON_NAME] Inc" at bounding box center [949, 379] width 112 height 39
type input "Art [PERSON_NAME] Inc"
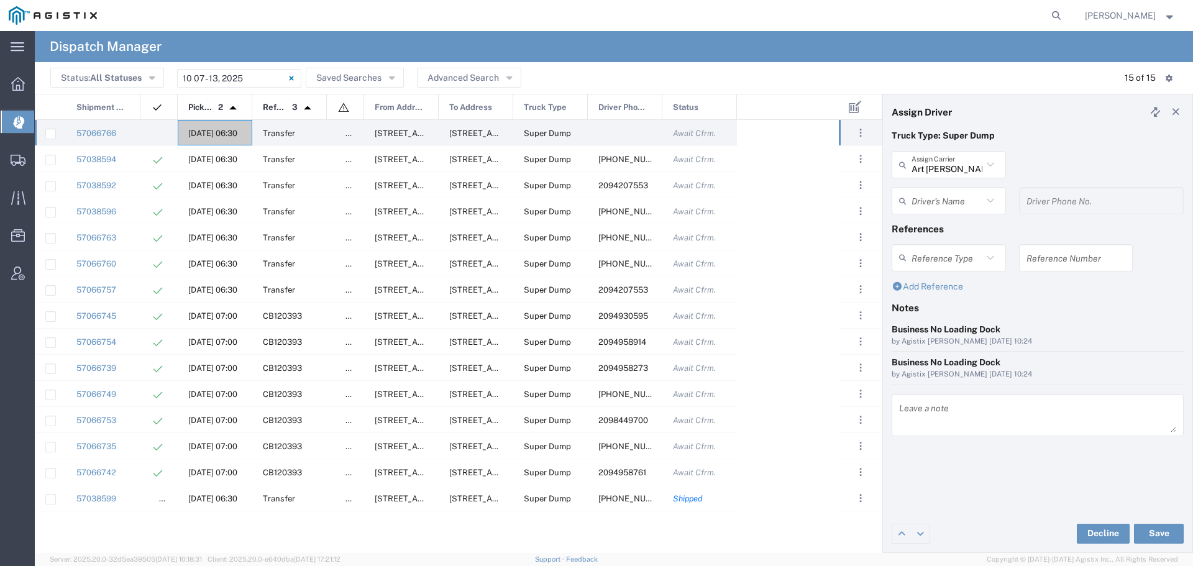
click at [954, 208] on input "text" at bounding box center [946, 201] width 71 height 22
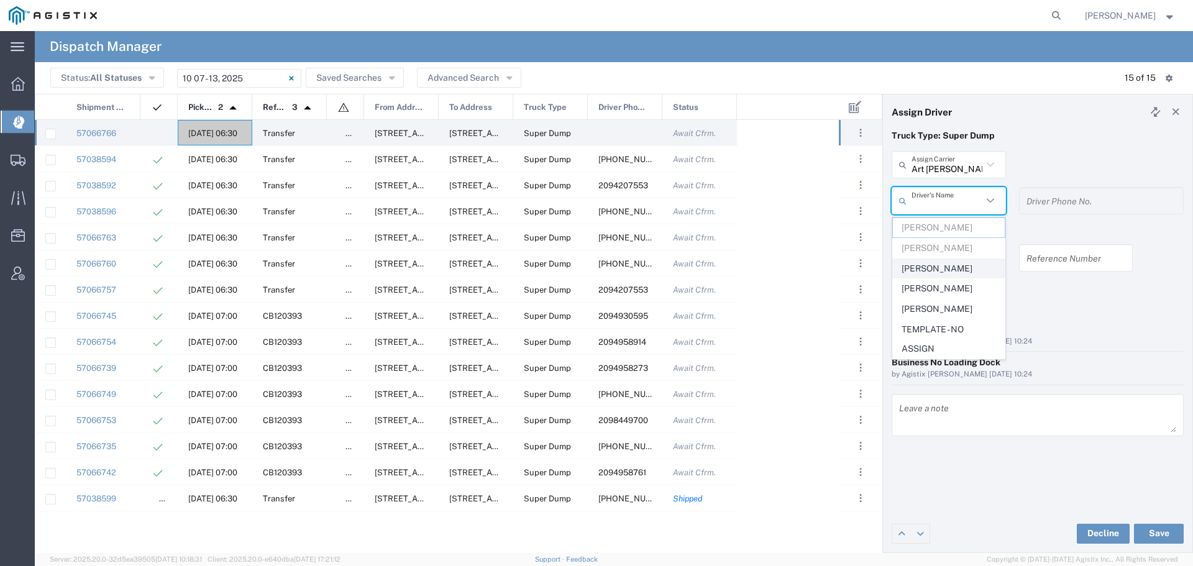
click at [937, 268] on span "[PERSON_NAME]" at bounding box center [949, 268] width 112 height 19
type input "[PERSON_NAME]"
type input "[PHONE_NUMBER]"
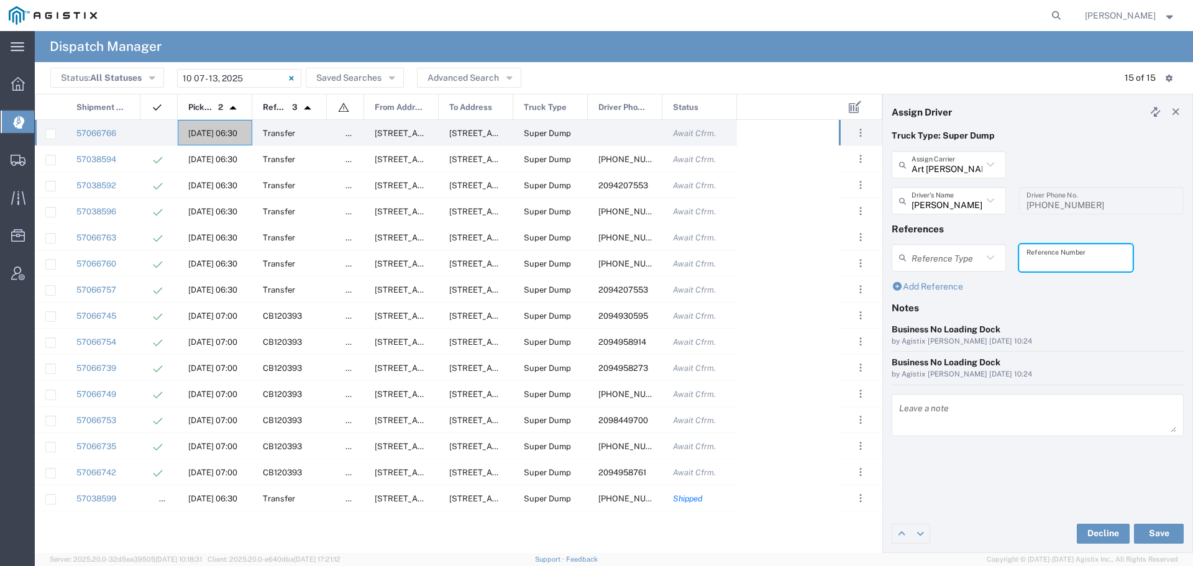
click at [1044, 267] on input "text" at bounding box center [1075, 258] width 99 height 22
paste input "WO10294"
type input "WO10294"
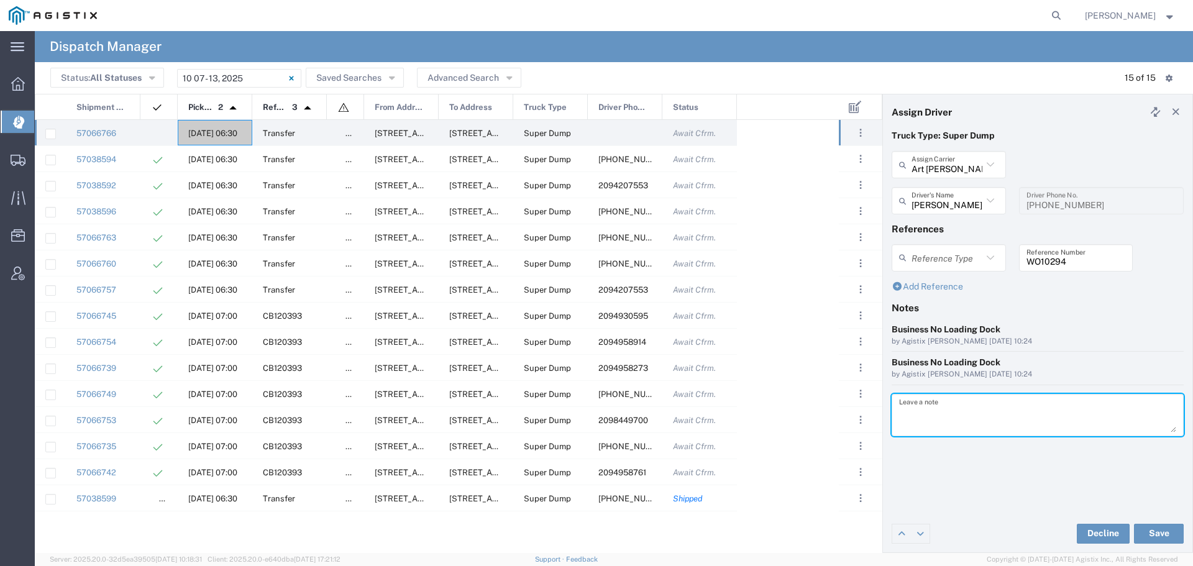
click at [931, 416] on textarea at bounding box center [1037, 415] width 277 height 35
paste textarea "WO10294"
type textarea "WO10294"
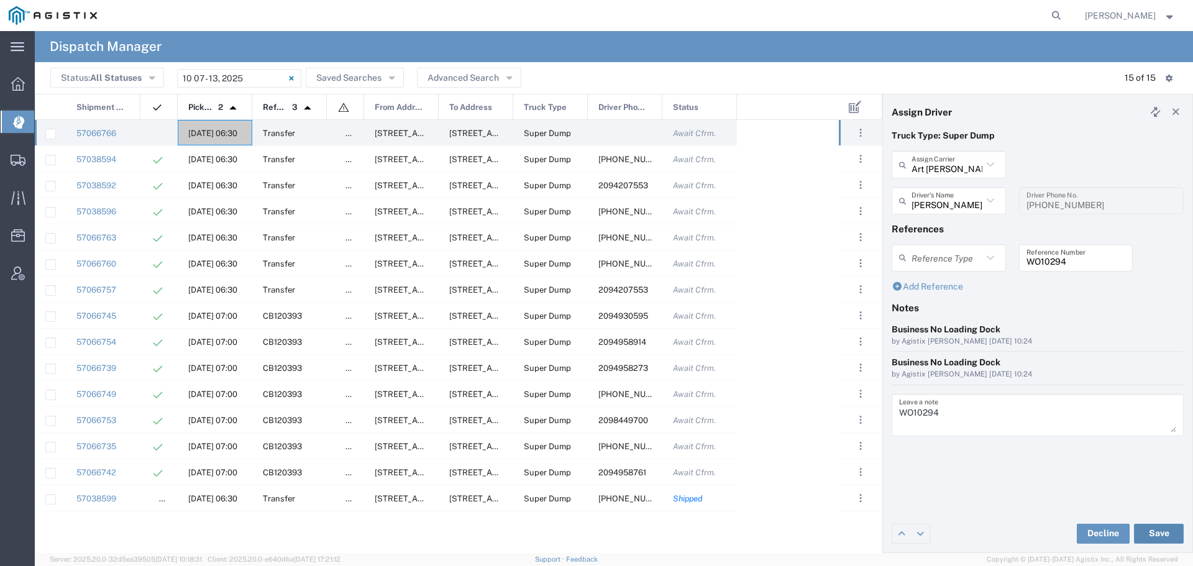
click at [1156, 531] on button "Save" at bounding box center [1159, 534] width 50 height 20
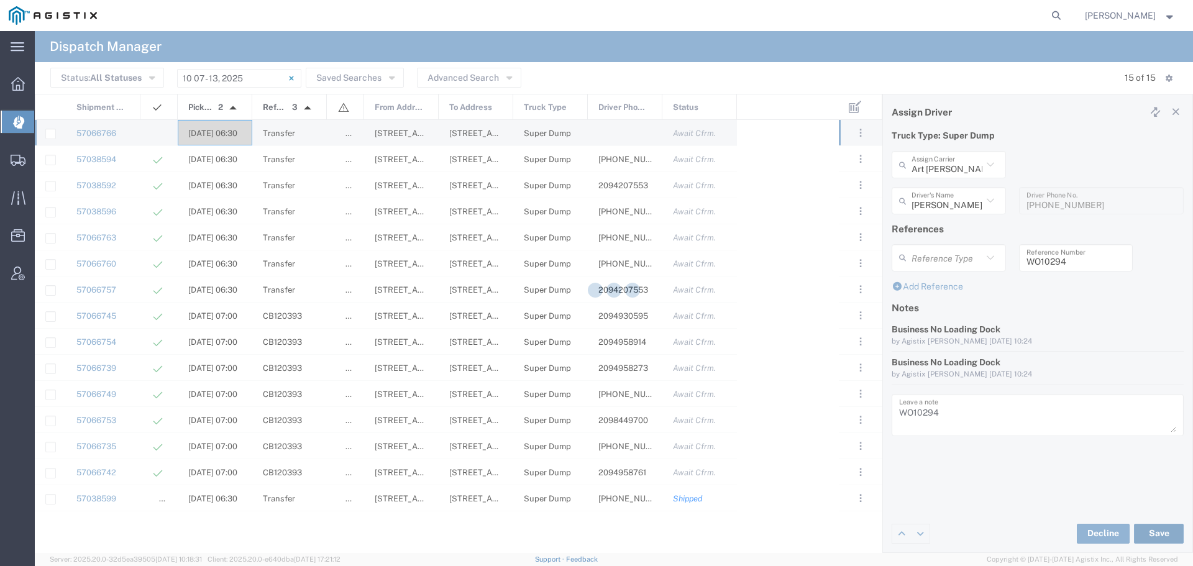
type input "[PERSON_NAME]"
type input "Art [PERSON_NAME] Inc"
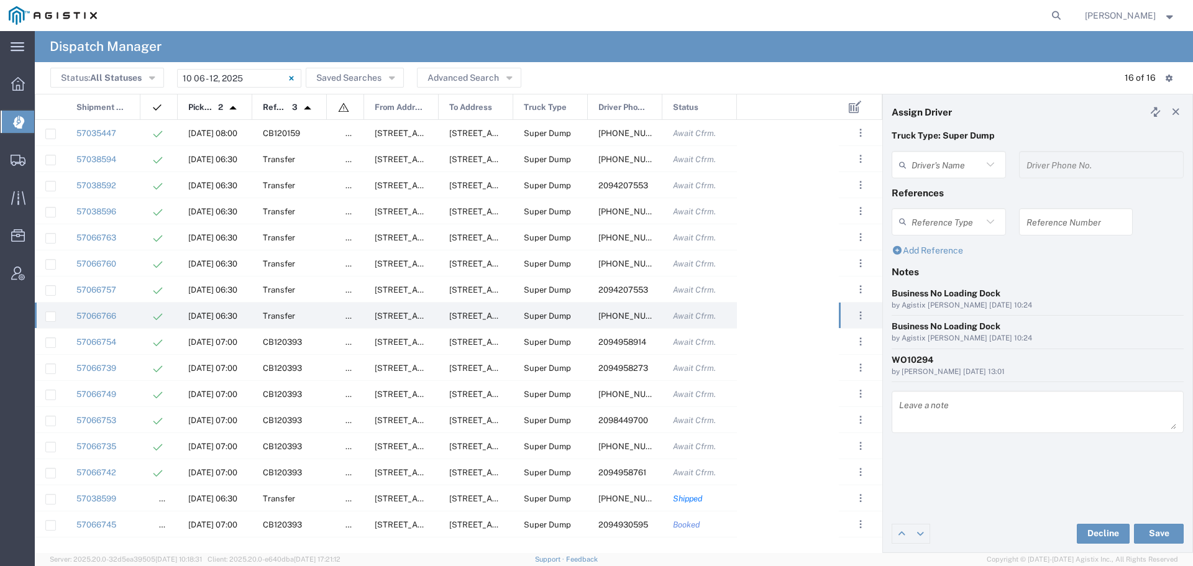
type input "Bill Cervantes"
type input "209-923-3295"
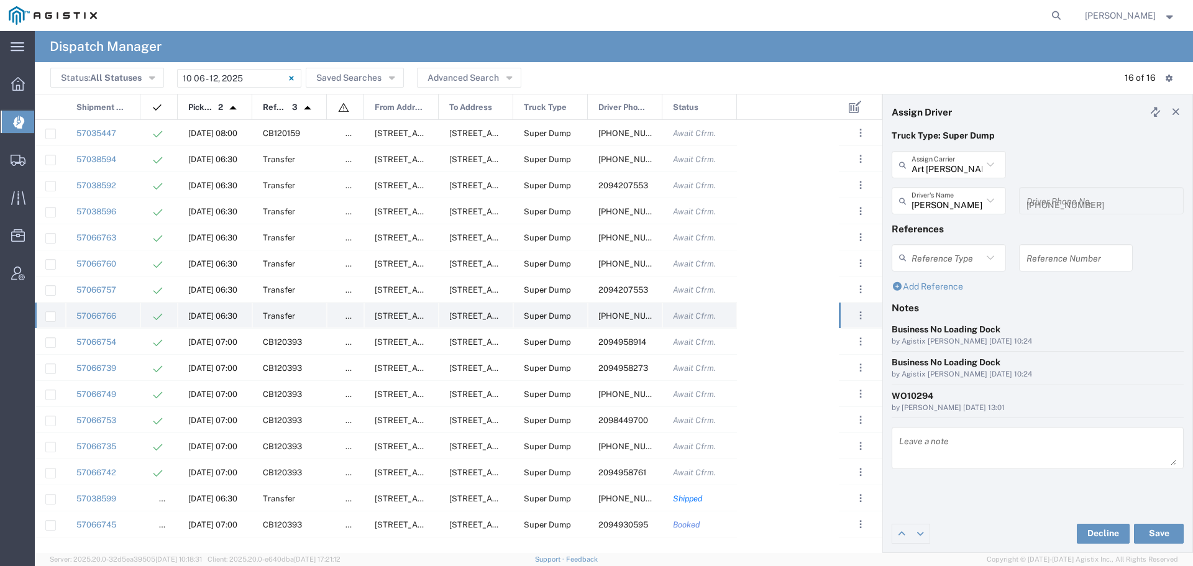
click at [211, 309] on div "10/09/2025, 06:30" at bounding box center [215, 315] width 75 height 25
click at [211, 291] on span "[DATE] 06:30" at bounding box center [212, 289] width 49 height 9
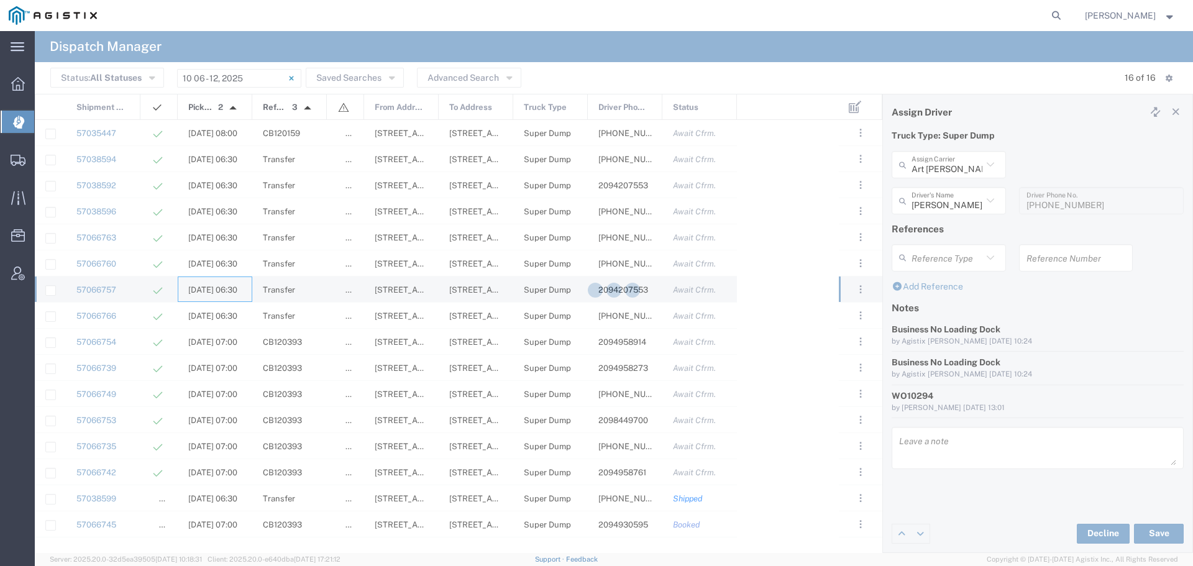
type input "[PERSON_NAME]"
type input "2094207553"
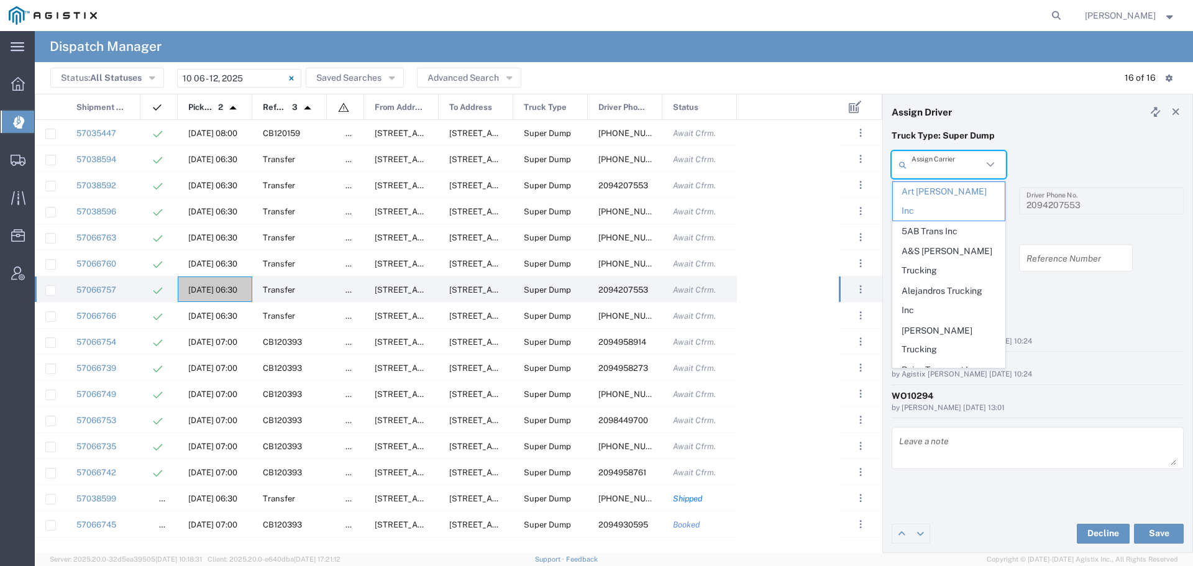
click at [967, 164] on input "text" at bounding box center [946, 165] width 71 height 22
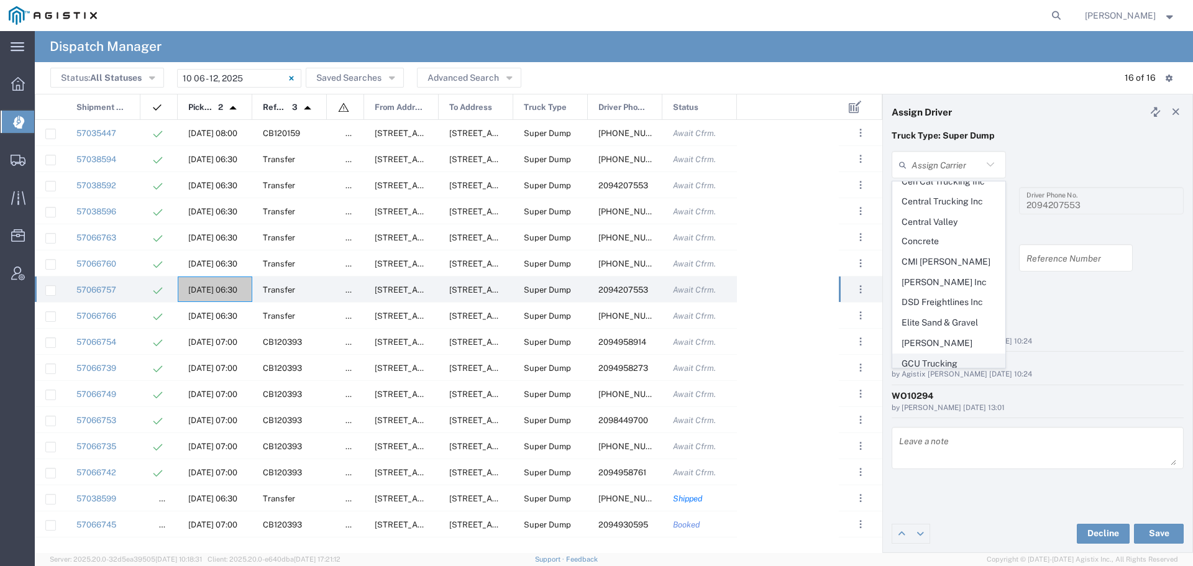
click at [921, 354] on span "GCU Trucking" at bounding box center [949, 363] width 112 height 19
type input "GCU Trucking"
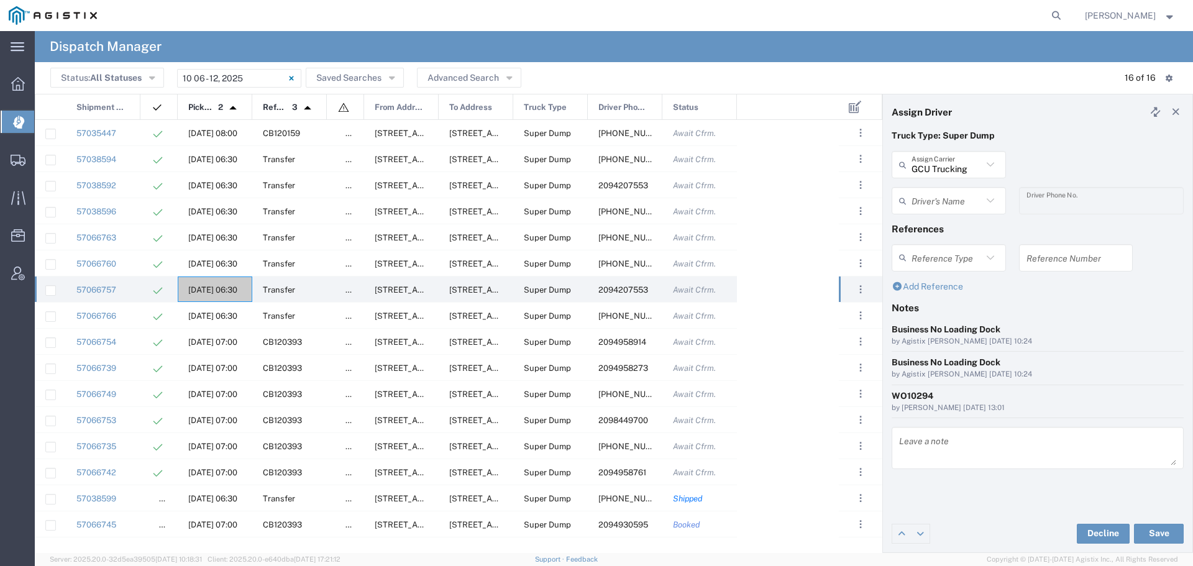
click at [938, 204] on input "text" at bounding box center [946, 201] width 71 height 22
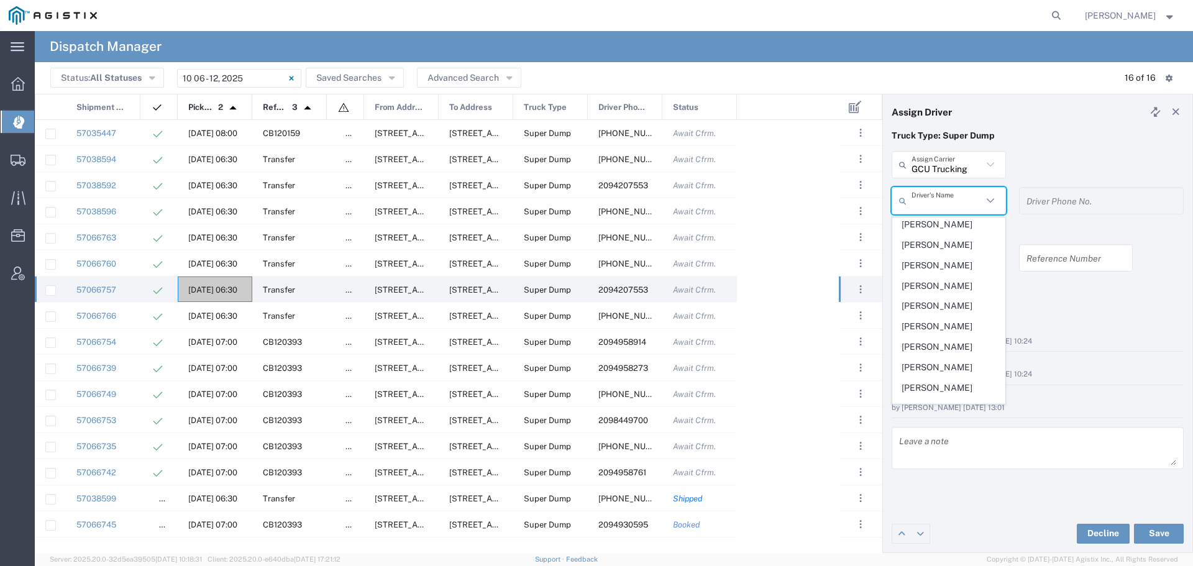
scroll to position [124, 0]
click at [936, 262] on span "[PERSON_NAME]" at bounding box center [949, 266] width 112 height 19
type input "[PERSON_NAME]"
type input "2098449275"
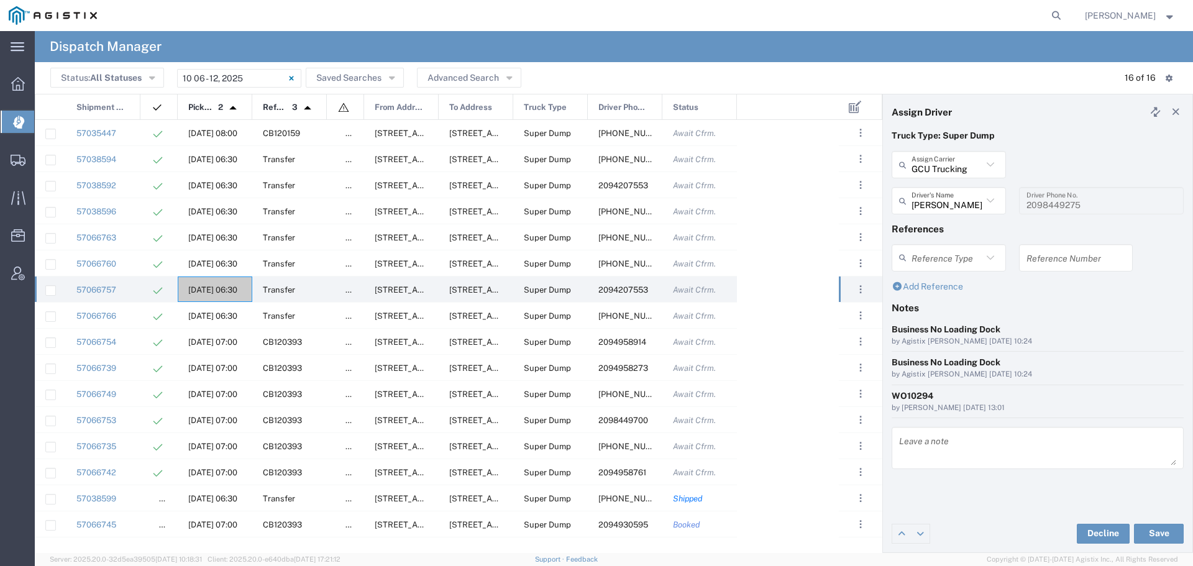
click at [934, 394] on div "WO10294" at bounding box center [1038, 396] width 292 height 13
click at [1151, 531] on button "Save" at bounding box center [1159, 534] width 50 height 20
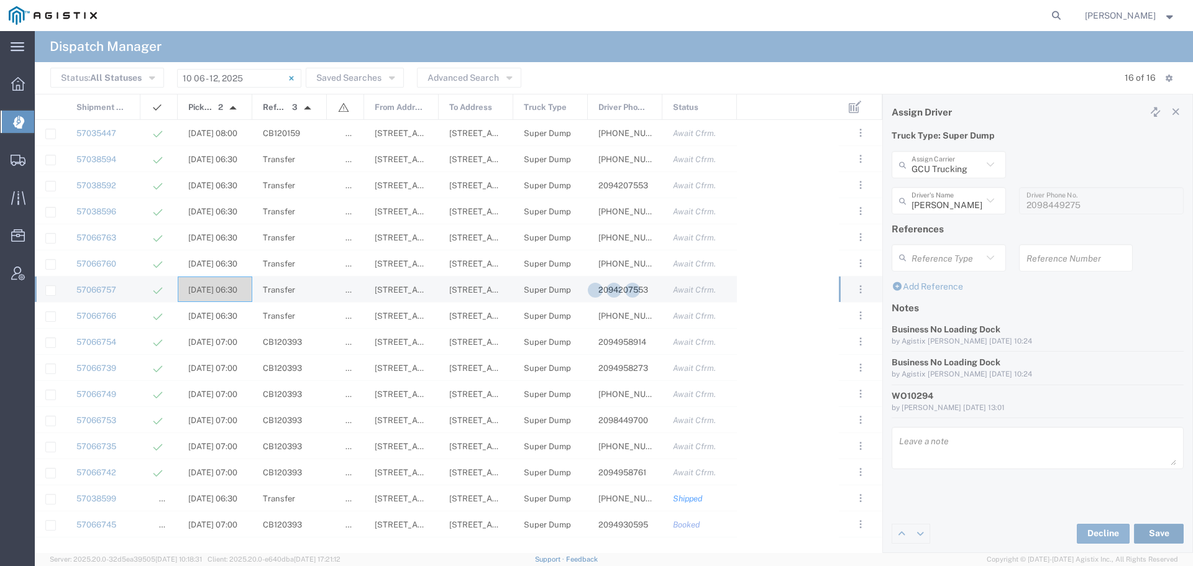
type input "[PERSON_NAME]"
type input "GCU Trucking"
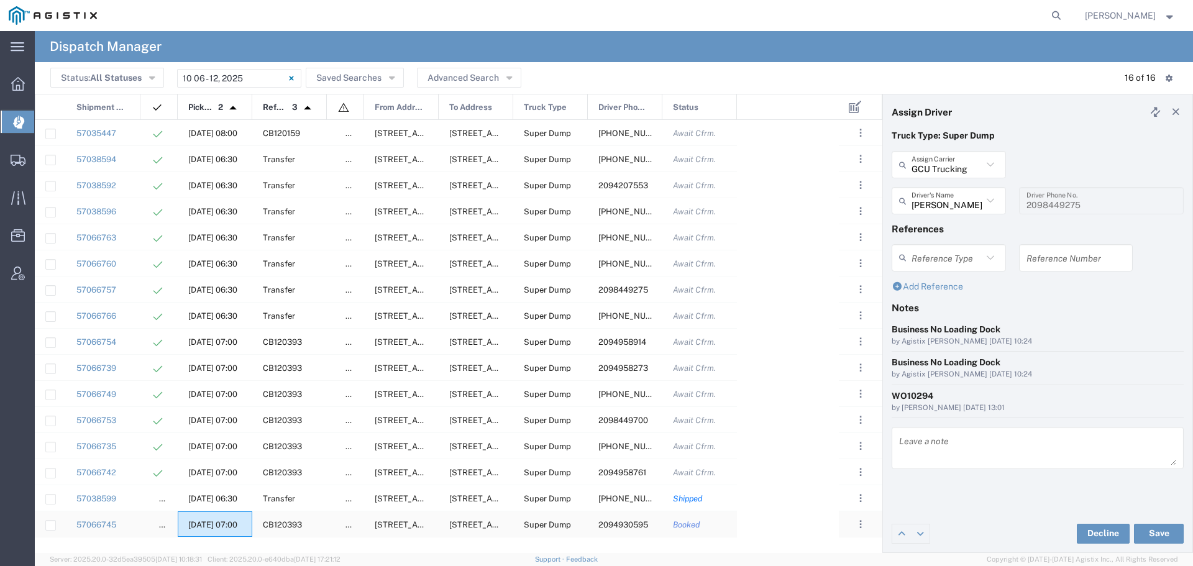
click at [203, 523] on span "[DATE] 07:00" at bounding box center [212, 524] width 49 height 9
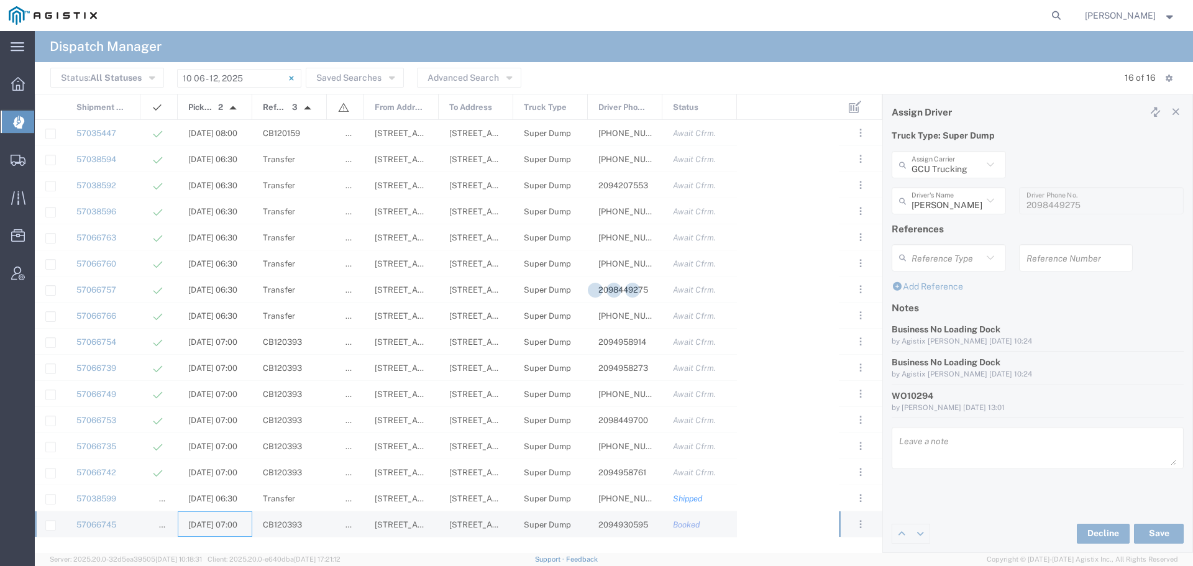
type input "[PERSON_NAME]"
type input "2094930595"
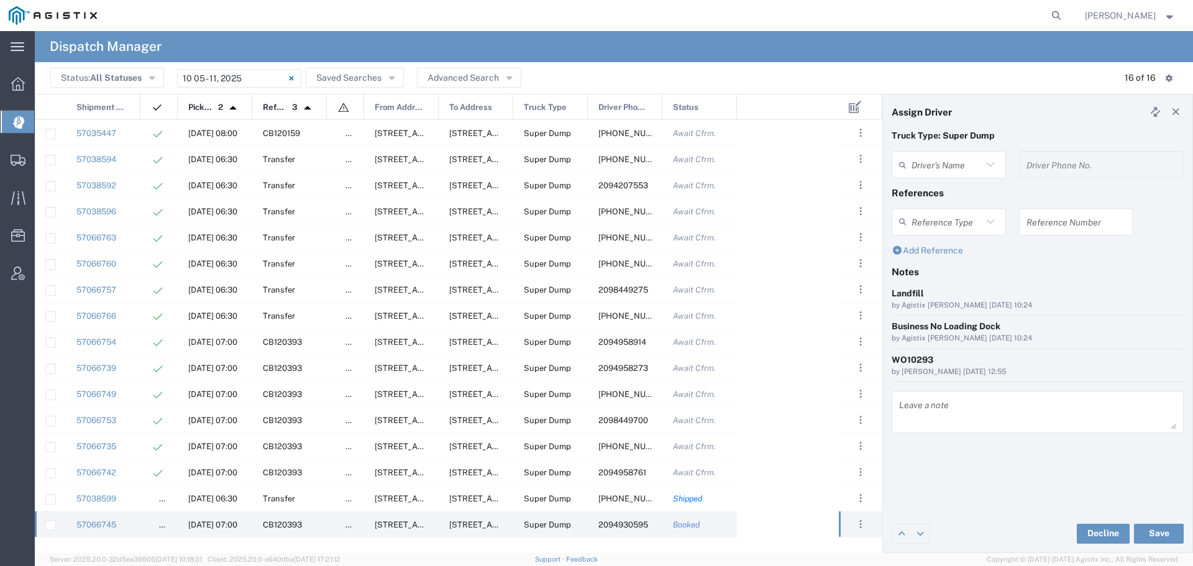
type input "[PERSON_NAME]"
type input "2094930595"
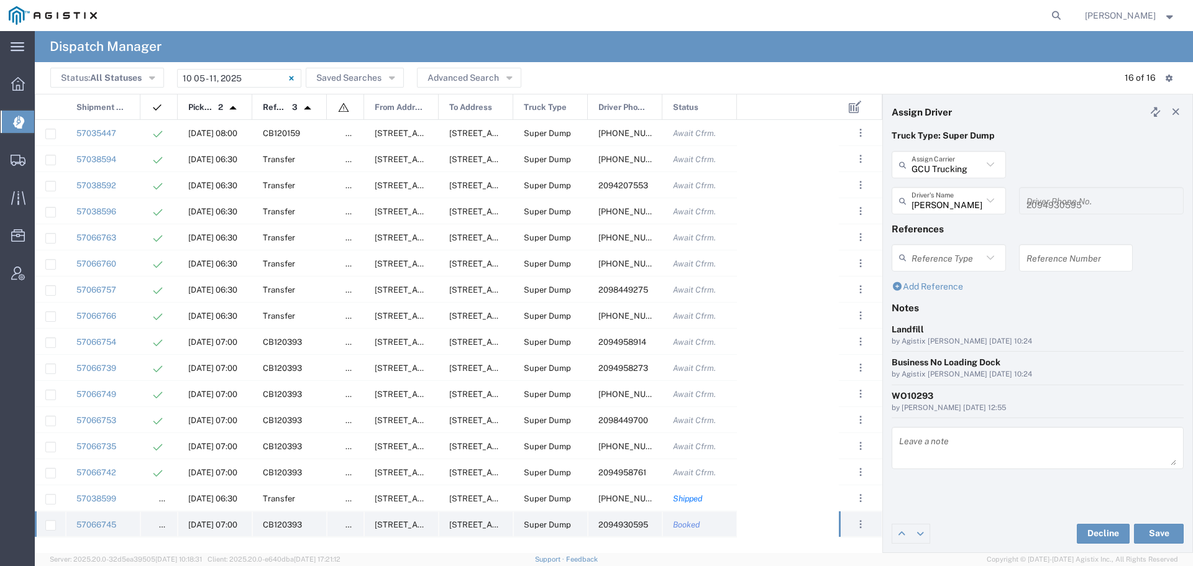
click at [206, 523] on span "[DATE] 07:00" at bounding box center [212, 524] width 49 height 9
click at [220, 523] on span "[DATE] 07:00" at bounding box center [212, 524] width 49 height 9
click at [215, 128] on div "[DATE] 08:00" at bounding box center [215, 132] width 75 height 25
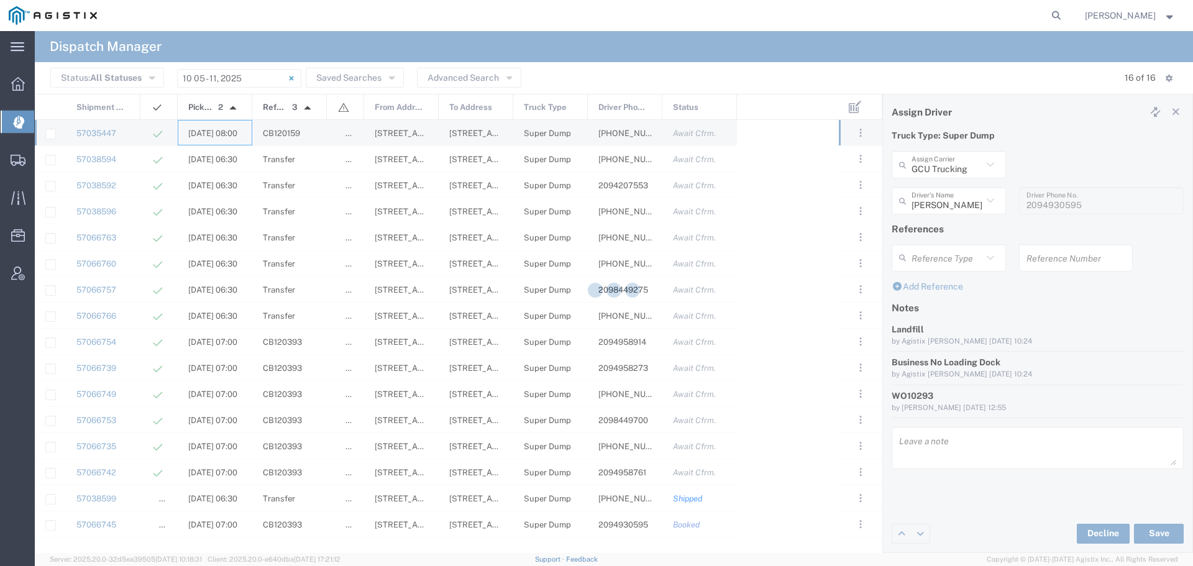
type input "Art [PERSON_NAME] Inc"
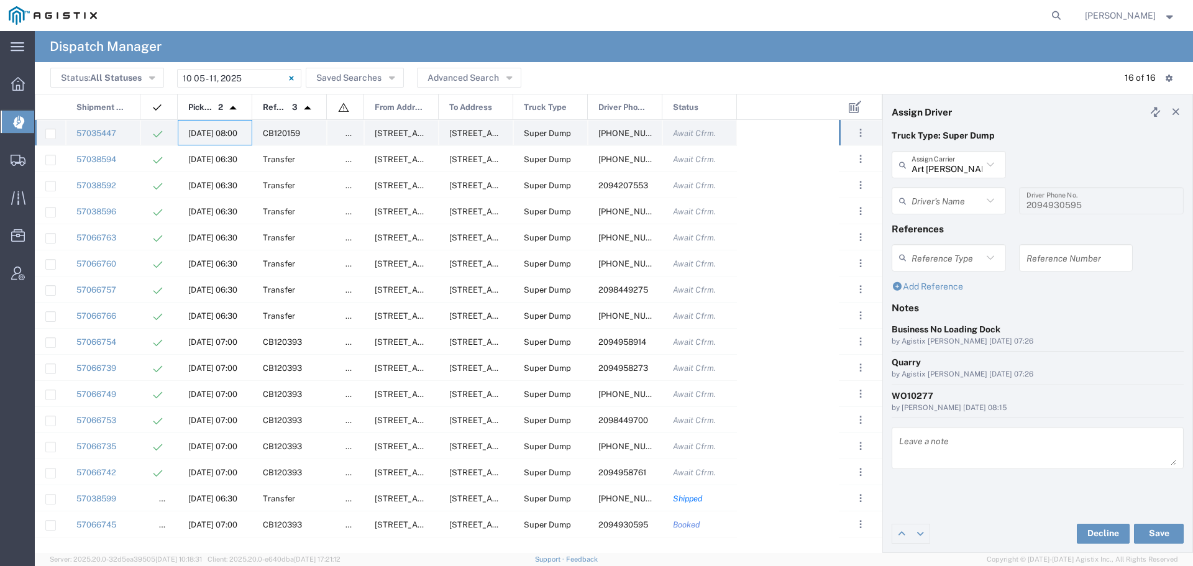
type input "[PERSON_NAME]"
type input "[PHONE_NUMBER]"
click at [219, 158] on span "[DATE] 06:30" at bounding box center [212, 159] width 49 height 9
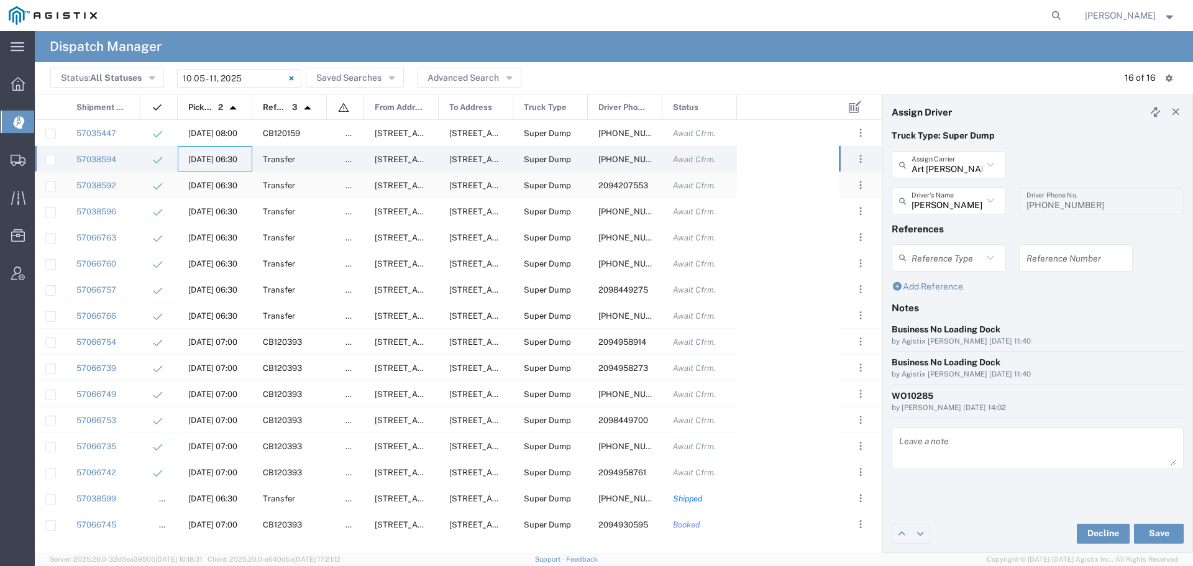
click at [219, 186] on span "[DATE] 06:30" at bounding box center [212, 185] width 49 height 9
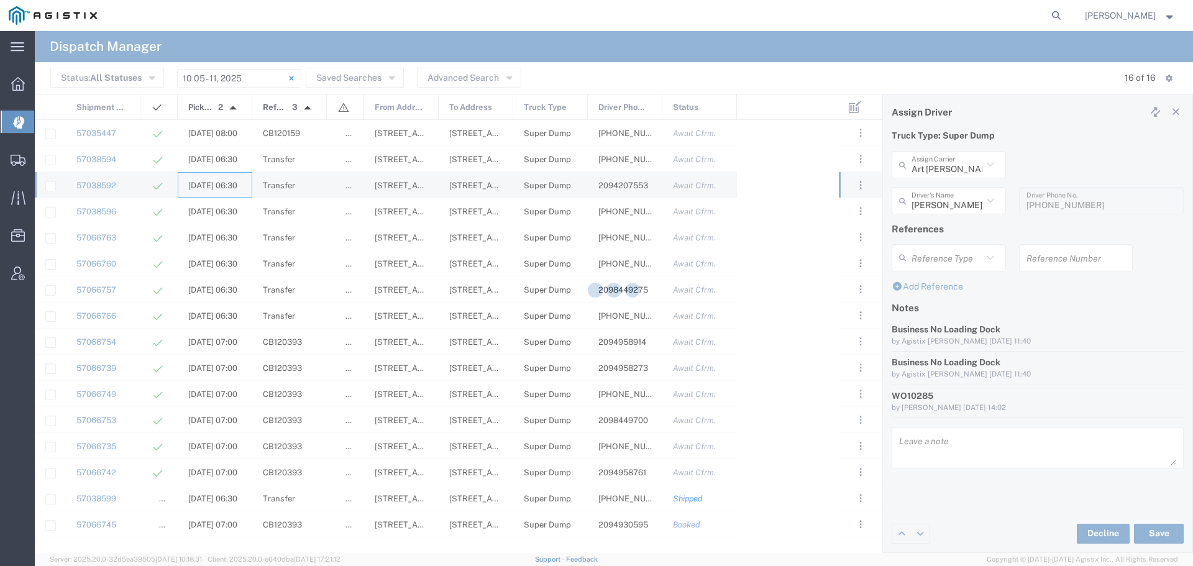
type input "[PERSON_NAME]"
type input "2094207553"
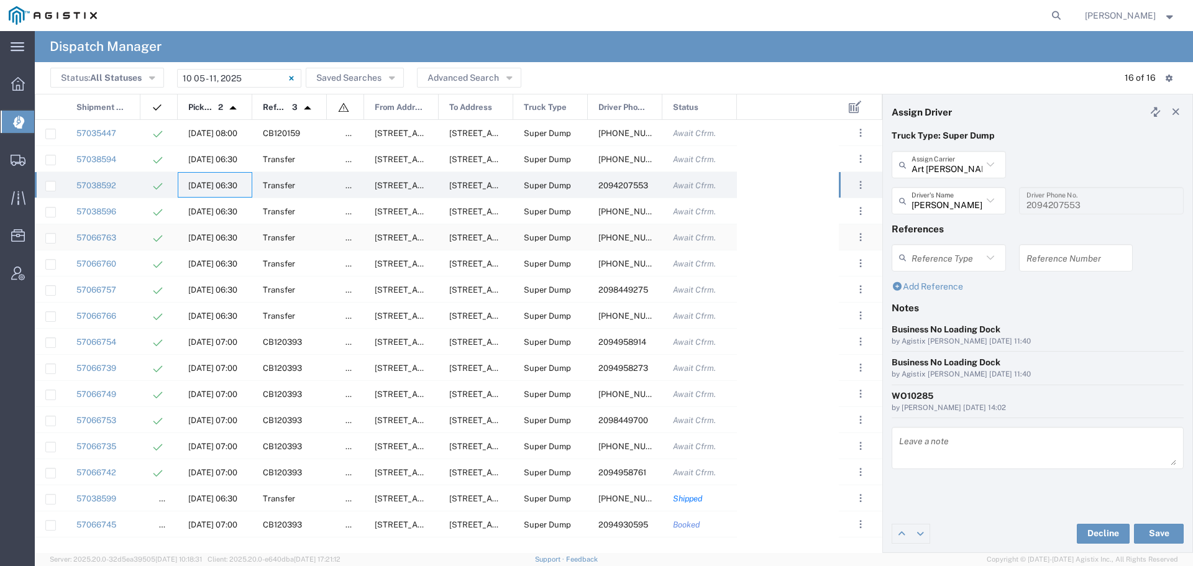
click at [211, 236] on span "[DATE] 06:30" at bounding box center [212, 237] width 49 height 9
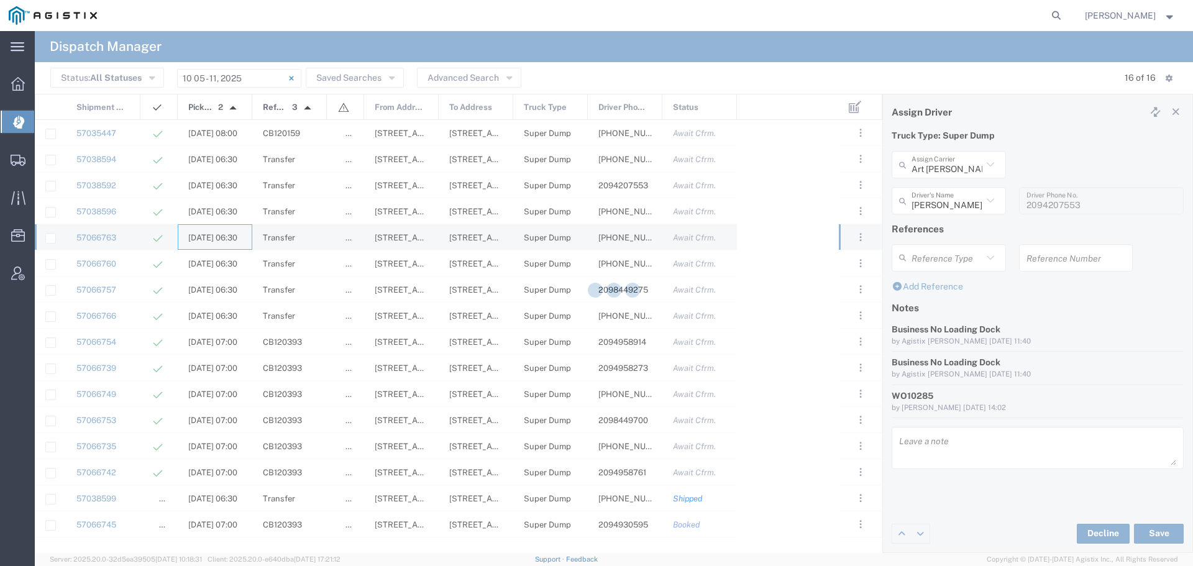
type input "GCU Trucking"
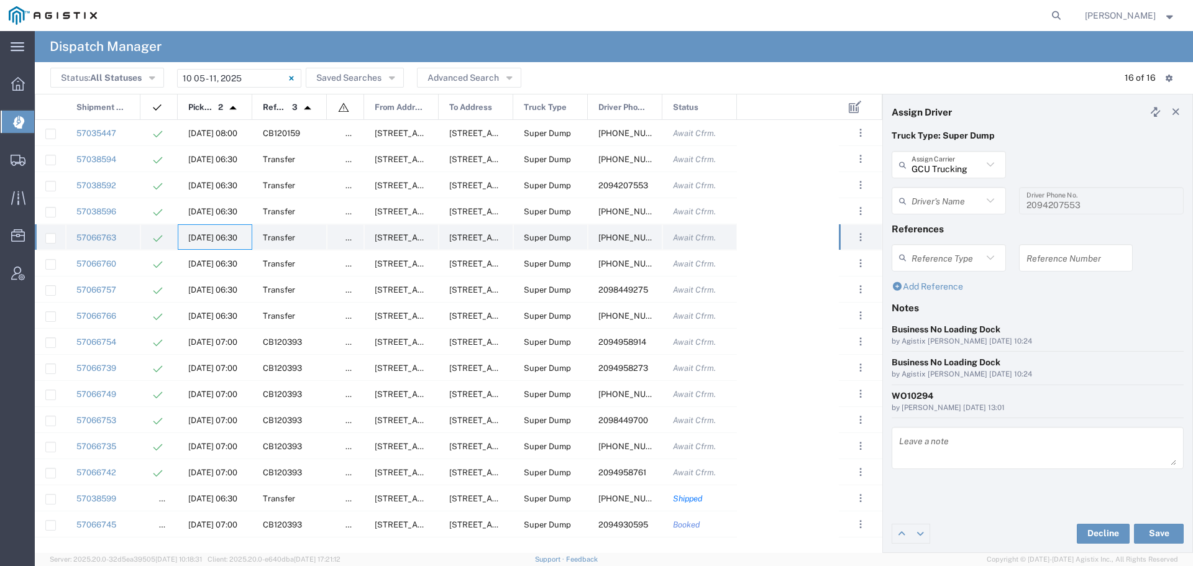
type input "[PERSON_NAME]"
type input "[PHONE_NUMBER]"
click at [1166, 532] on button "Save" at bounding box center [1159, 534] width 50 height 20
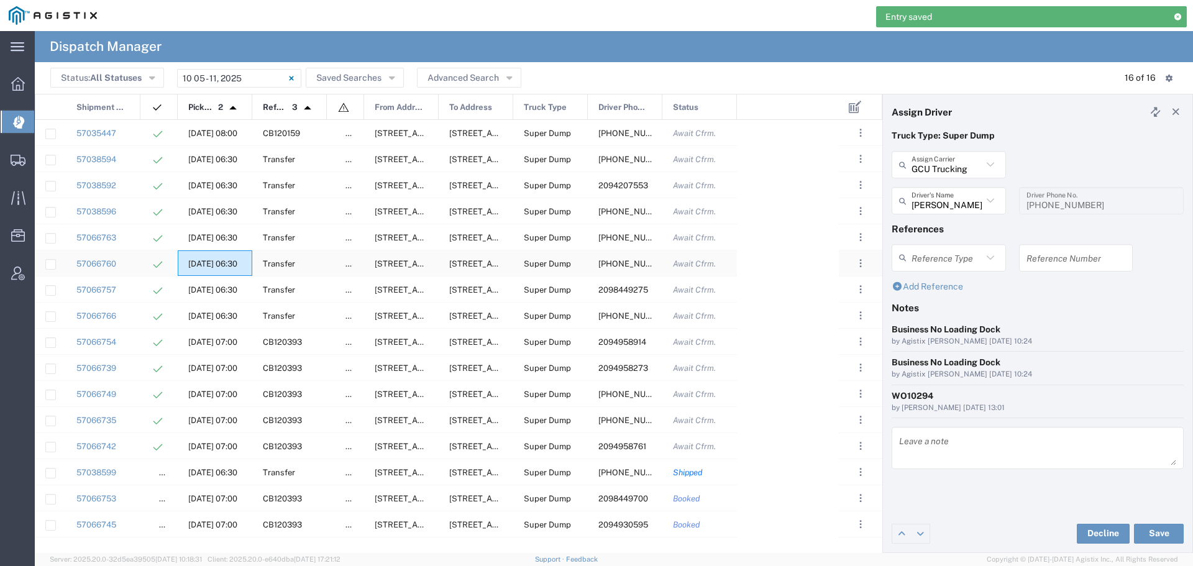
click at [220, 263] on span "[DATE] 06:30" at bounding box center [212, 263] width 49 height 9
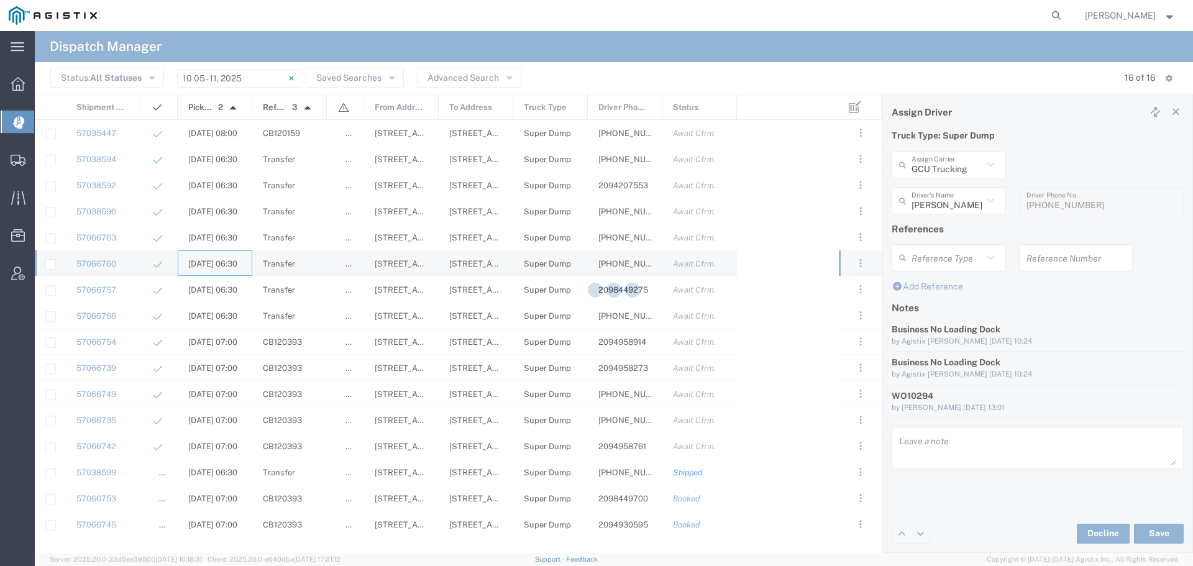
type input "Art [PERSON_NAME] Inc"
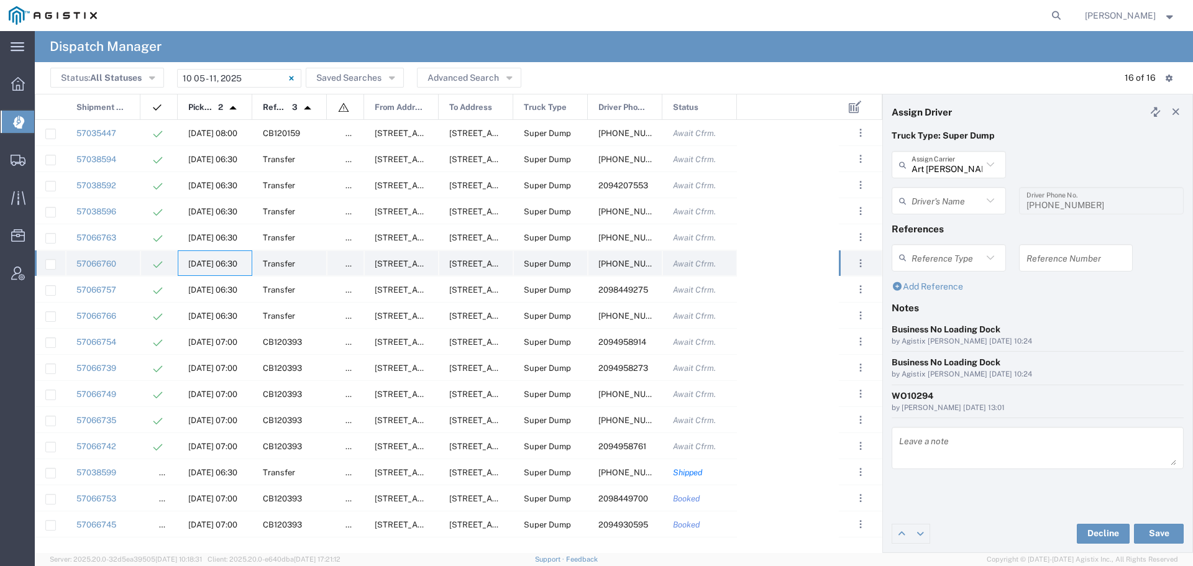
type input "[PERSON_NAME]"
type input "[PHONE_NUMBER]"
click at [219, 293] on span "[DATE] 06:30" at bounding box center [212, 289] width 49 height 9
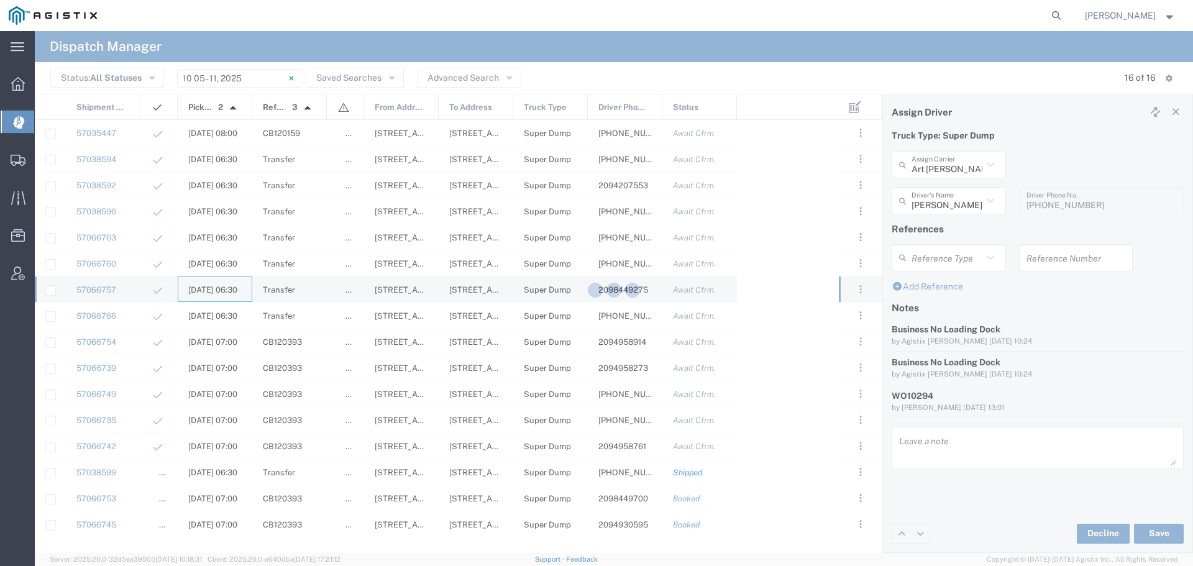
type input "GCU Trucking"
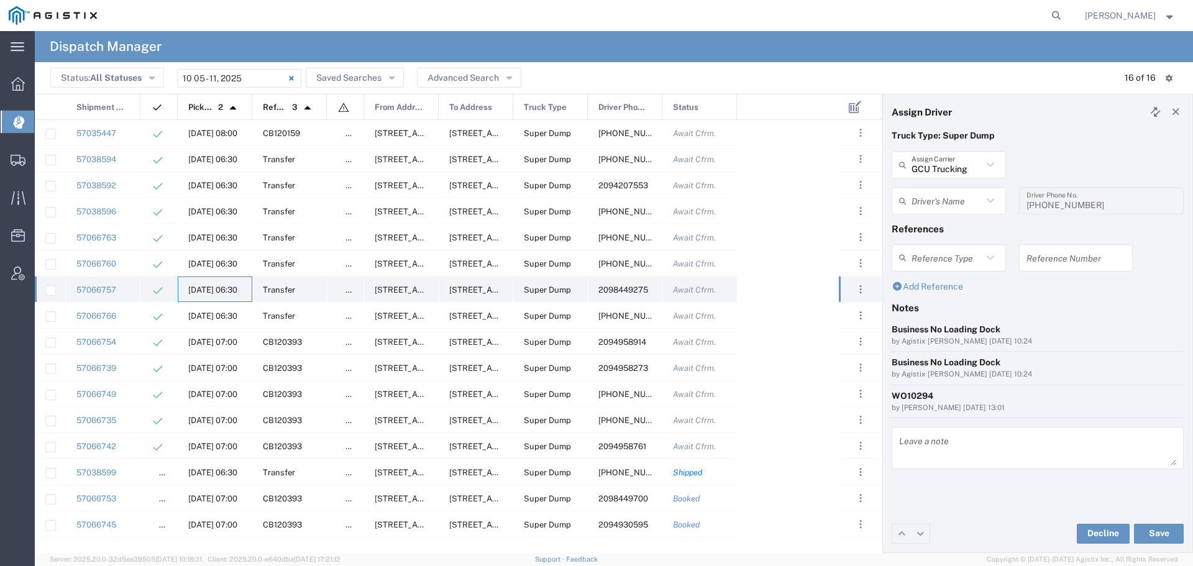
type input "[PERSON_NAME]"
type input "2098449275"
click at [1161, 532] on button "Save" at bounding box center [1159, 534] width 50 height 20
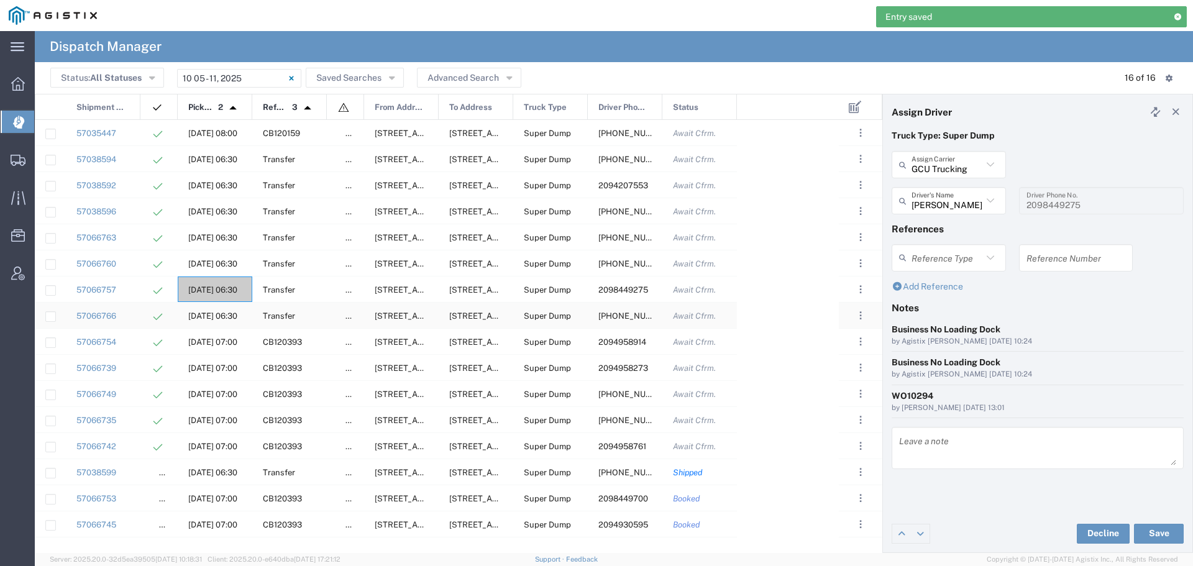
click at [208, 316] on span "[DATE] 06:30" at bounding box center [212, 315] width 49 height 9
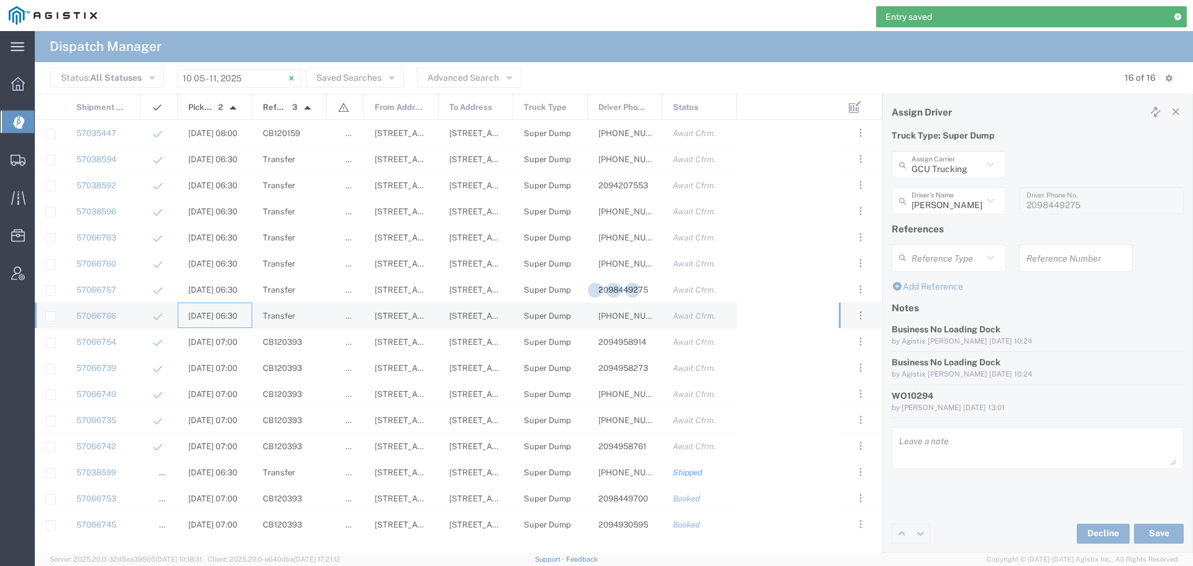
type input "Art [PERSON_NAME] Inc"
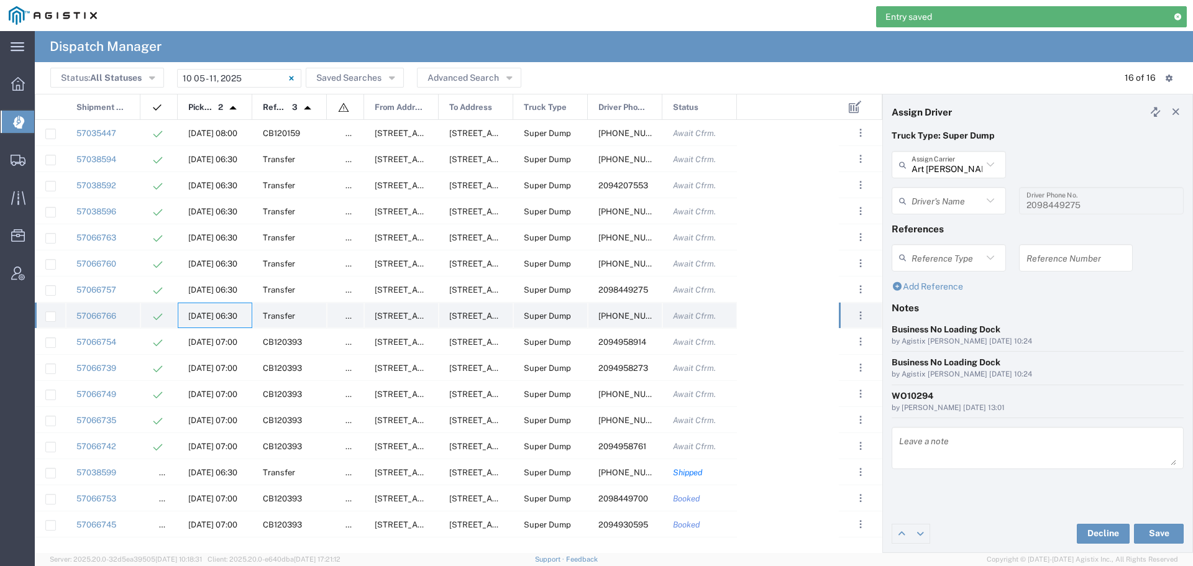
type input "[PERSON_NAME]"
type input "[PHONE_NUMBER]"
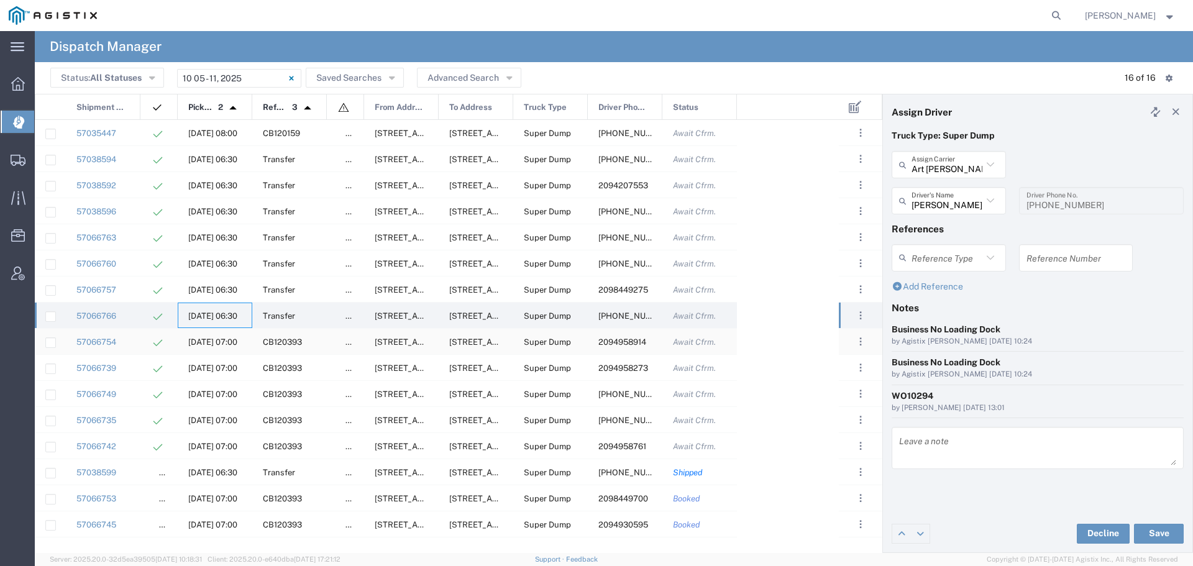
click at [212, 337] on div "[DATE] 07:00" at bounding box center [215, 341] width 75 height 25
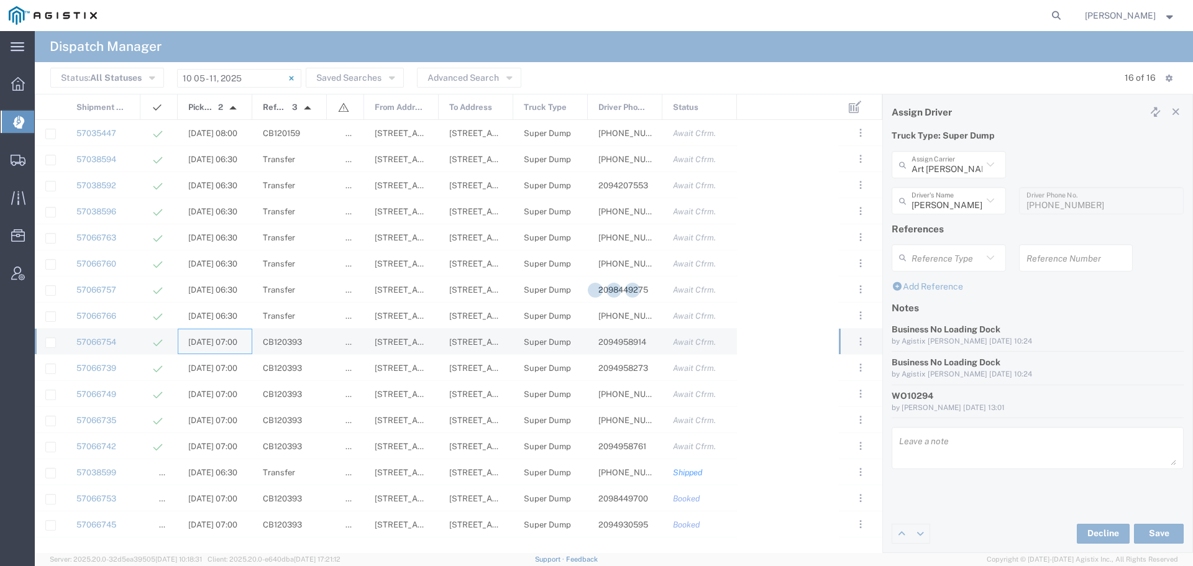
type input "GCU Trucking"
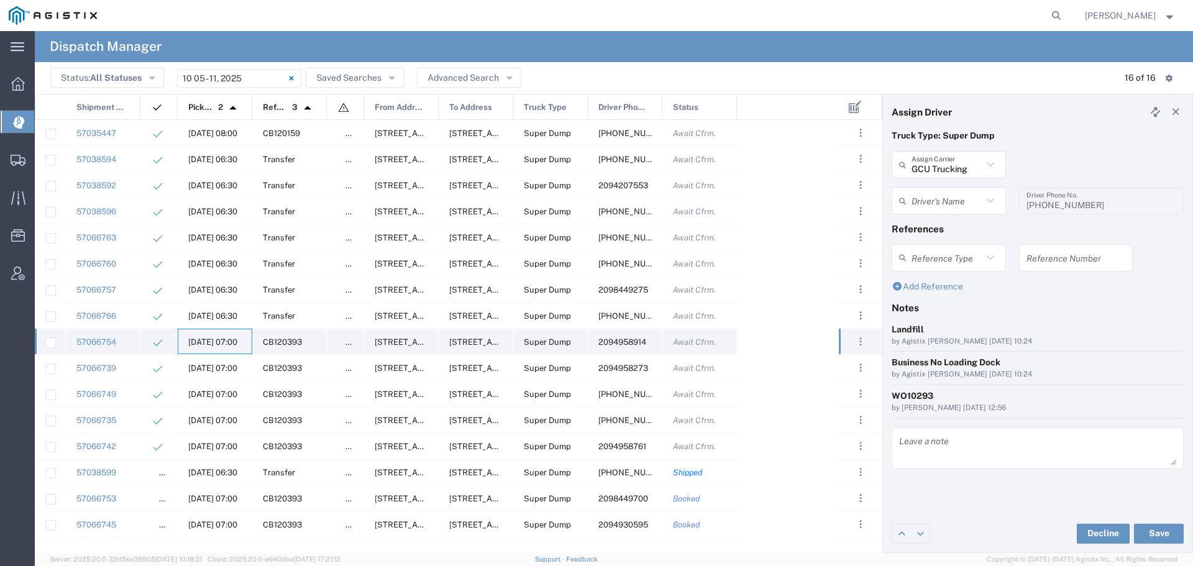
type input "[PERSON_NAME]"
type input "2094958914"
click at [1161, 536] on button "Save" at bounding box center [1159, 534] width 50 height 20
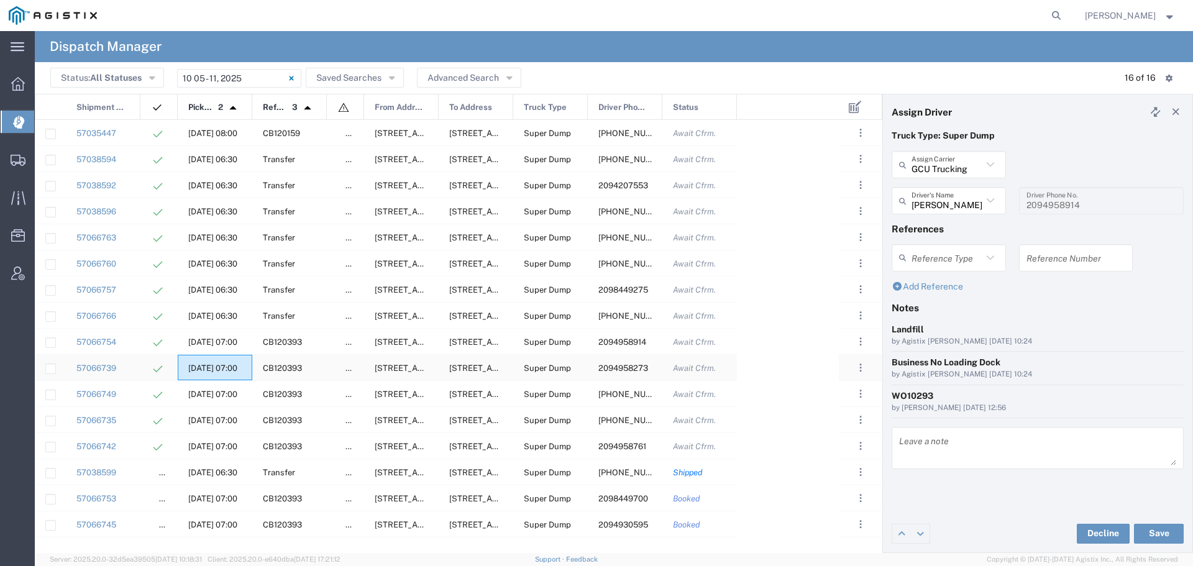
click at [221, 362] on div "[DATE] 07:00" at bounding box center [215, 367] width 75 height 25
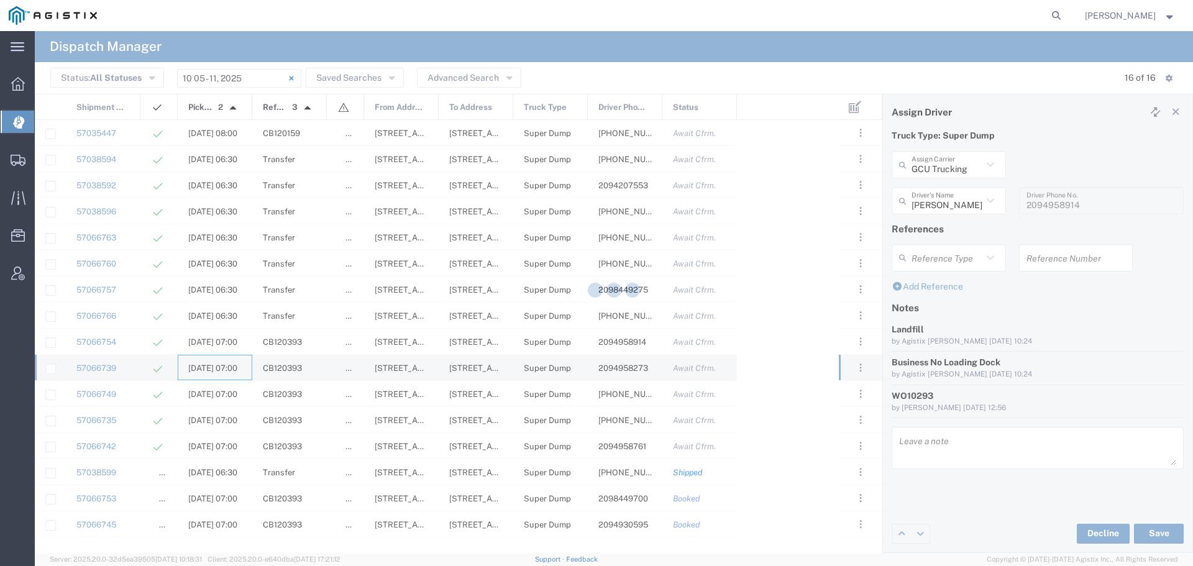
type input "[PERSON_NAME]"
type input "2094958273"
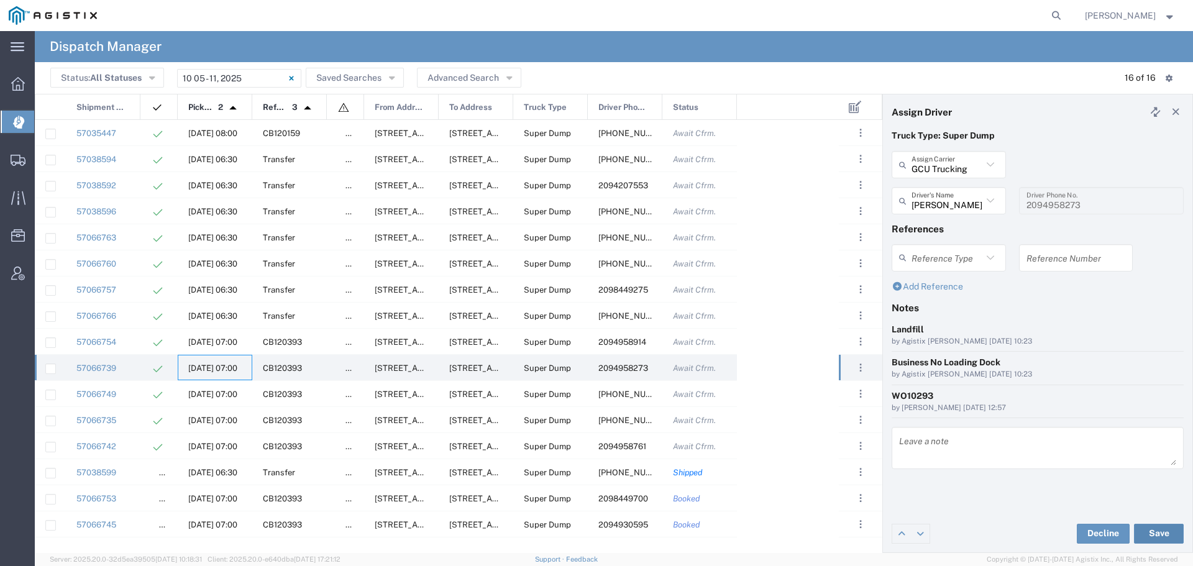
click at [1162, 530] on button "Save" at bounding box center [1159, 534] width 50 height 20
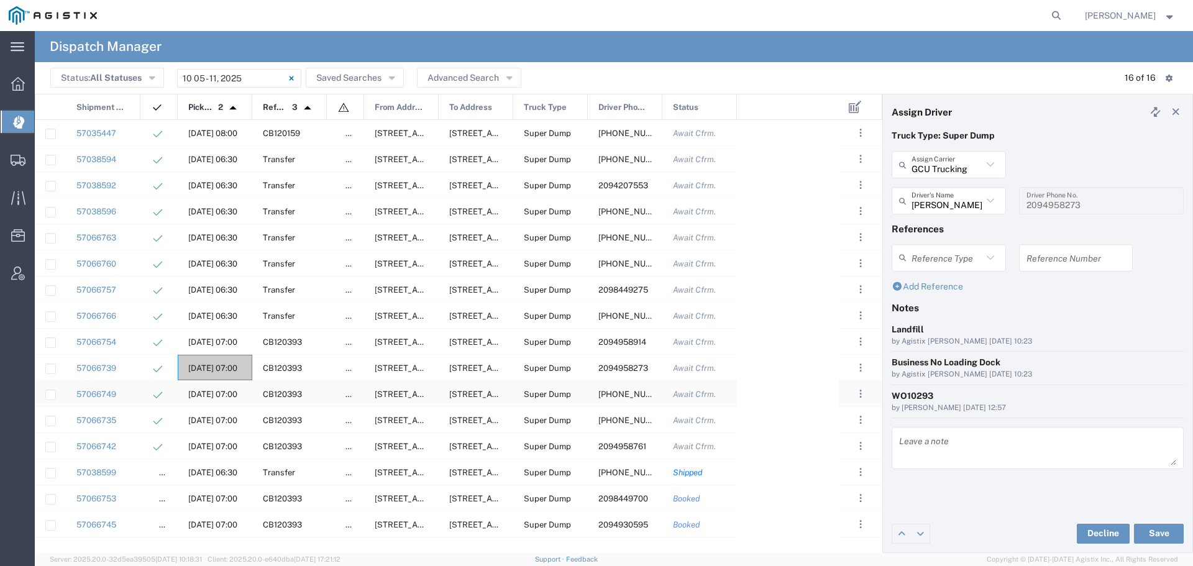
click at [214, 391] on span "[DATE] 07:00" at bounding box center [212, 394] width 49 height 9
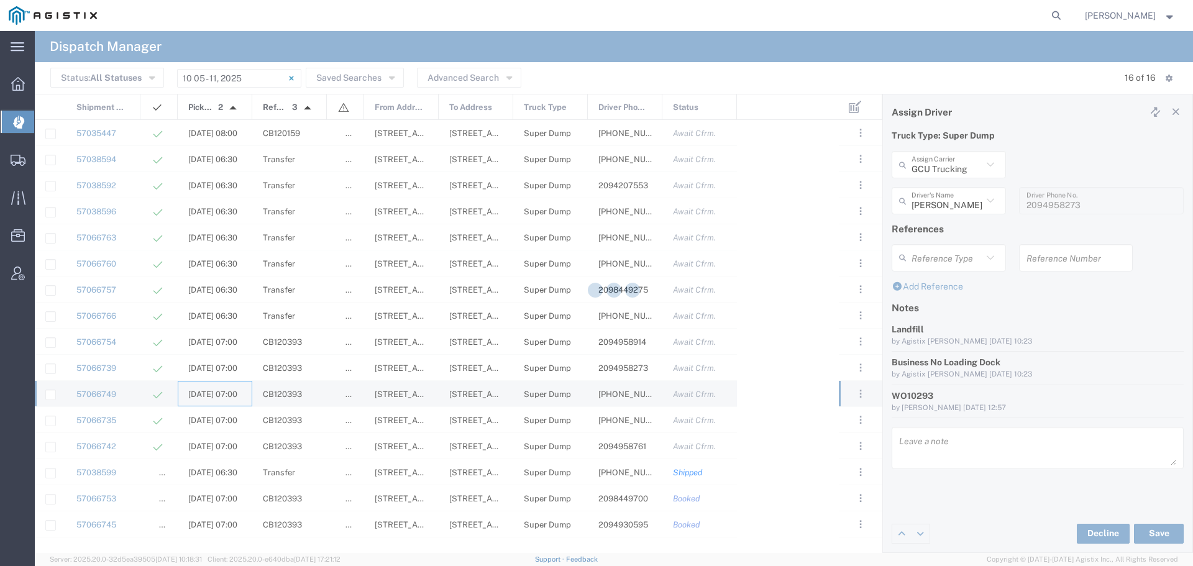
type input "[PERSON_NAME]"
type input "[PHONE_NUMBER]"
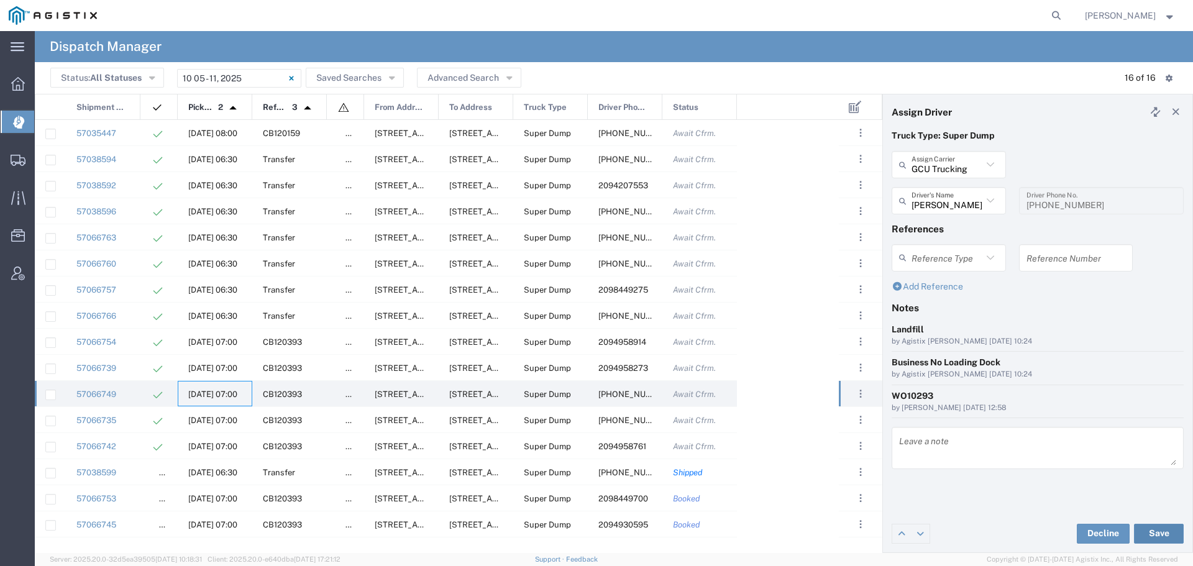
click at [1152, 525] on button "Save" at bounding box center [1159, 534] width 50 height 20
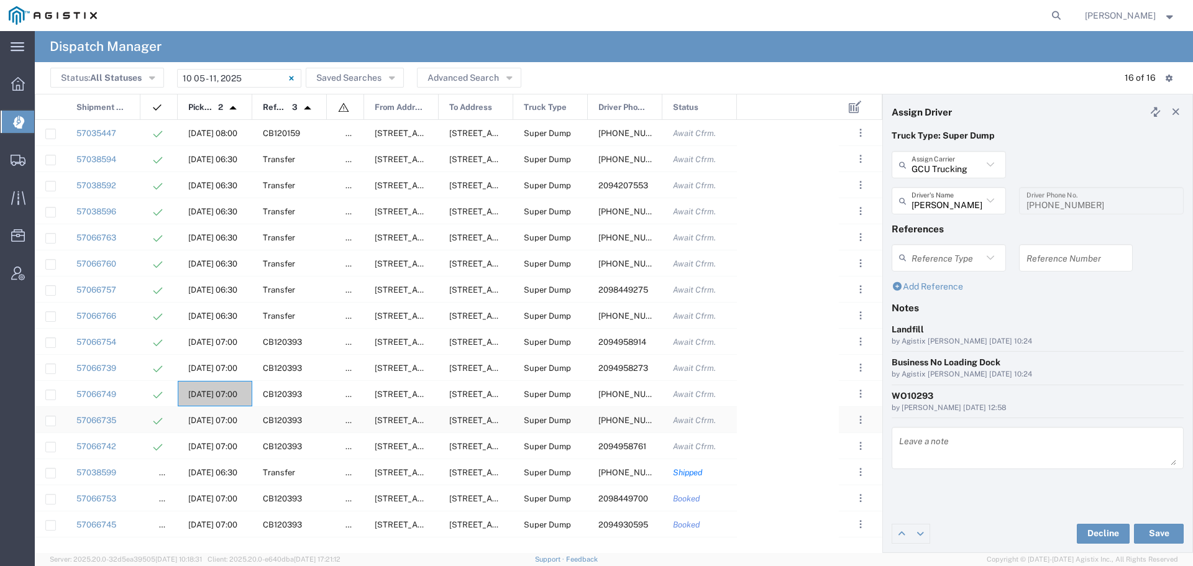
click at [212, 418] on span "[DATE] 07:00" at bounding box center [212, 420] width 49 height 9
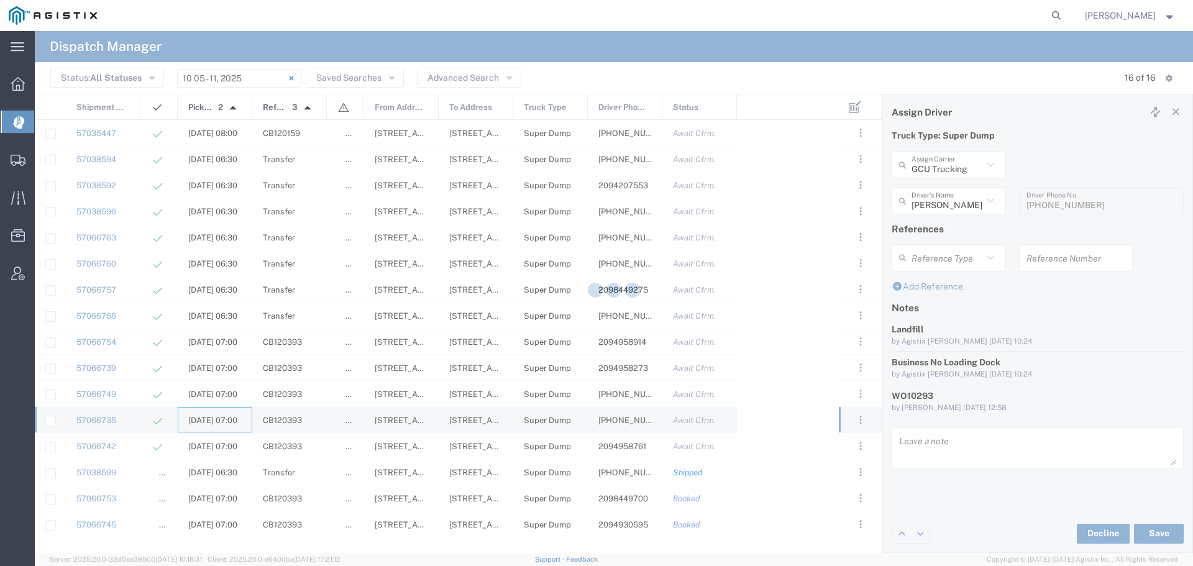
type input "[PERSON_NAME]"
type input "[PHONE_NUMBER]"
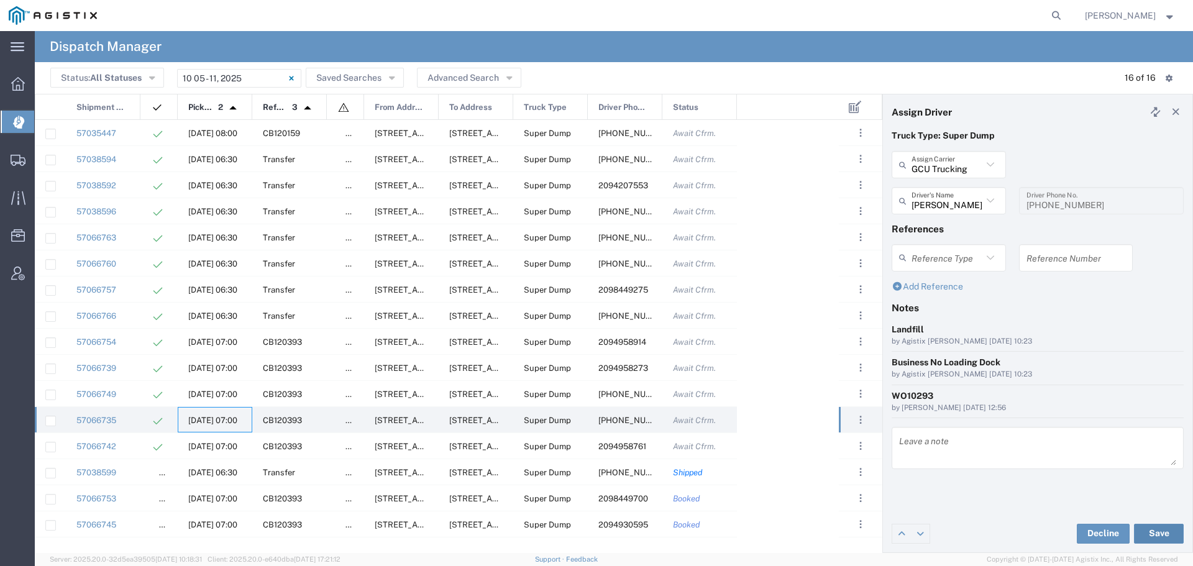
click at [1159, 531] on button "Save" at bounding box center [1159, 534] width 50 height 20
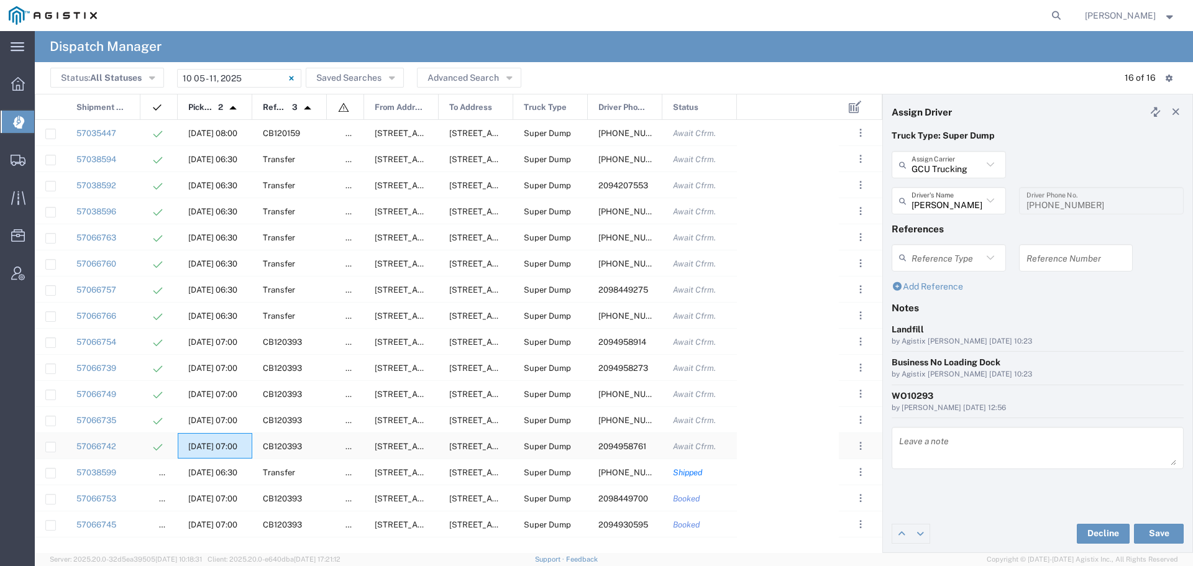
click at [219, 444] on span "[DATE] 07:00" at bounding box center [212, 446] width 49 height 9
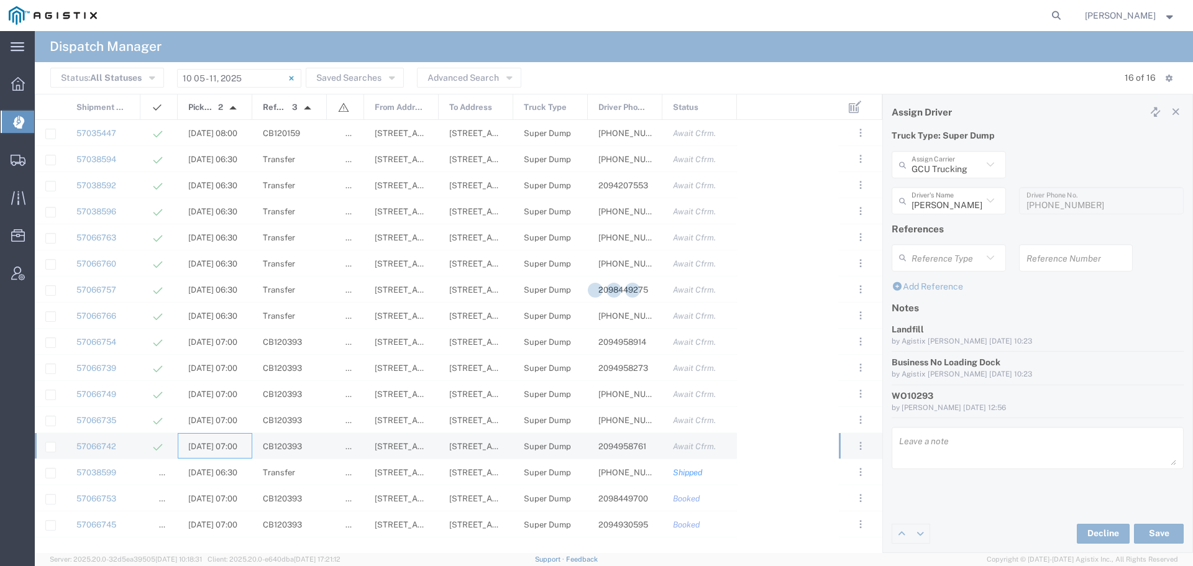
type input "[PERSON_NAME]"
type input "2094958761"
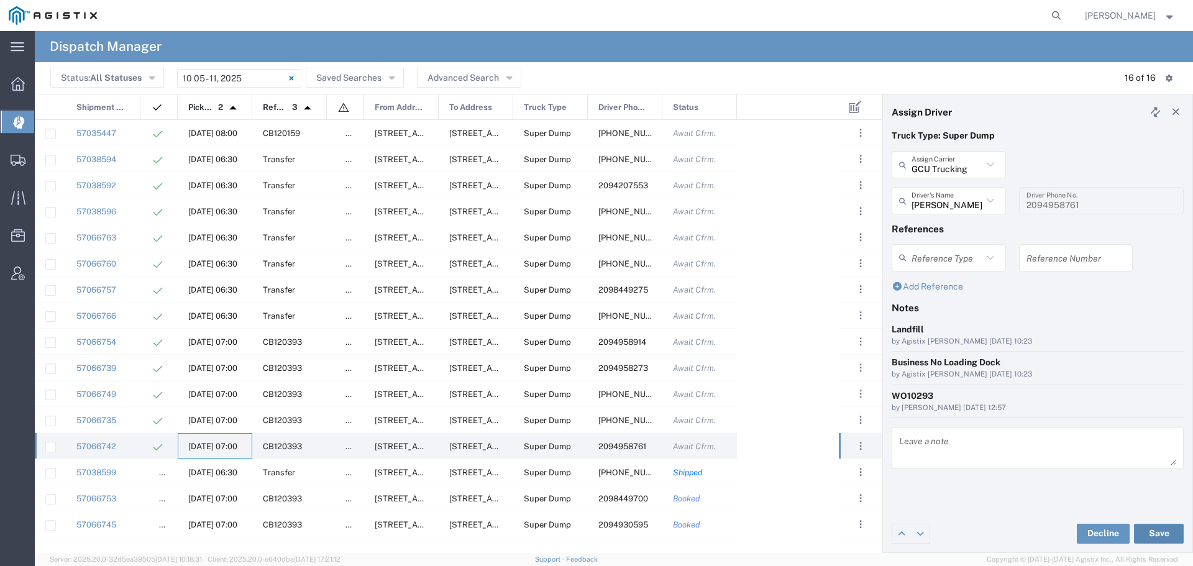
click at [1151, 531] on button "Save" at bounding box center [1159, 534] width 50 height 20
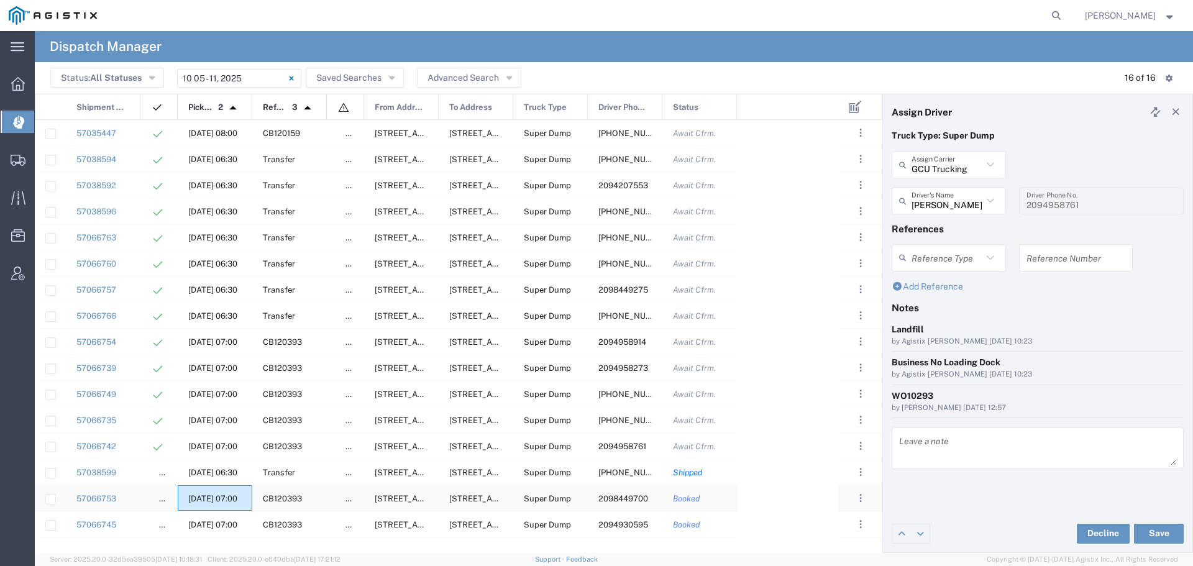
click at [231, 495] on span "[DATE] 07:00" at bounding box center [212, 498] width 49 height 9
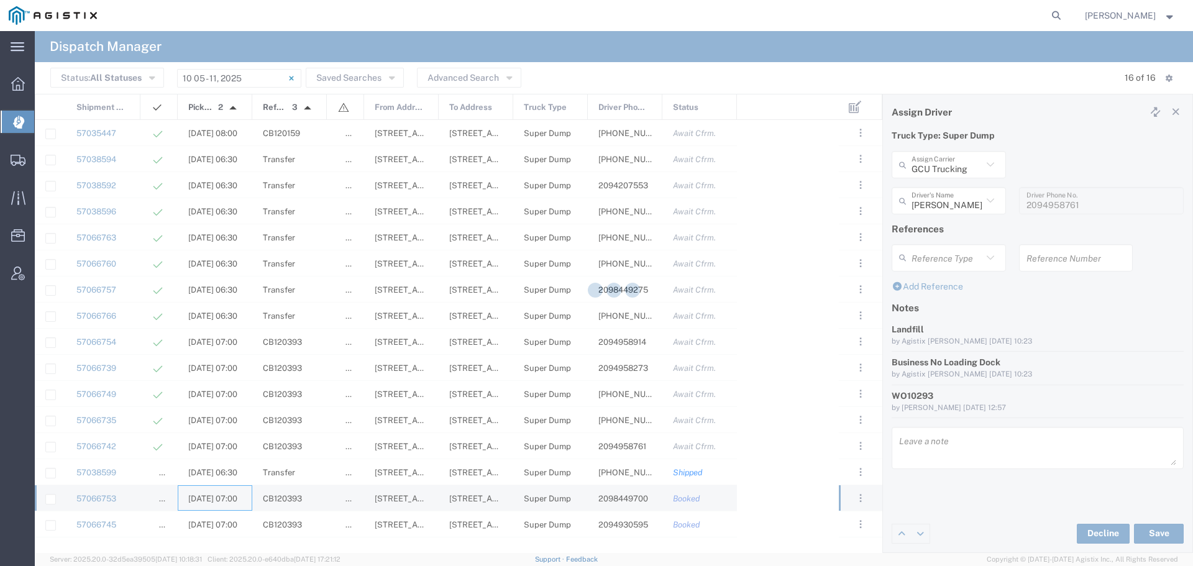
type input "[PERSON_NAME]"
type input "2098449700"
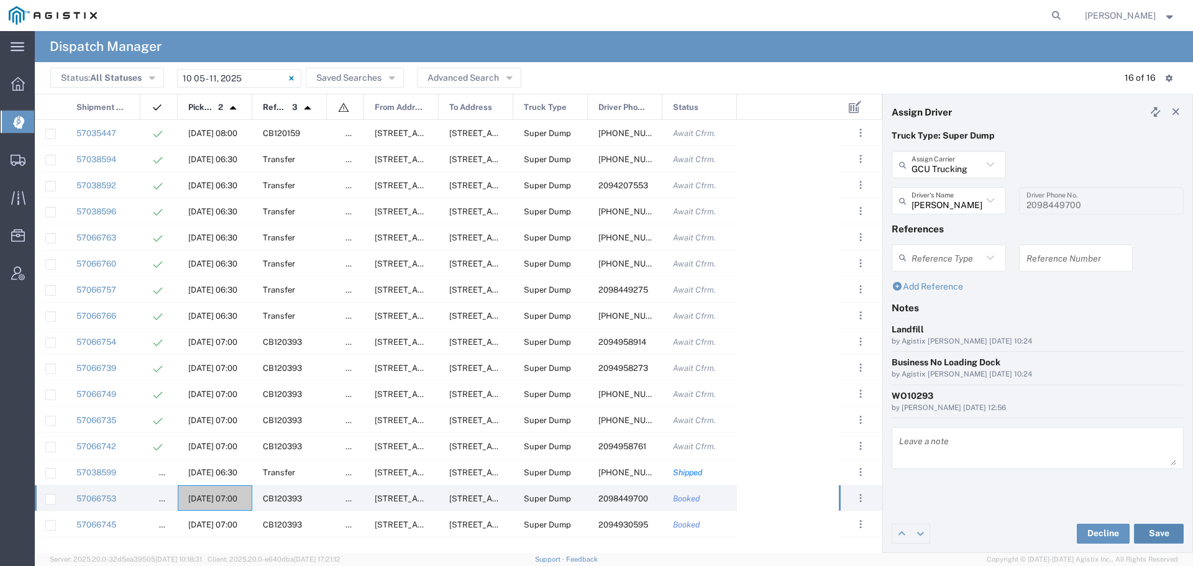
click at [1157, 532] on button "Save" at bounding box center [1159, 534] width 50 height 20
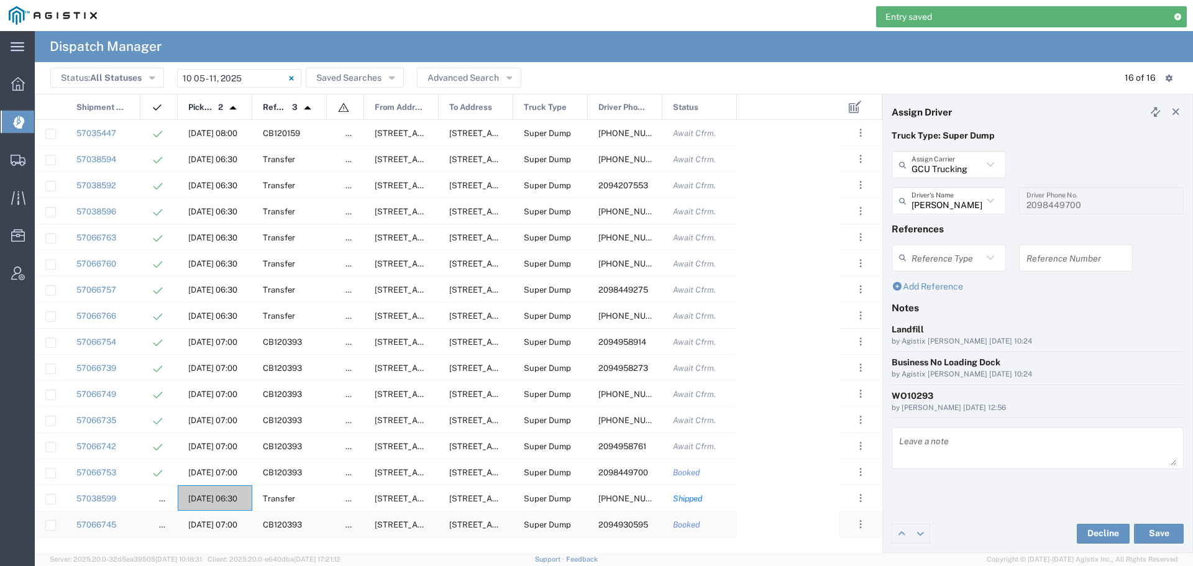
click at [219, 519] on div "[DATE] 07:00" at bounding box center [215, 523] width 75 height 25
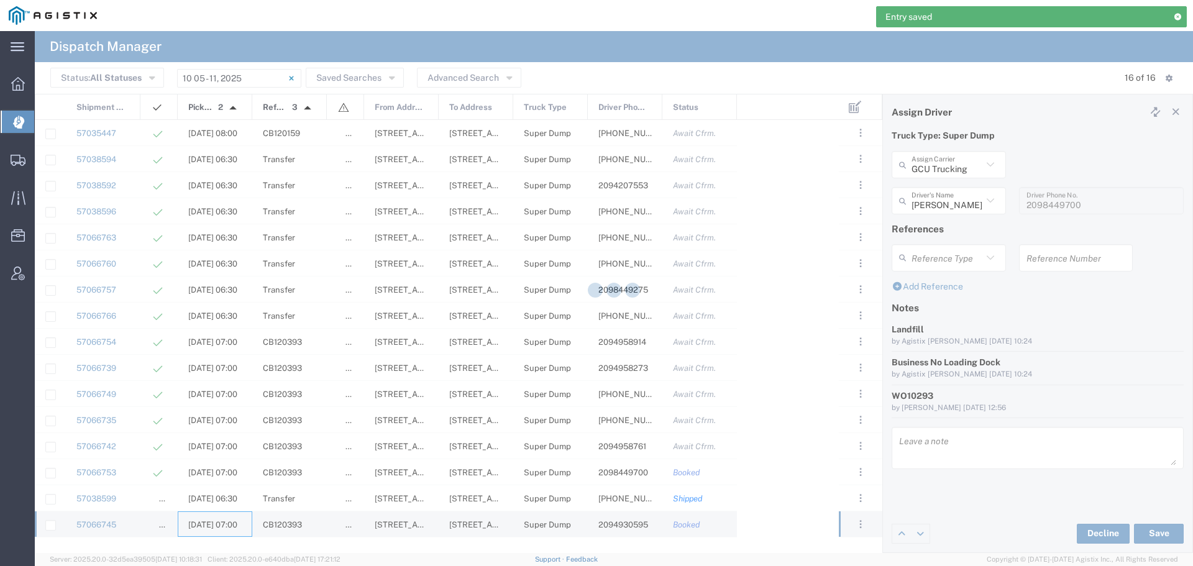
type input "[PERSON_NAME]"
type input "2094930595"
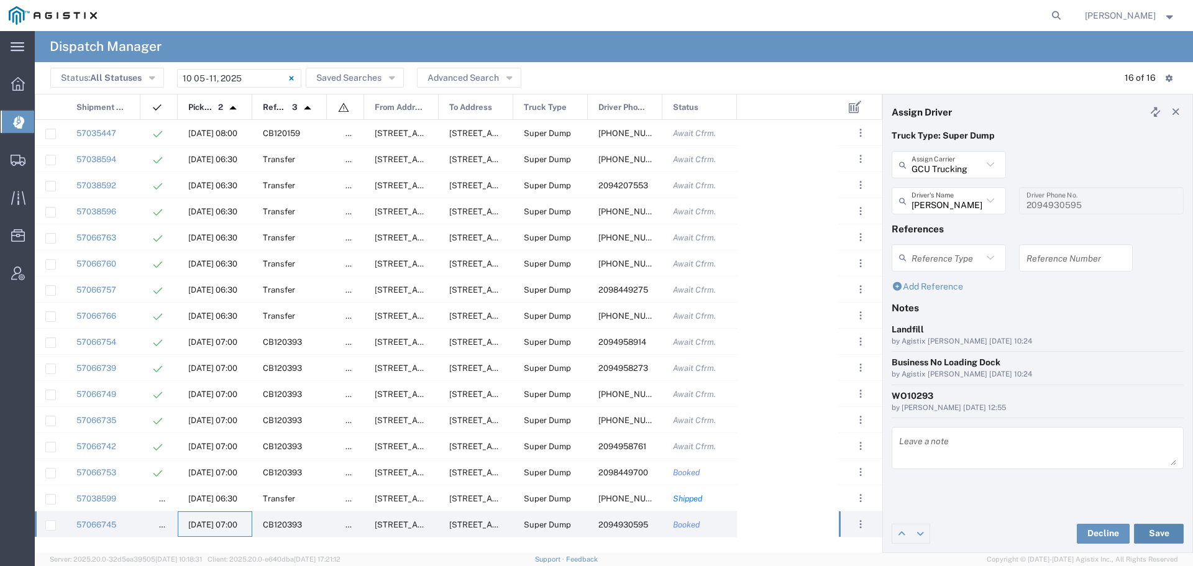
click at [1157, 534] on button "Save" at bounding box center [1159, 534] width 50 height 20
